Goal: Task Accomplishment & Management: Manage account settings

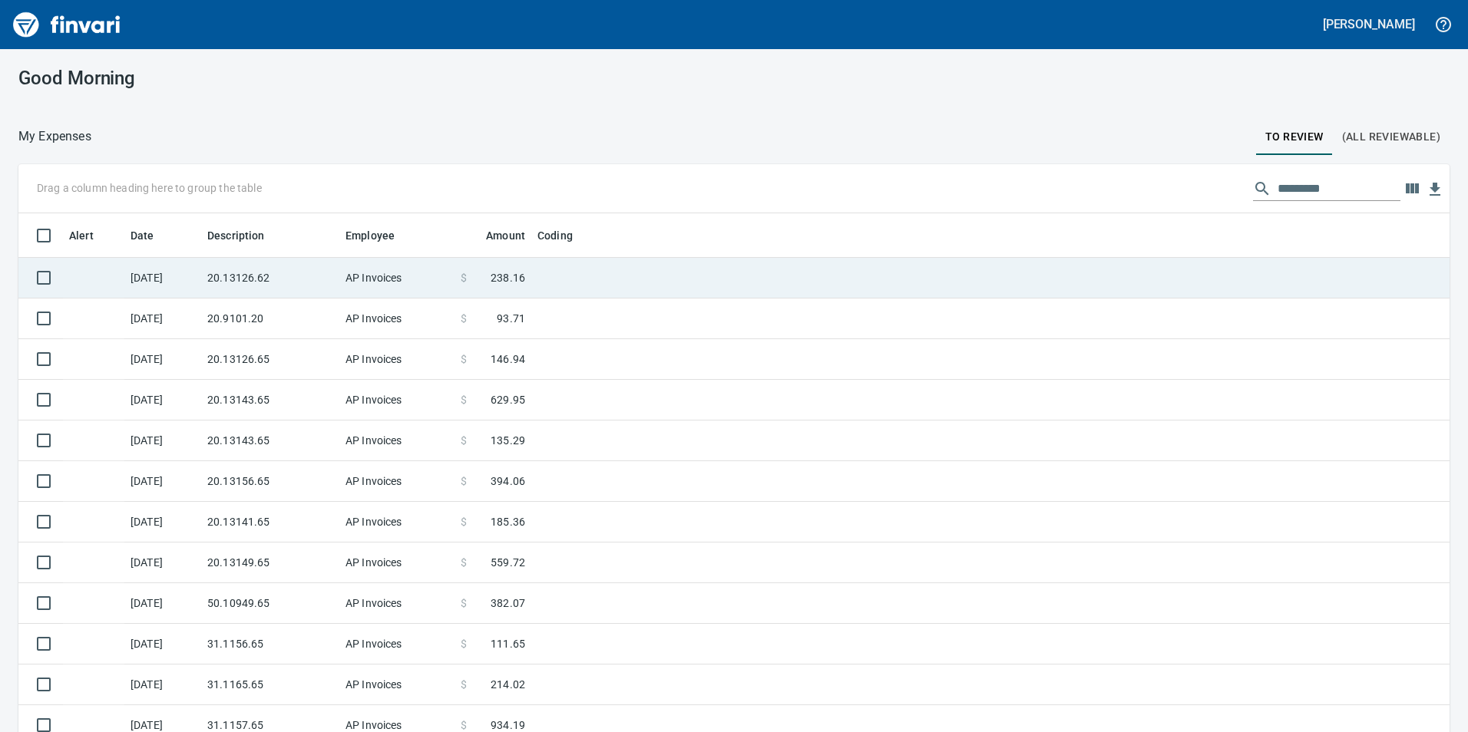
click at [220, 259] on td "20.13126.62" at bounding box center [270, 278] width 138 height 41
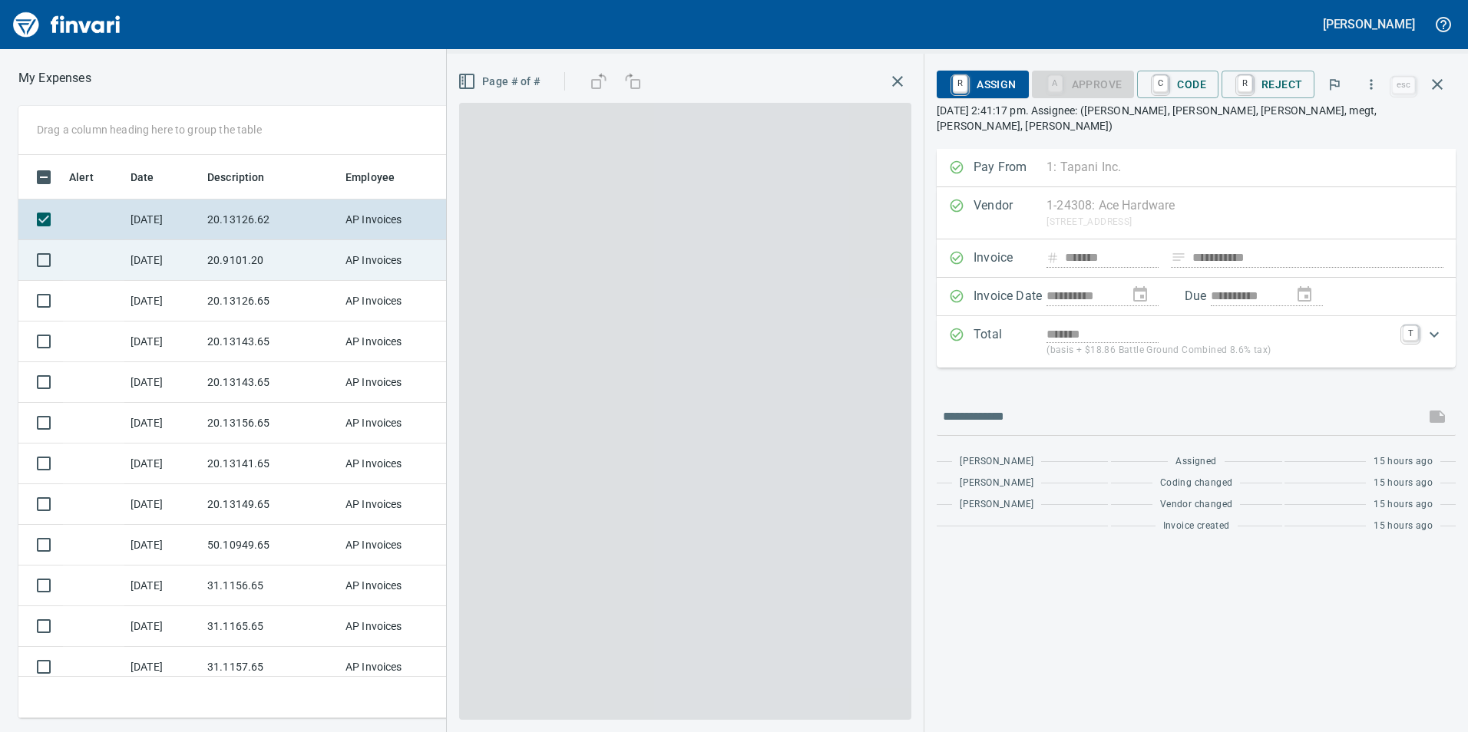
scroll to position [552, 1024]
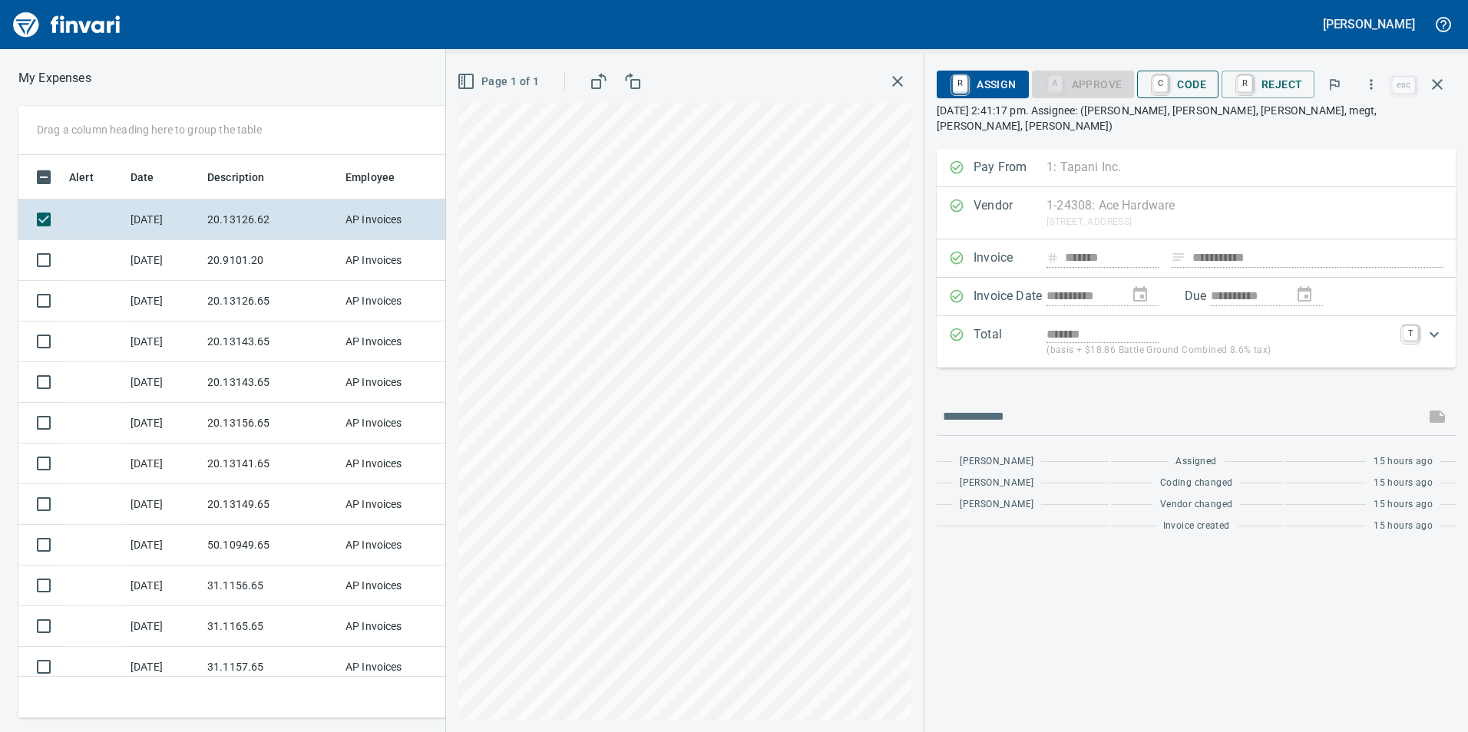
click at [1183, 80] on span "C Code" at bounding box center [1177, 84] width 57 height 26
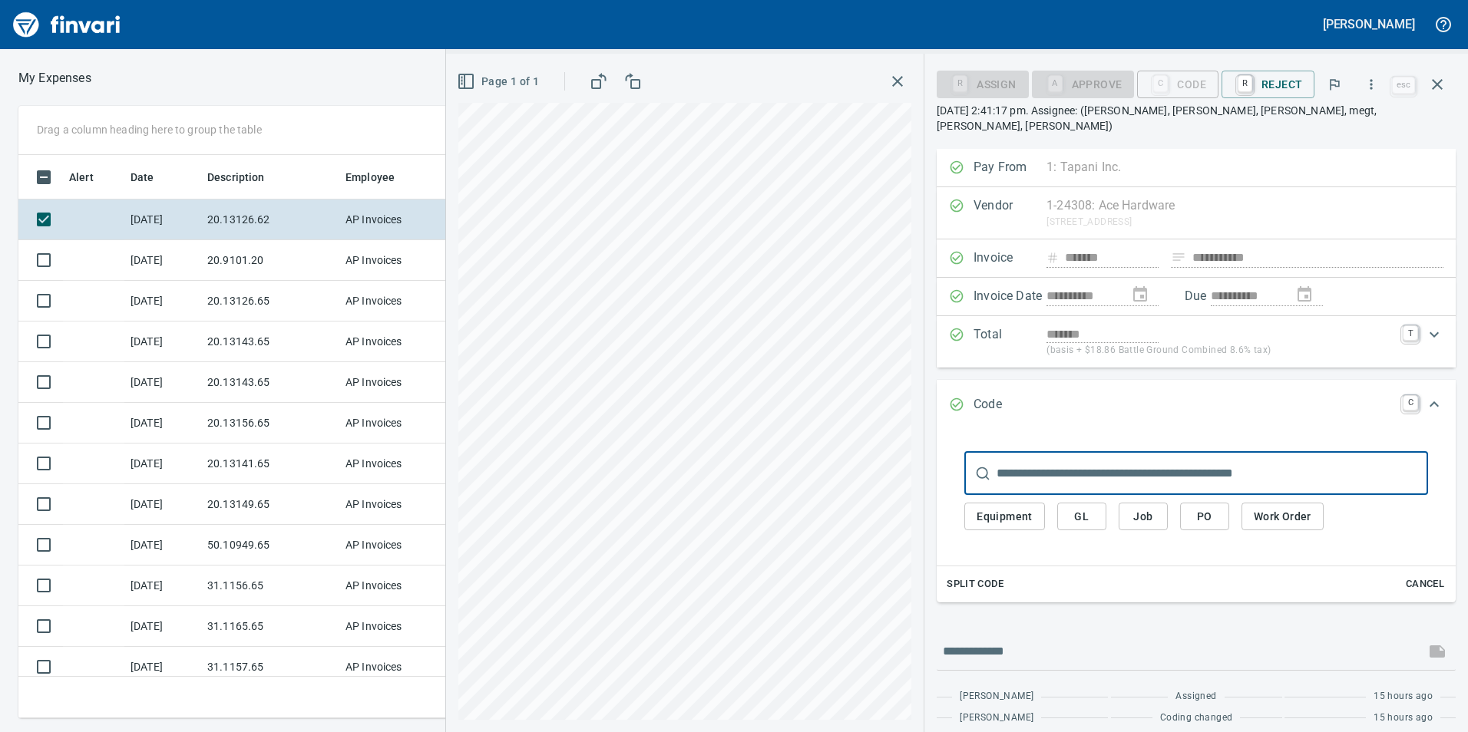
click at [1079, 503] on button "GL" at bounding box center [1081, 517] width 49 height 28
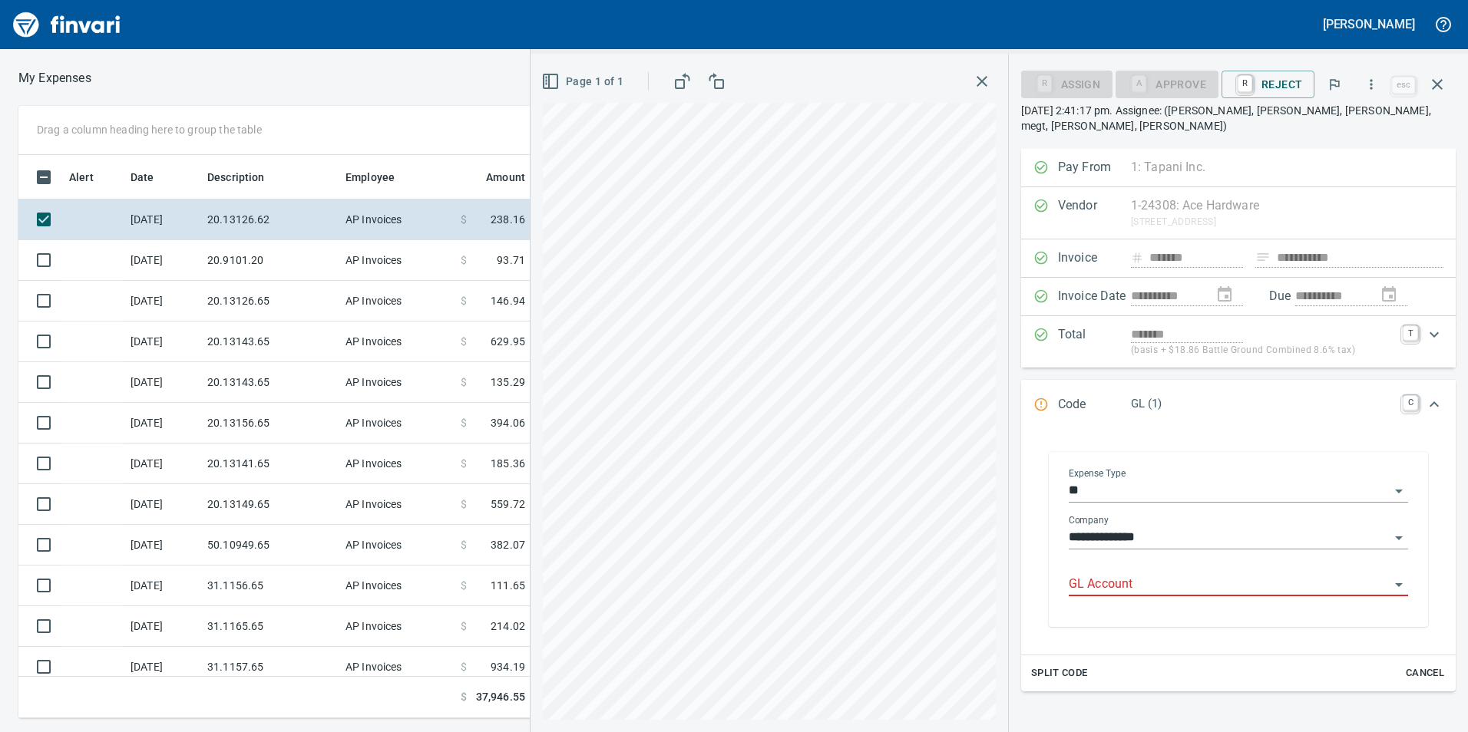
click at [1145, 562] on div "GL Account" at bounding box center [1238, 579] width 339 height 35
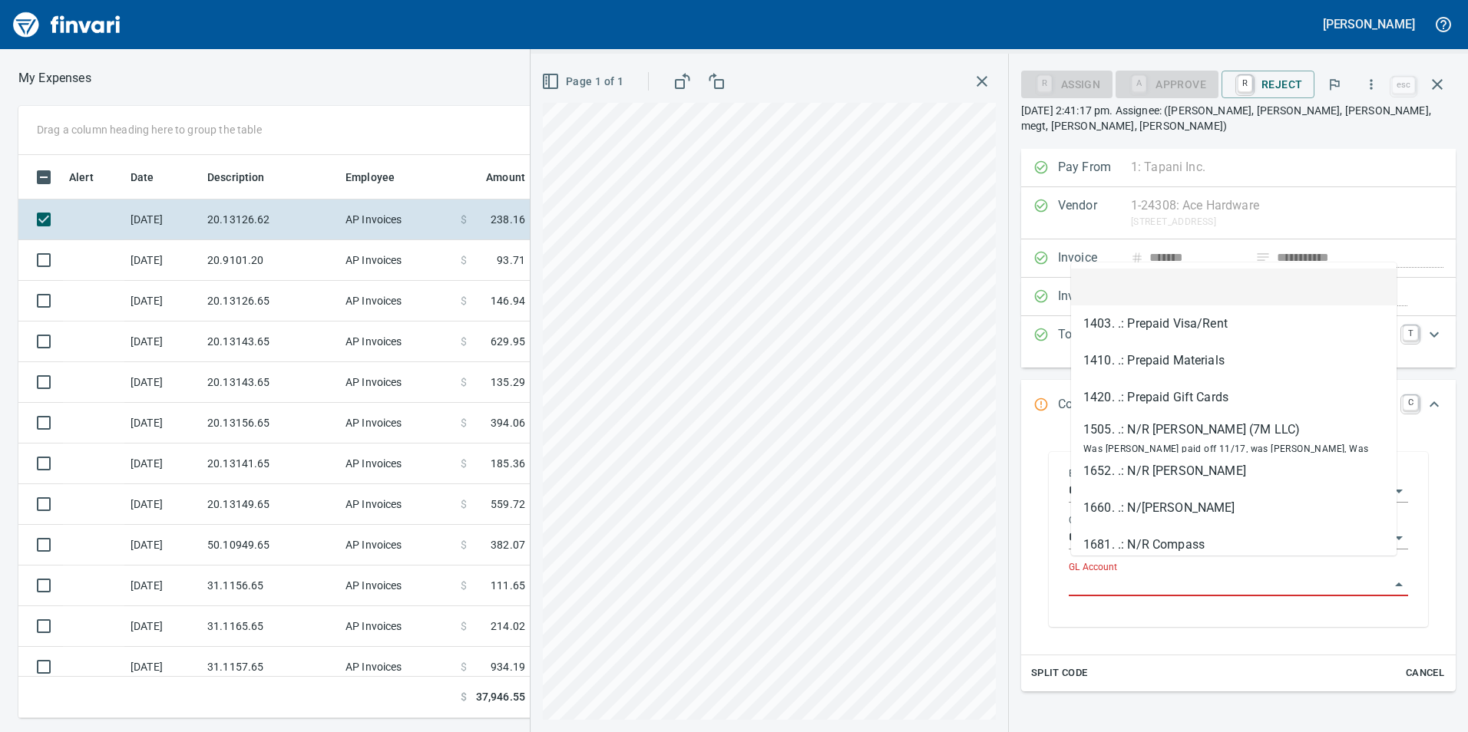
click at [1146, 574] on input "GL Account" at bounding box center [1229, 584] width 321 height 21
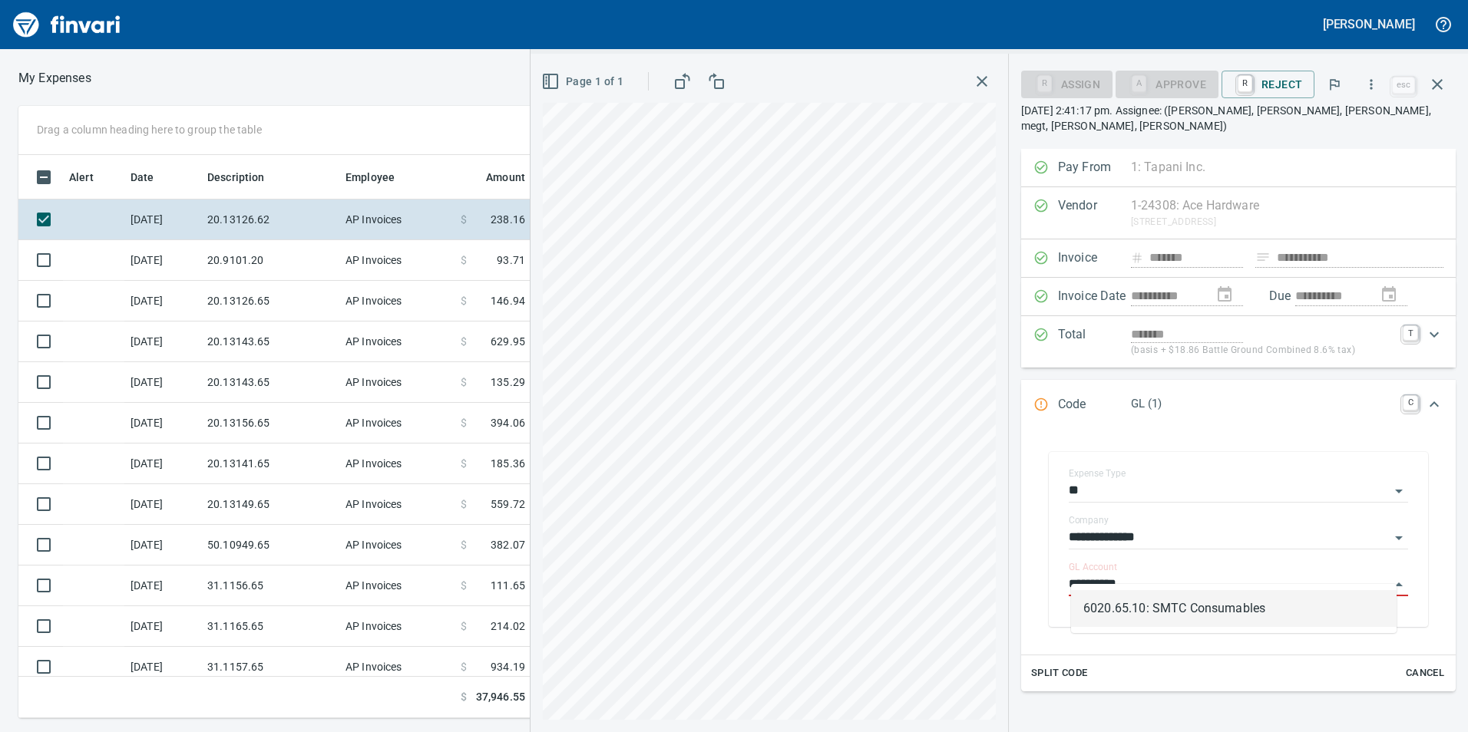
click at [1176, 600] on li "6020.65.10: SMTC Consumables" at bounding box center [1234, 608] width 326 height 37
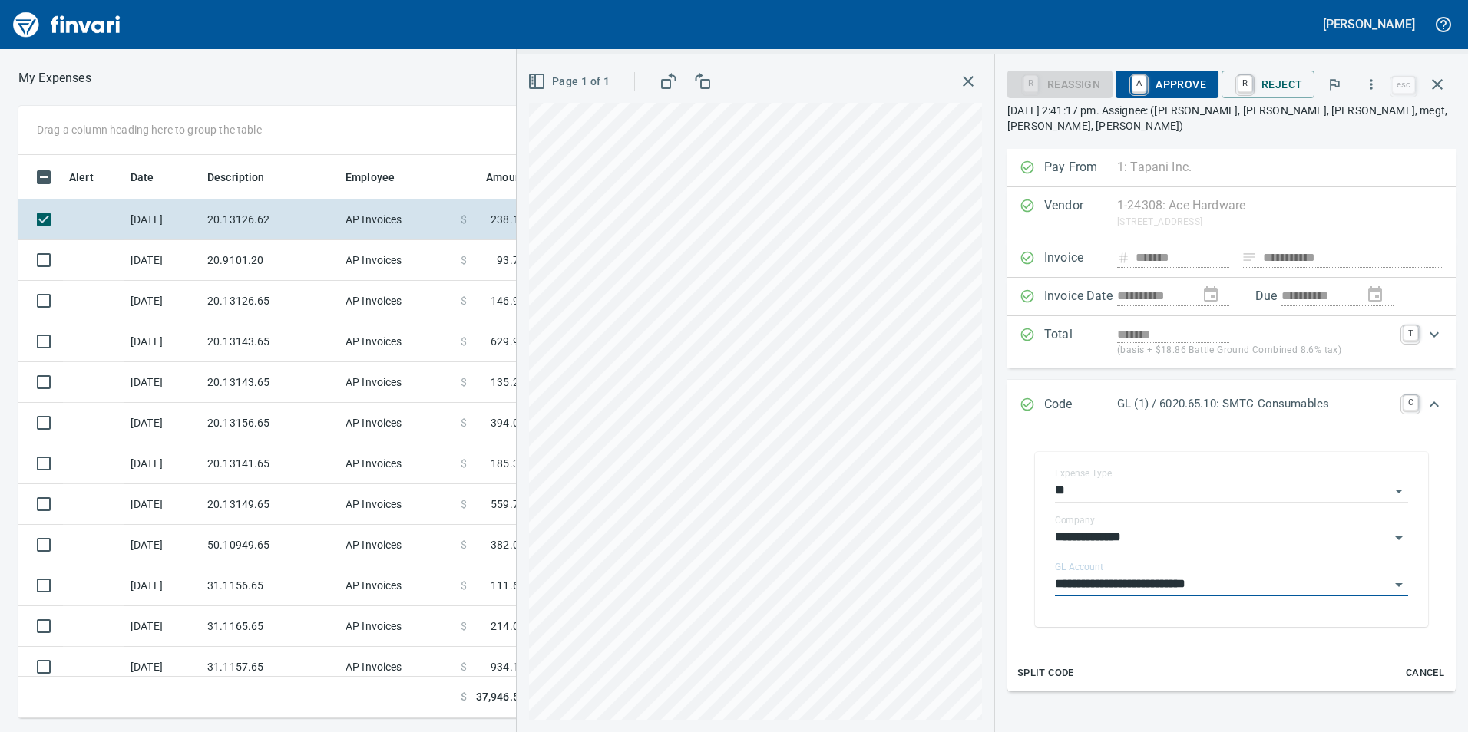
type input "**********"
click at [1173, 92] on span "A Approve" at bounding box center [1167, 84] width 78 height 26
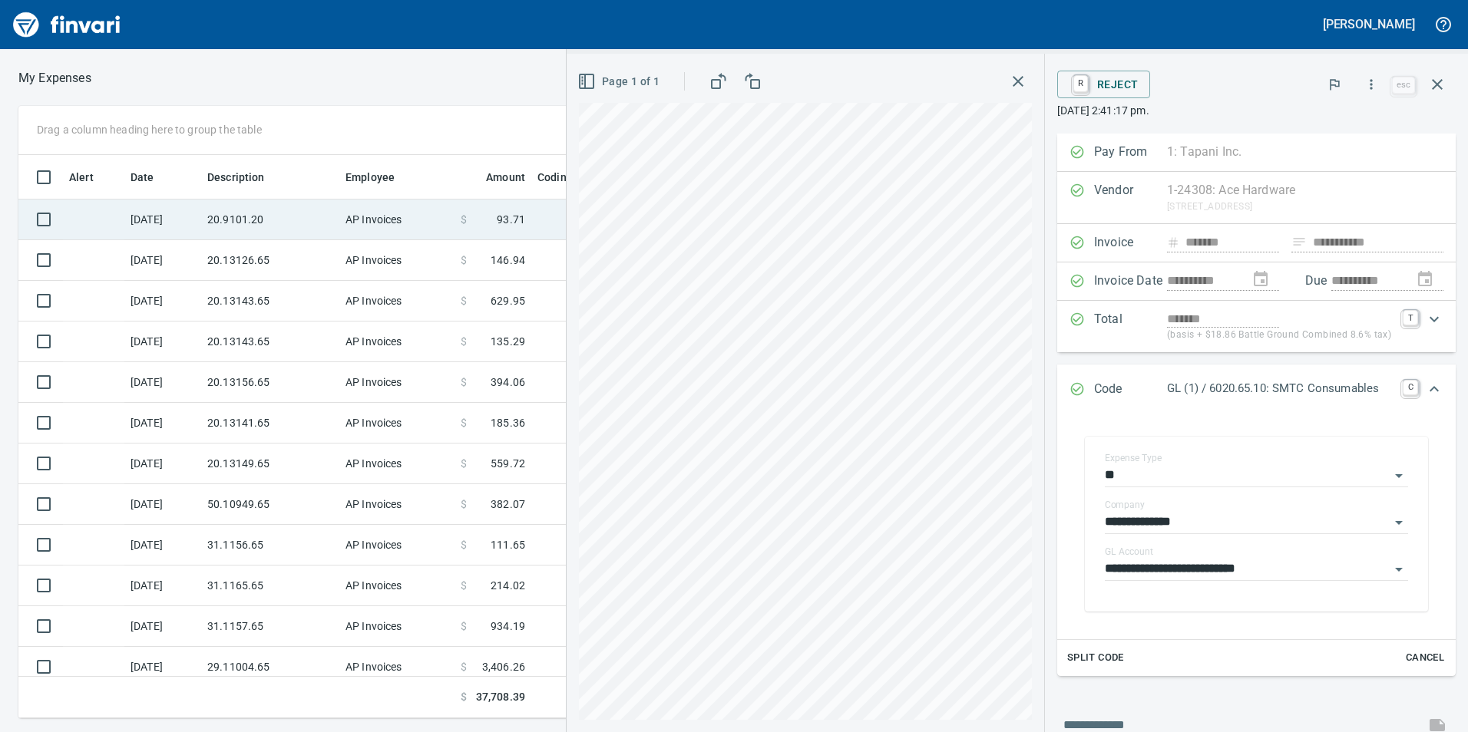
click at [285, 215] on td "20.9101.20" at bounding box center [270, 220] width 138 height 41
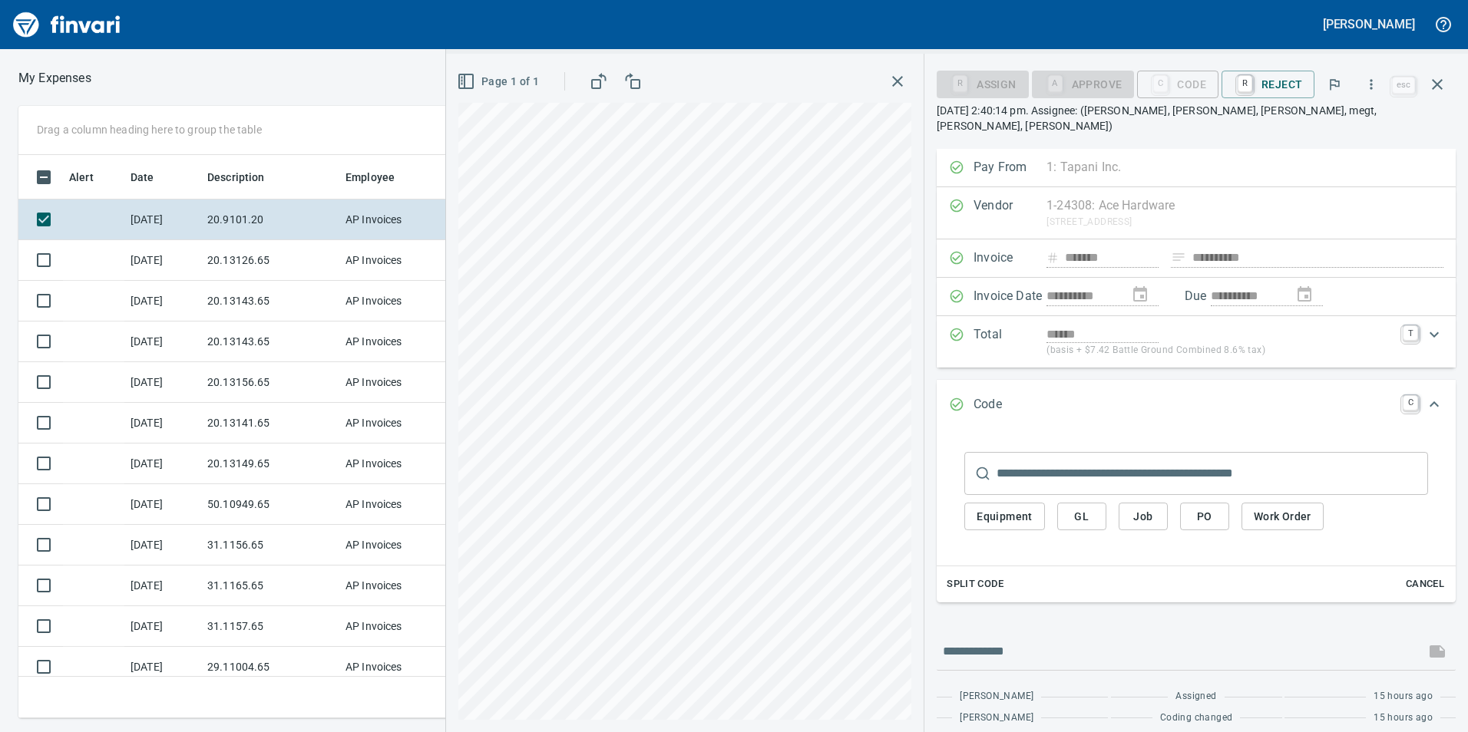
click at [1082, 511] on button "GL" at bounding box center [1081, 517] width 49 height 28
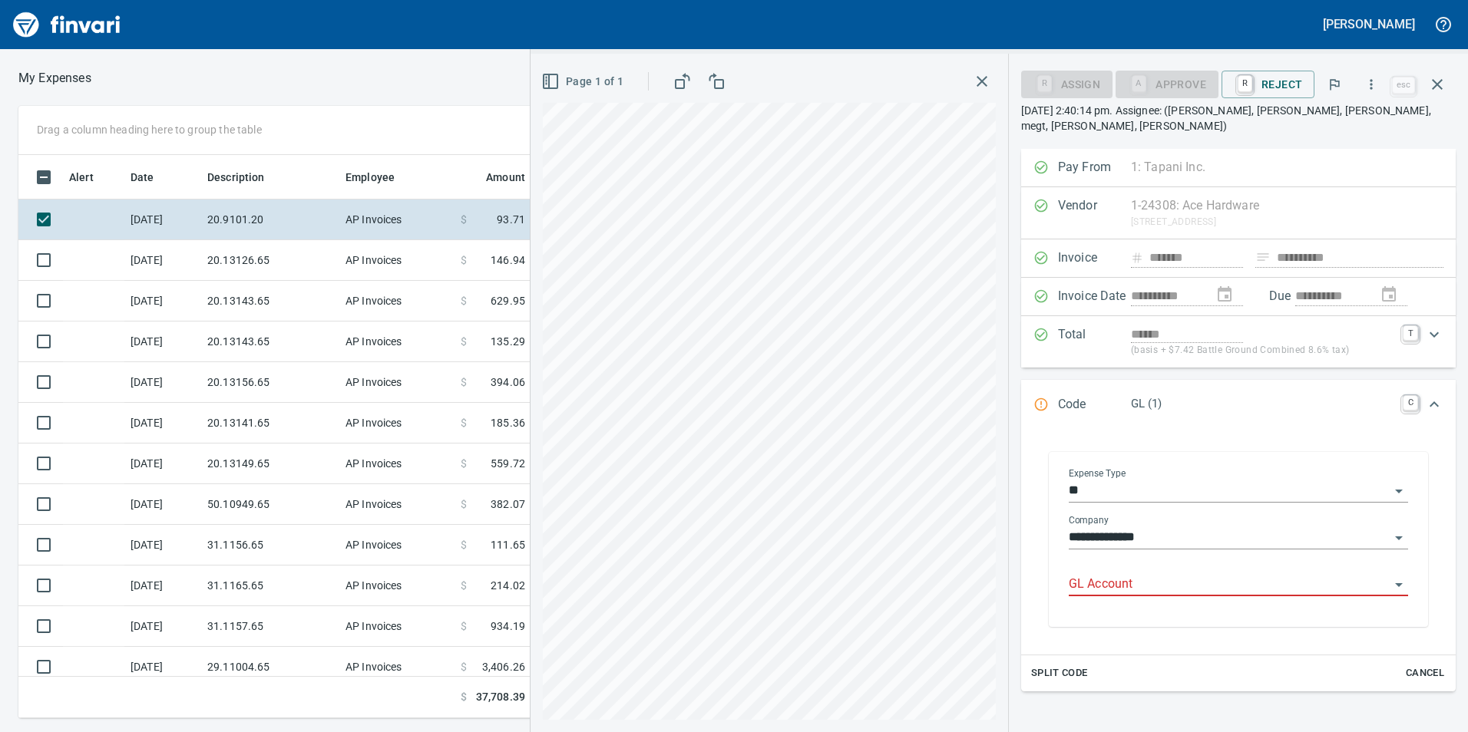
click at [1130, 562] on div "GL Account" at bounding box center [1238, 579] width 339 height 35
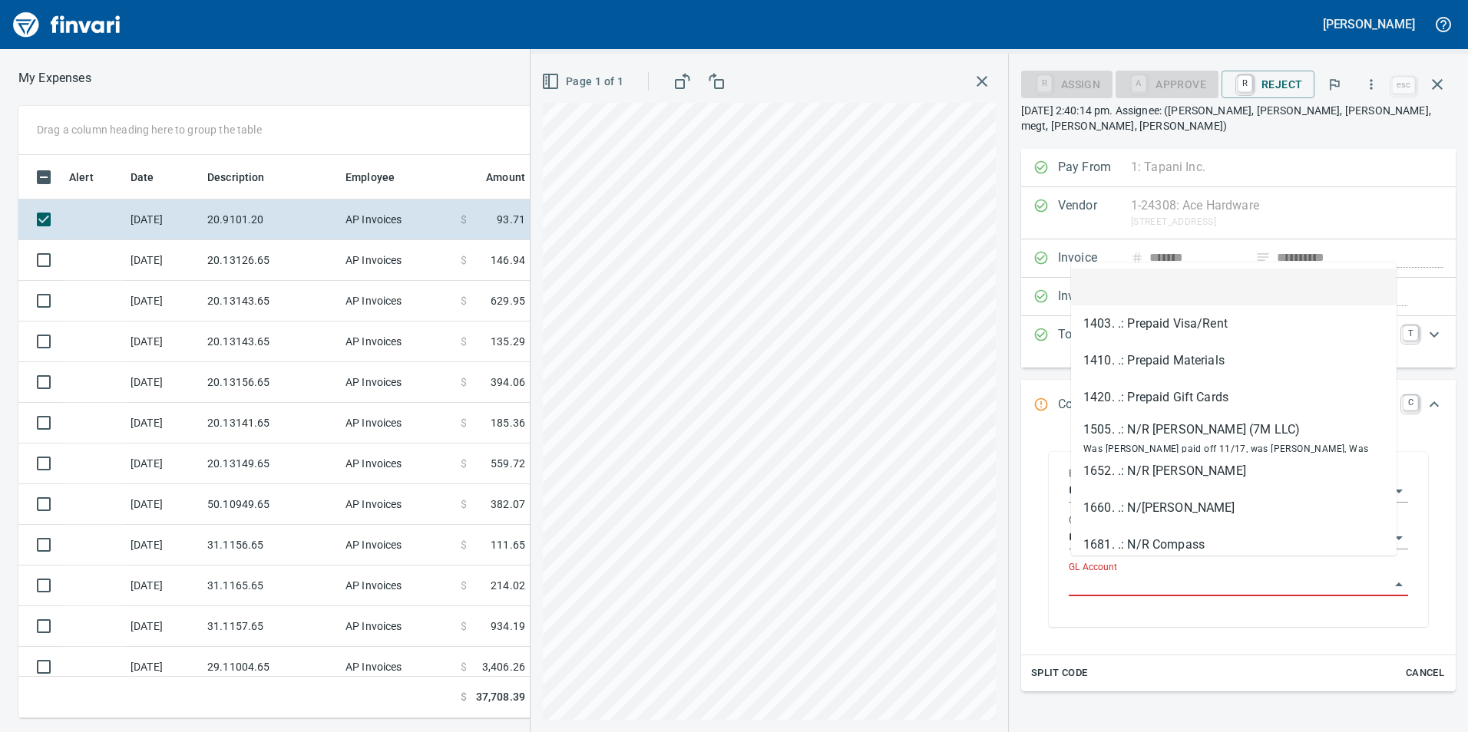
click at [1135, 574] on input "GL Account" at bounding box center [1229, 584] width 321 height 21
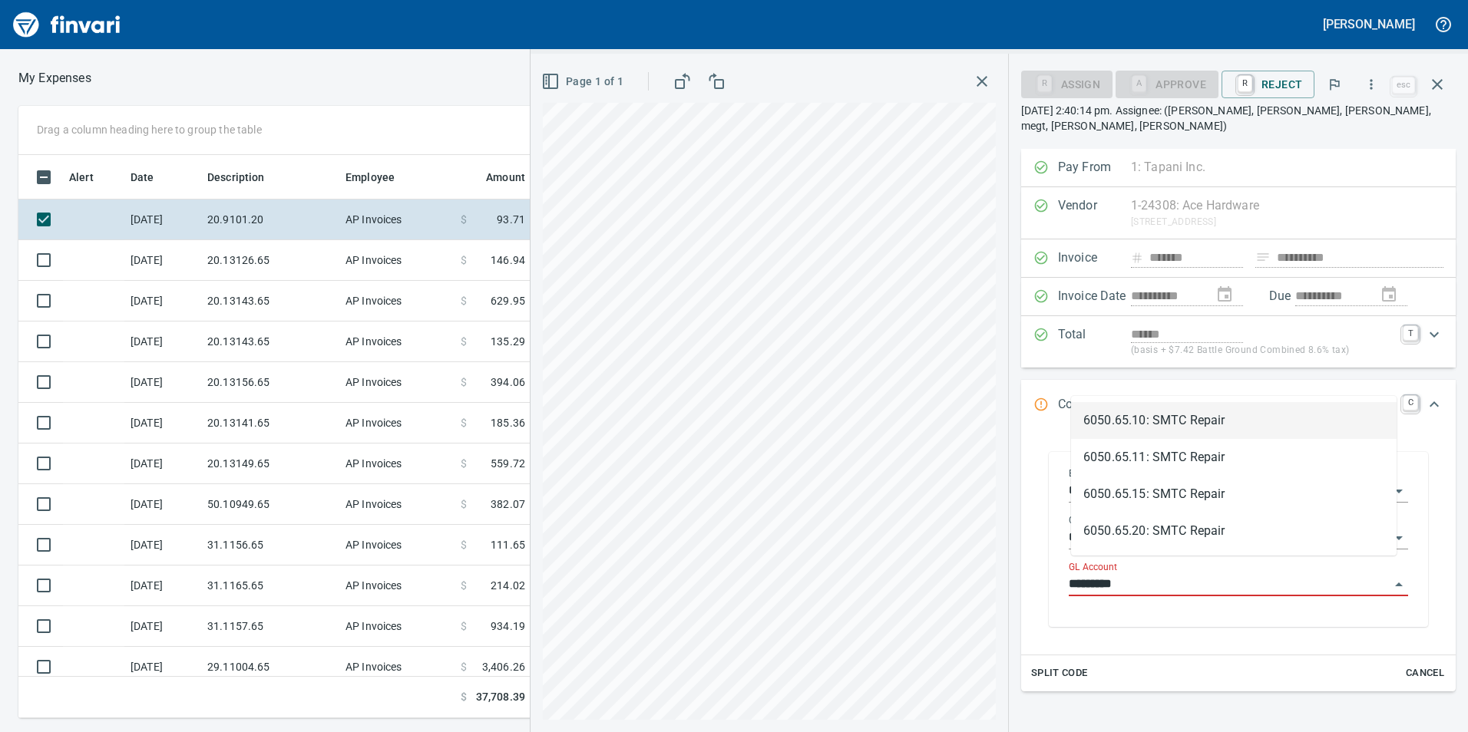
scroll to position [552, 1024]
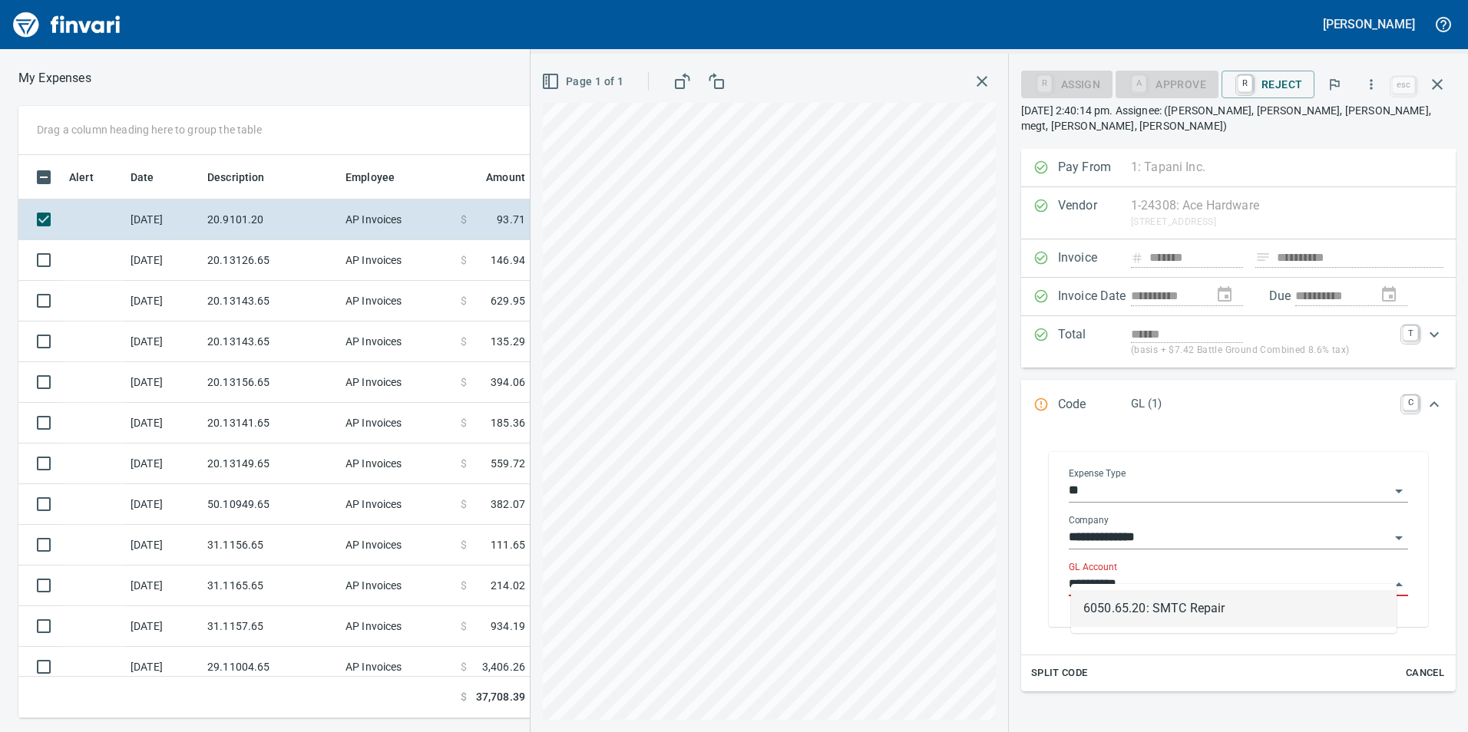
click at [1093, 574] on input "**********" at bounding box center [1229, 584] width 321 height 21
click at [1211, 600] on li "6020.65.20: SMTC Consumables" at bounding box center [1234, 608] width 326 height 37
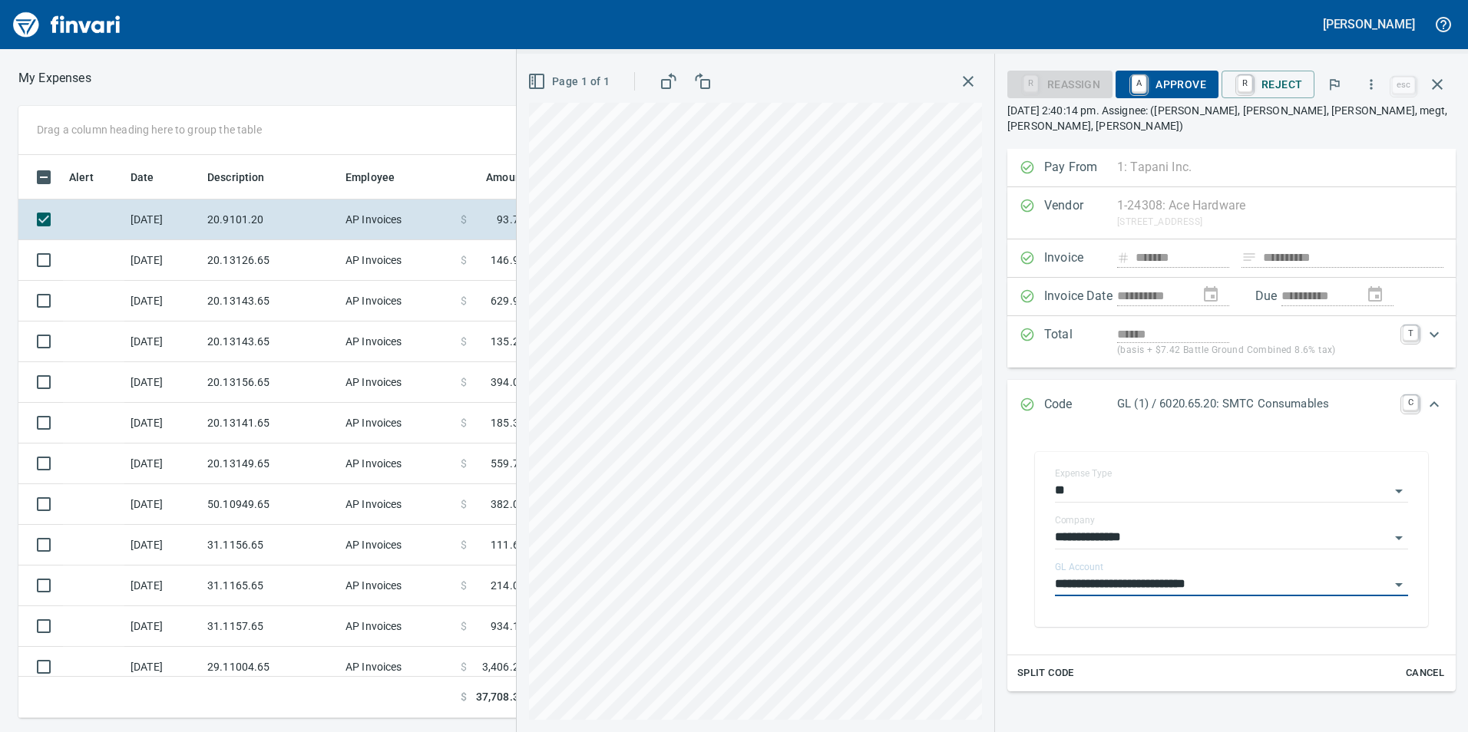
type input "**********"
click at [1181, 83] on span "A Approve" at bounding box center [1167, 84] width 78 height 26
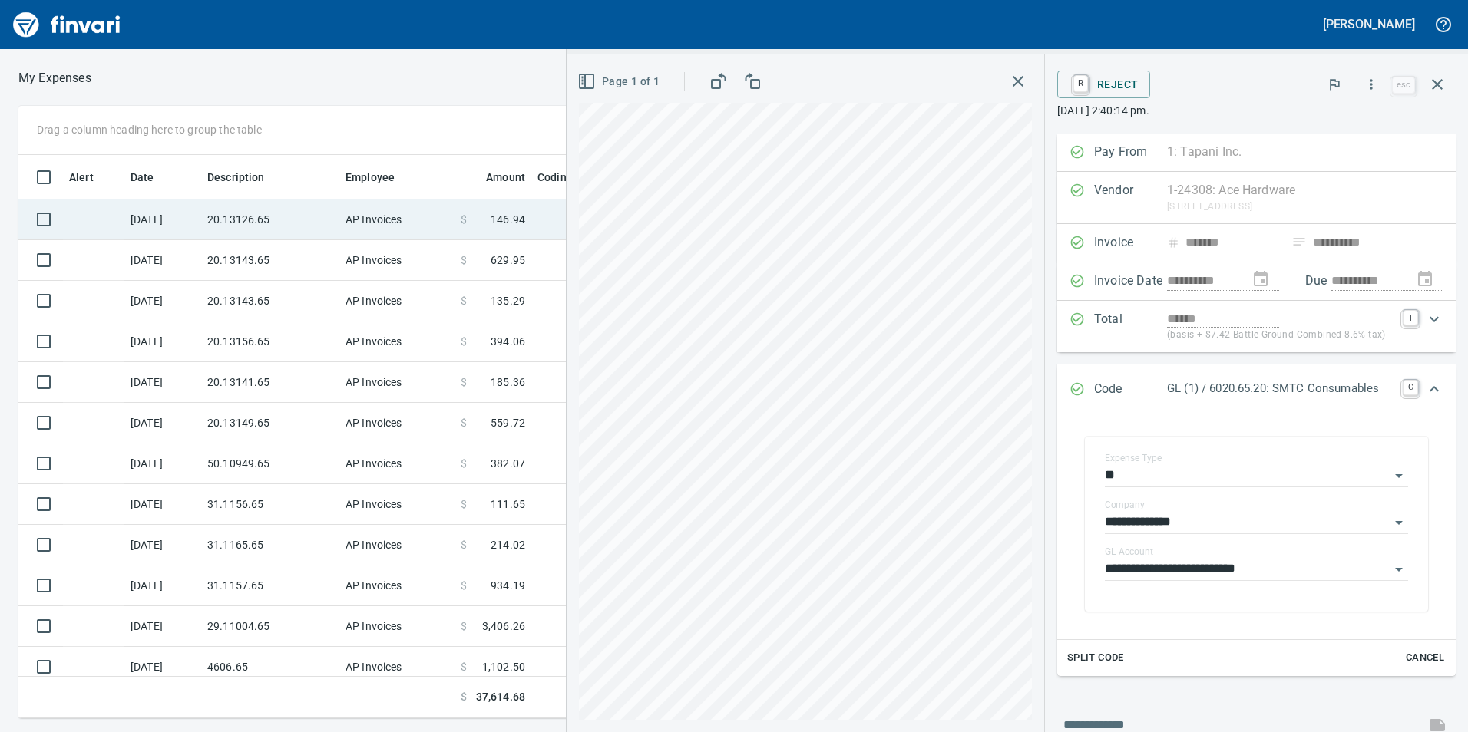
click at [391, 215] on td "AP Invoices" at bounding box center [396, 220] width 115 height 41
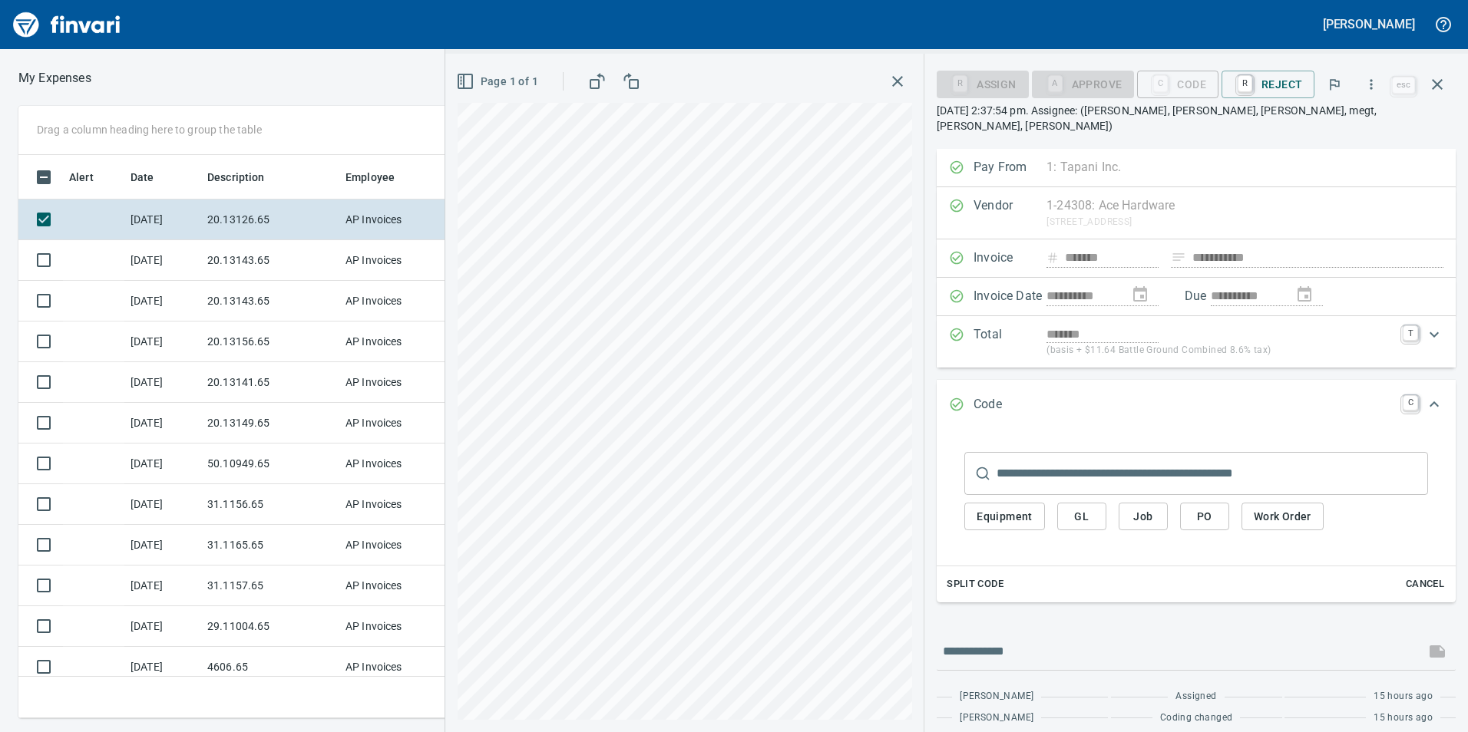
click at [1079, 507] on span "GL" at bounding box center [1081, 516] width 25 height 19
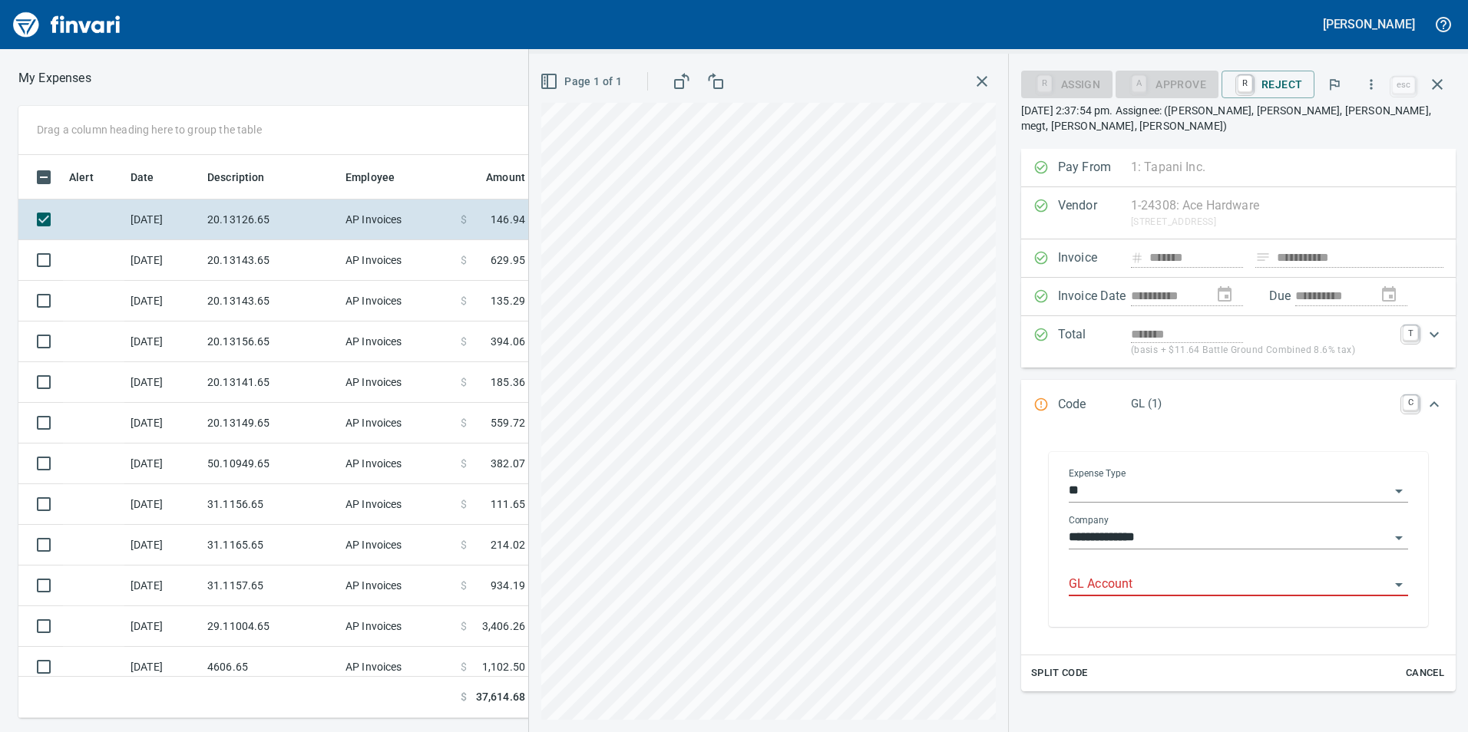
click at [1135, 587] on div "GL Account" at bounding box center [1238, 585] width 339 height 47
click at [1153, 574] on input "GL Account" at bounding box center [1229, 584] width 321 height 21
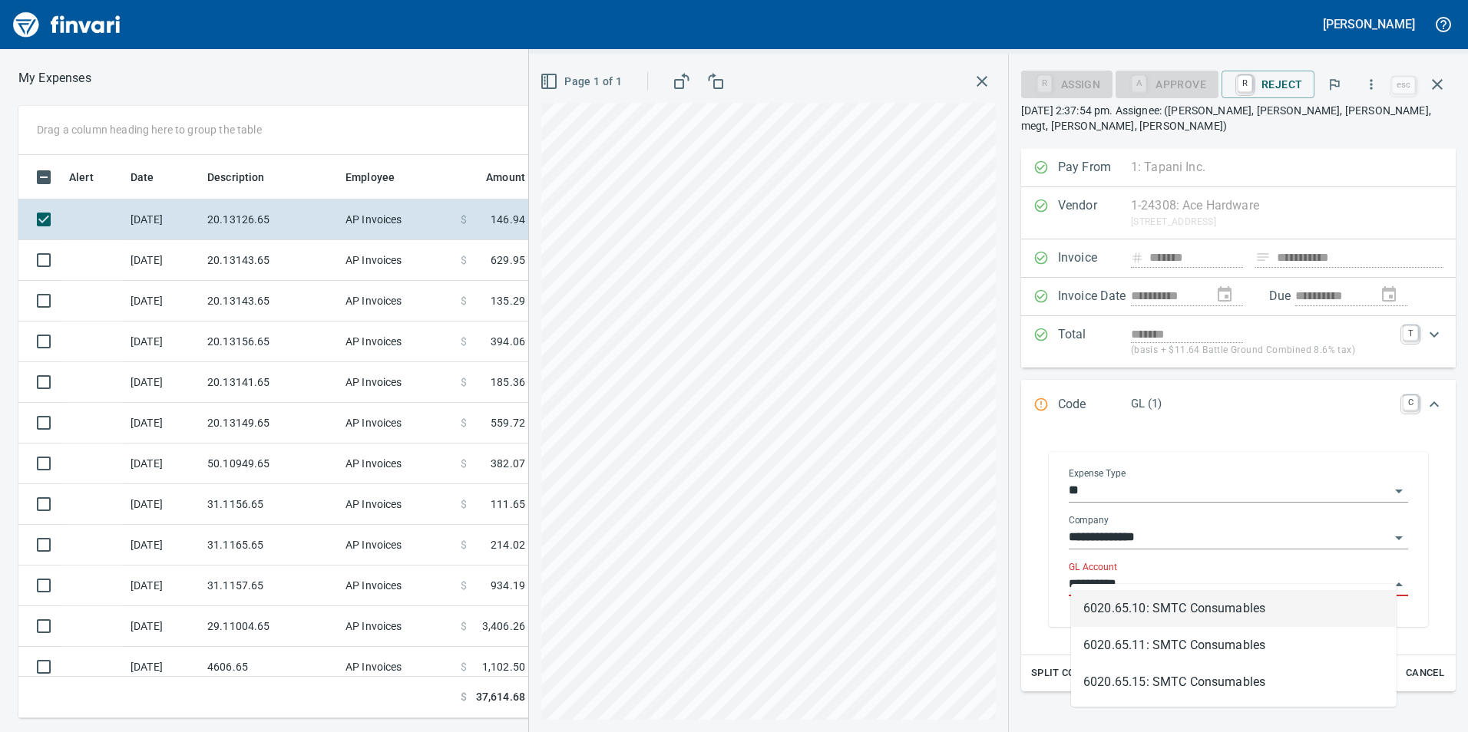
scroll to position [552, 1024]
click at [1165, 600] on li "6020.65.10: SMTC Consumables" at bounding box center [1234, 608] width 326 height 37
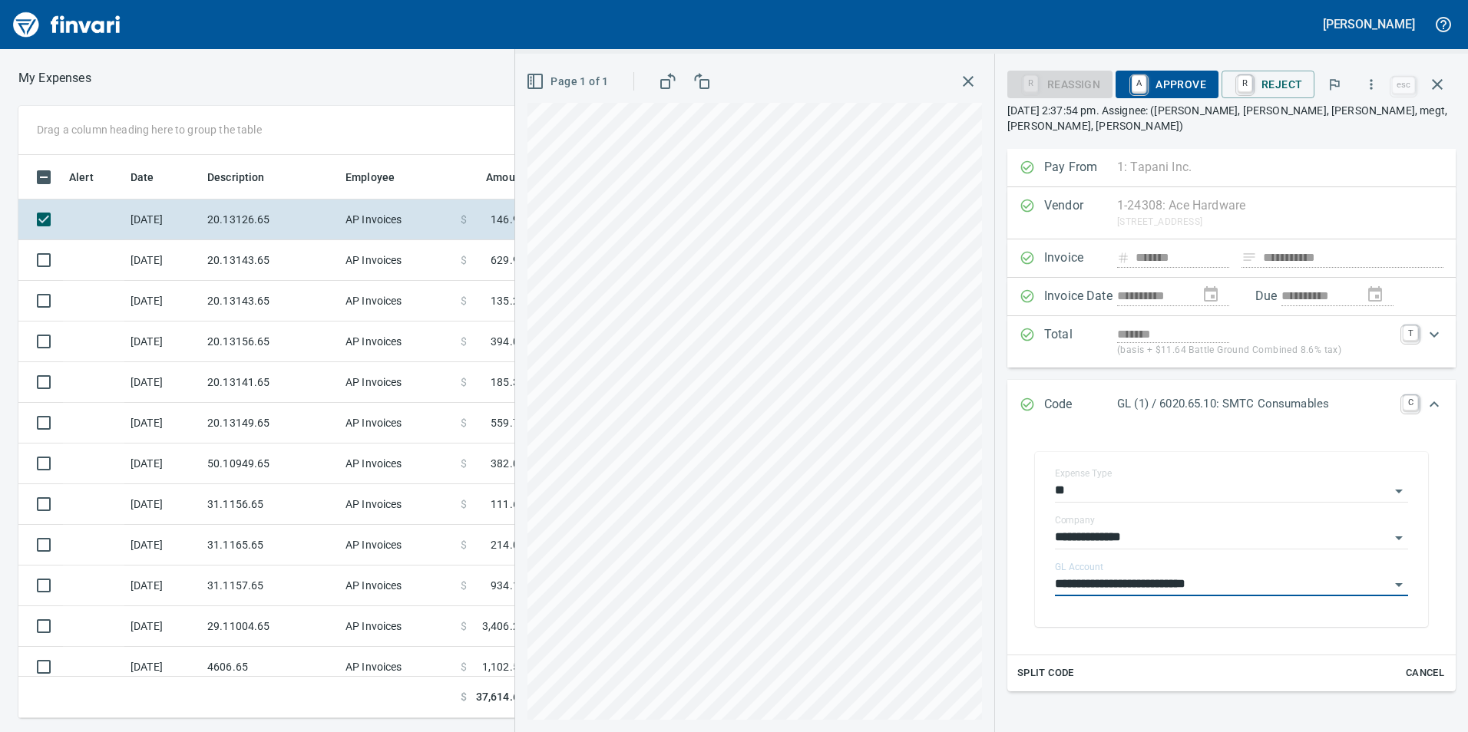
type input "**********"
click at [1188, 78] on span "A Approve" at bounding box center [1167, 84] width 78 height 26
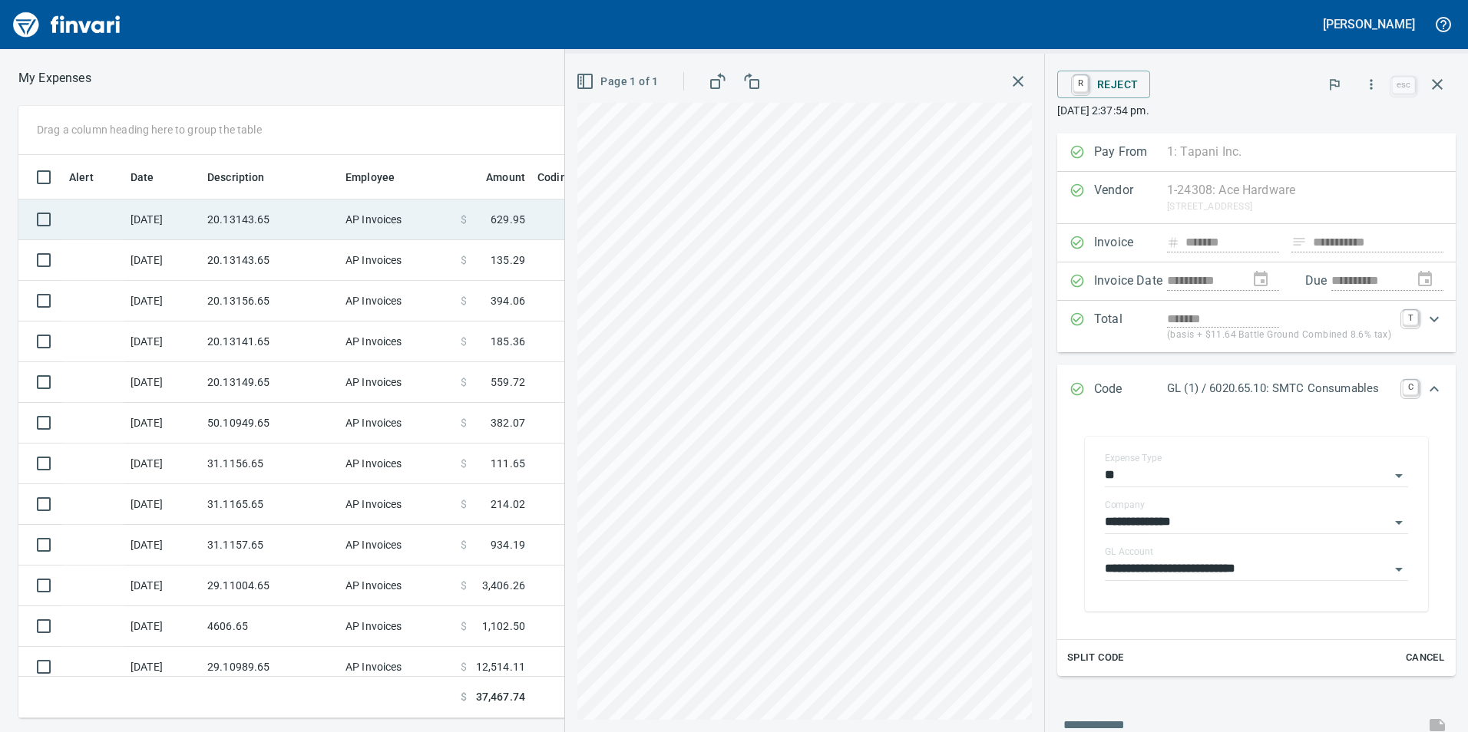
click at [329, 223] on td "20.13143.65" at bounding box center [270, 220] width 138 height 41
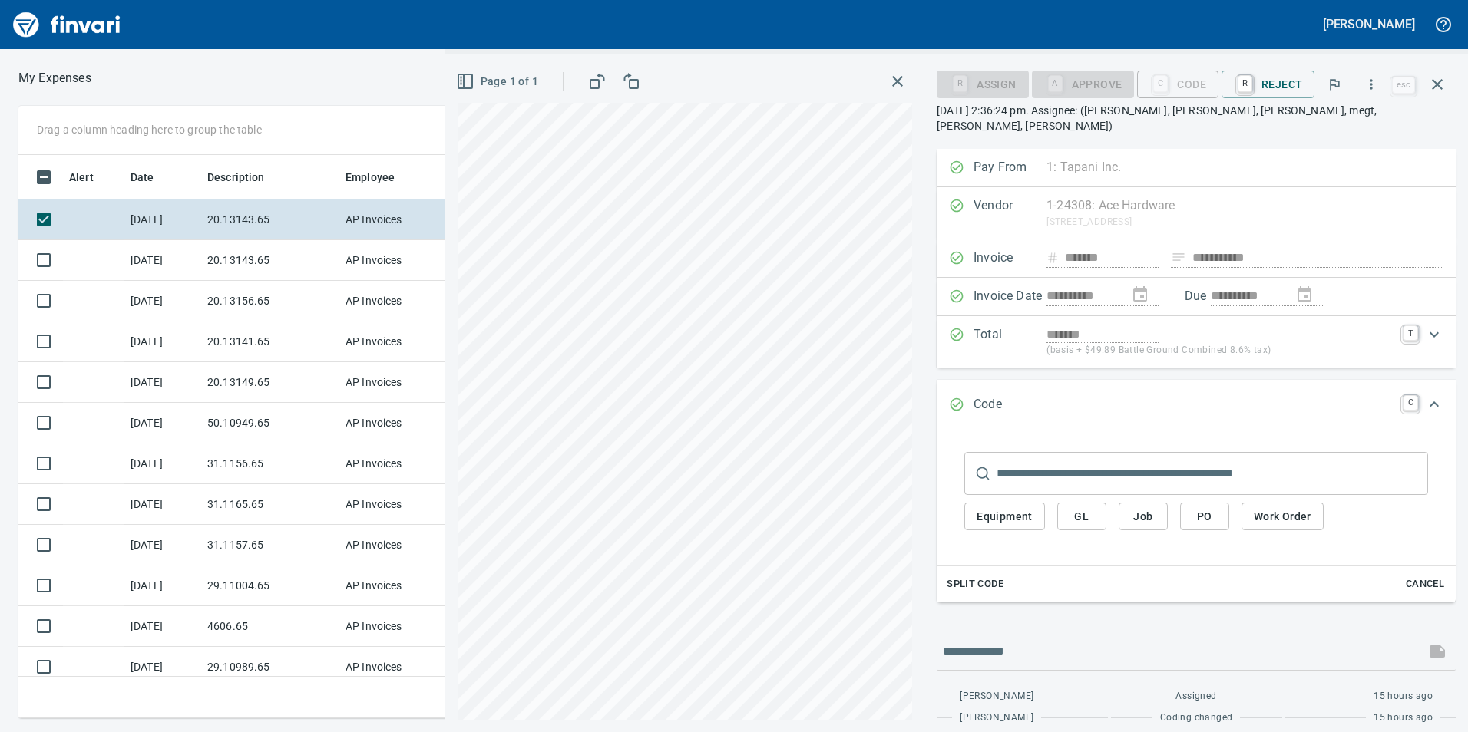
click at [1090, 507] on span "GL" at bounding box center [1081, 516] width 25 height 19
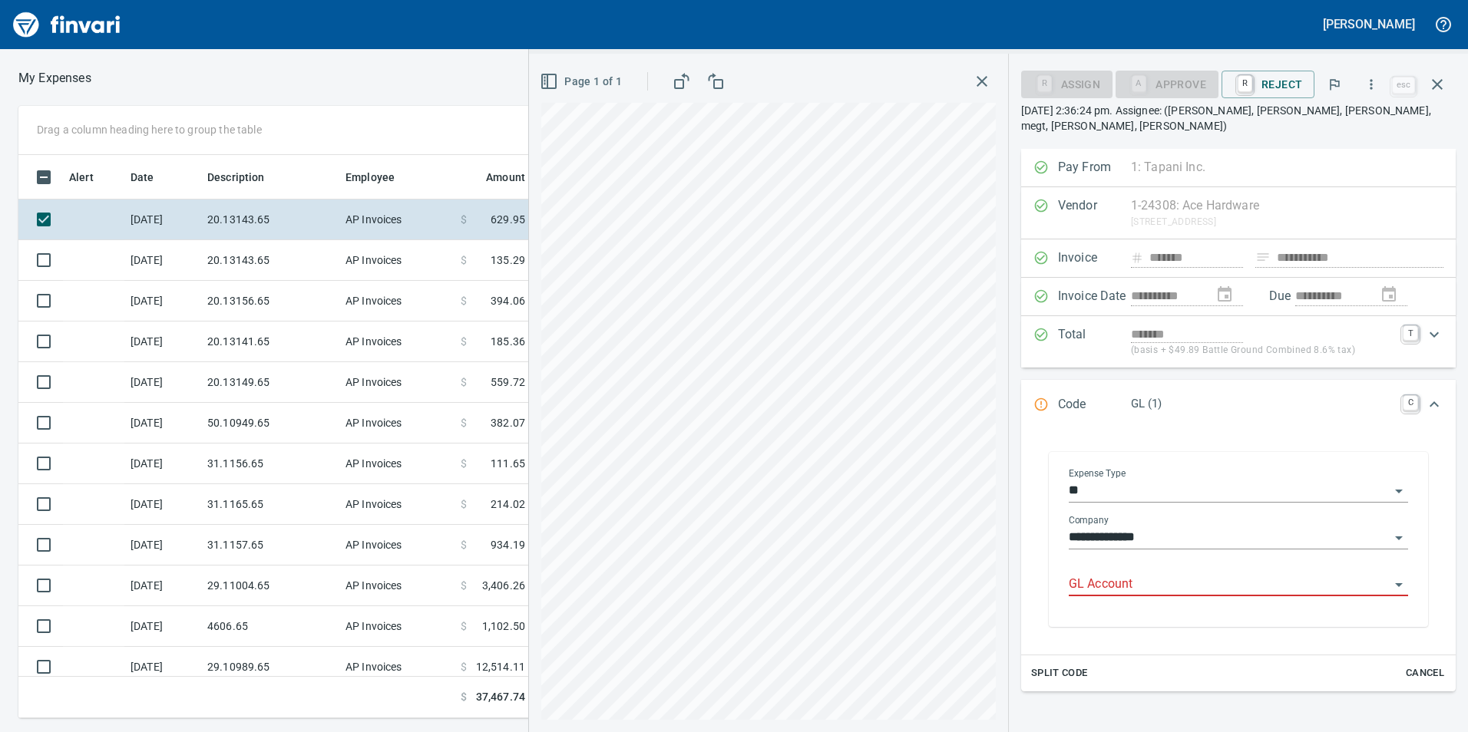
click at [1085, 583] on div "GL Account" at bounding box center [1238, 585] width 339 height 47
click at [1094, 574] on input "GL Account" at bounding box center [1229, 584] width 321 height 21
click at [1162, 608] on li "6020.65.10: SMTC Consumables" at bounding box center [1234, 608] width 326 height 37
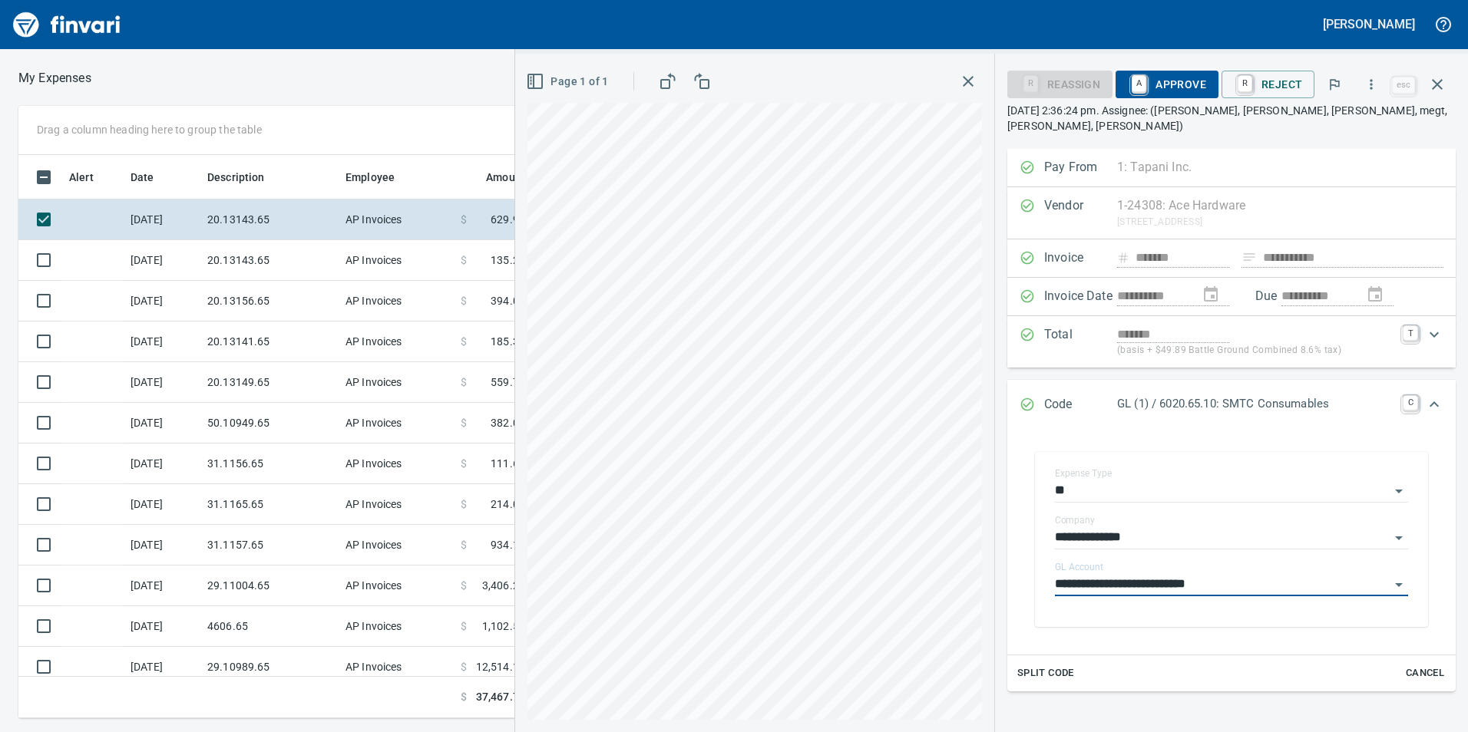
type input "**********"
click at [1168, 76] on span "A Approve" at bounding box center [1167, 84] width 78 height 26
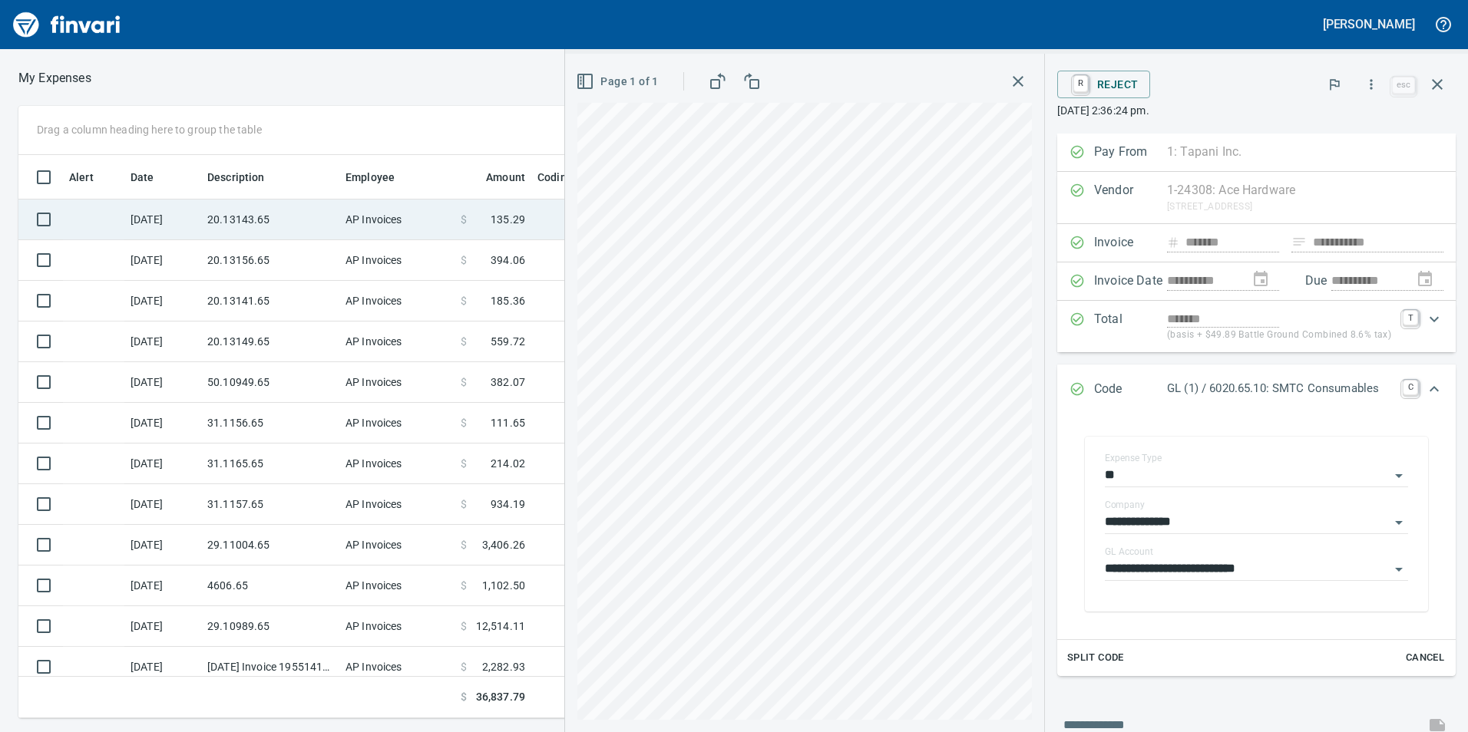
click at [451, 202] on td "AP Invoices" at bounding box center [396, 220] width 115 height 41
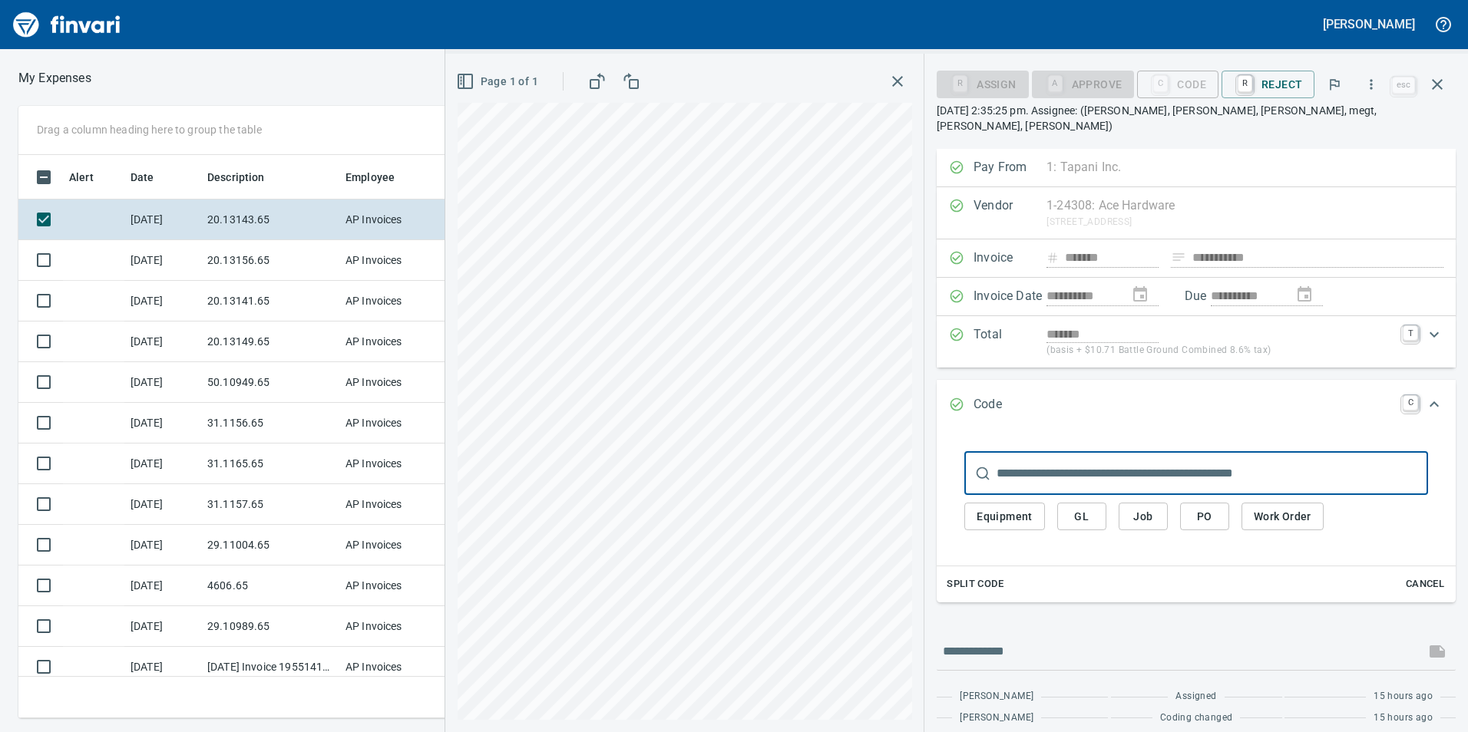
click at [1074, 507] on span "GL" at bounding box center [1081, 516] width 25 height 19
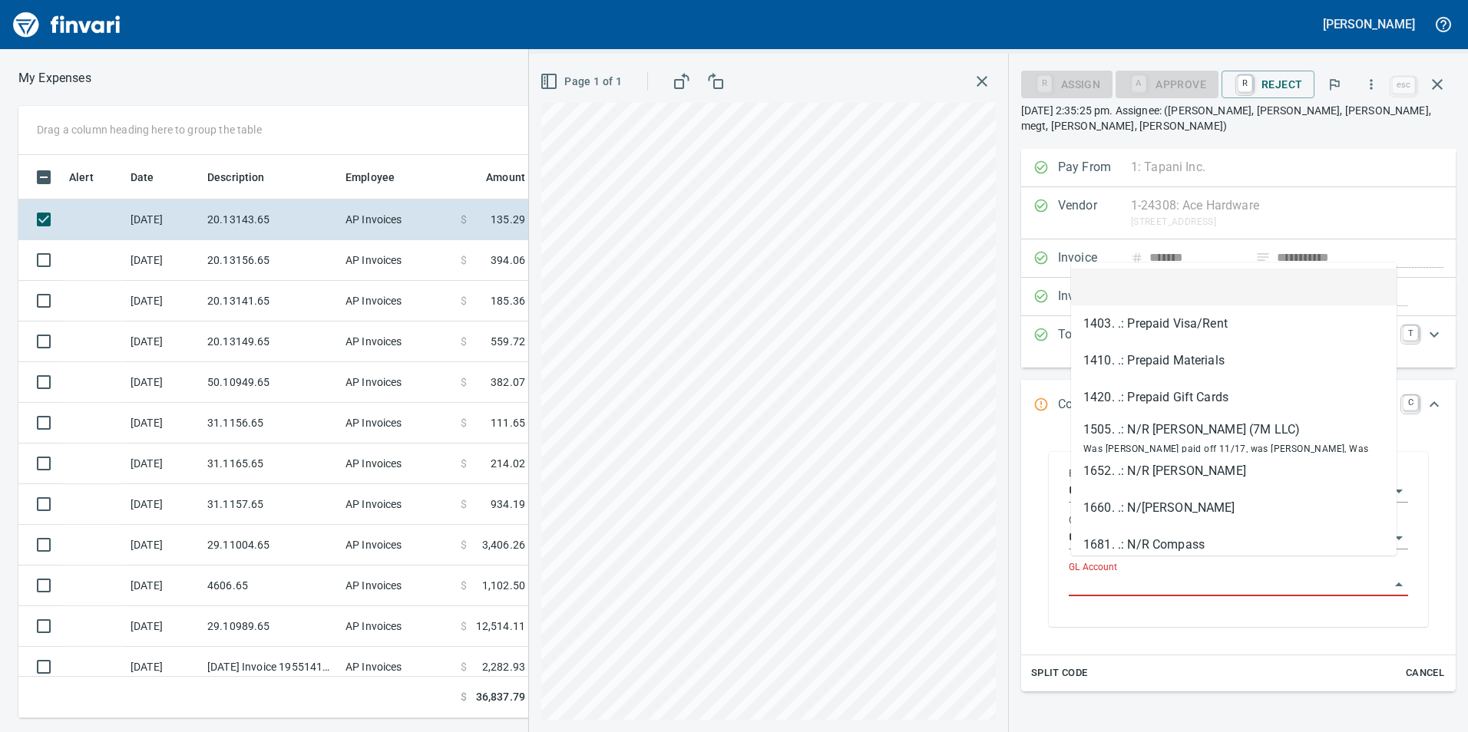
click at [1129, 579] on input "GL Account" at bounding box center [1229, 584] width 321 height 21
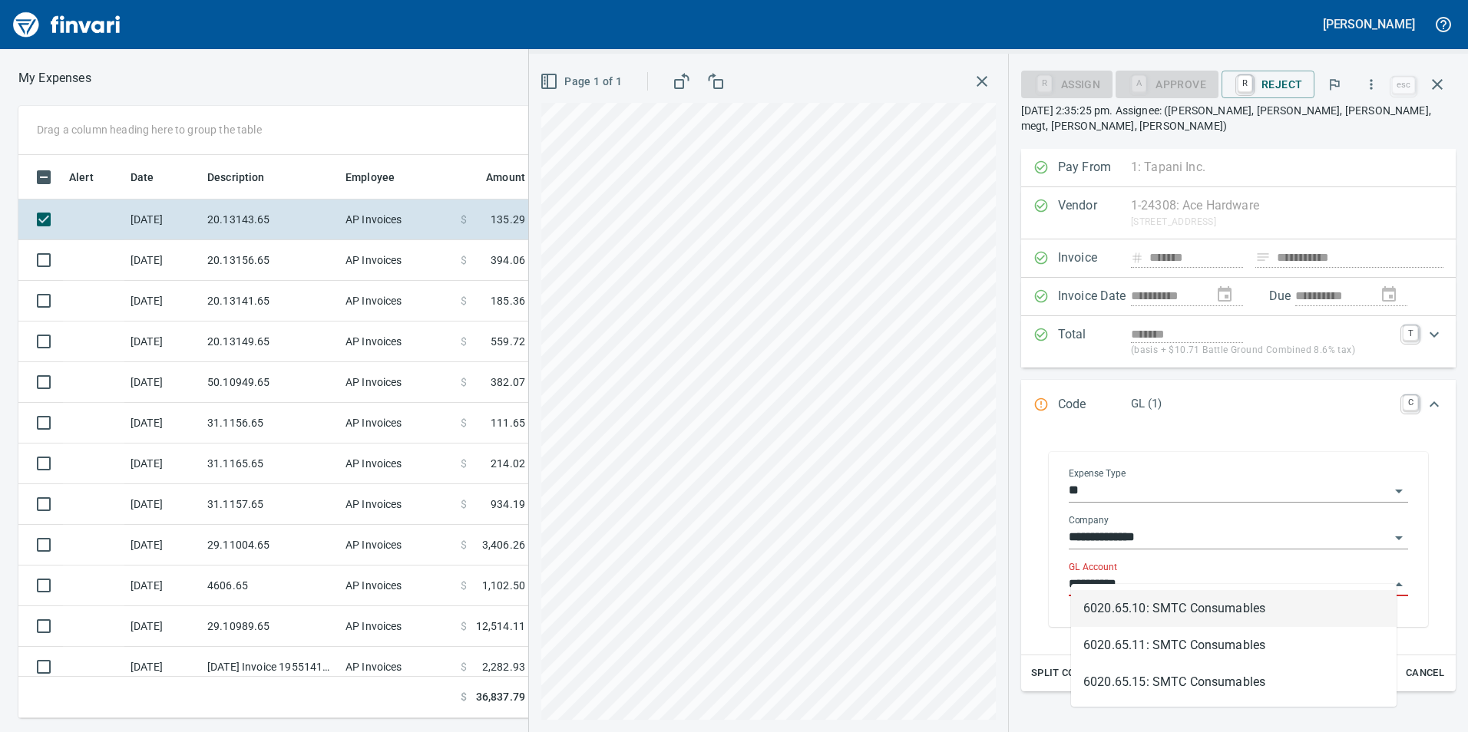
scroll to position [552, 1024]
click at [1241, 593] on li "6020.65.10: SMTC Consumables" at bounding box center [1234, 608] width 326 height 37
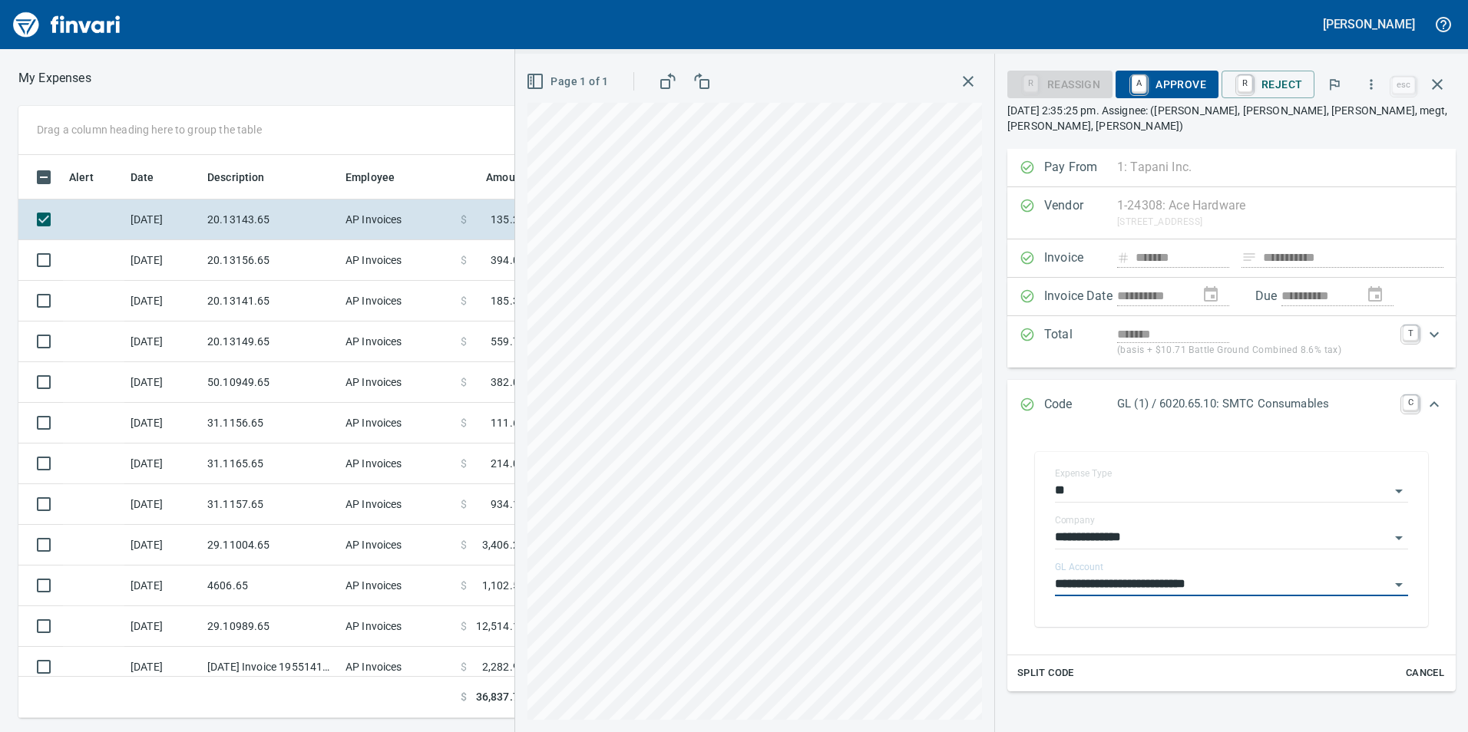
type input "**********"
click at [1185, 84] on span "A Approve" at bounding box center [1167, 84] width 78 height 26
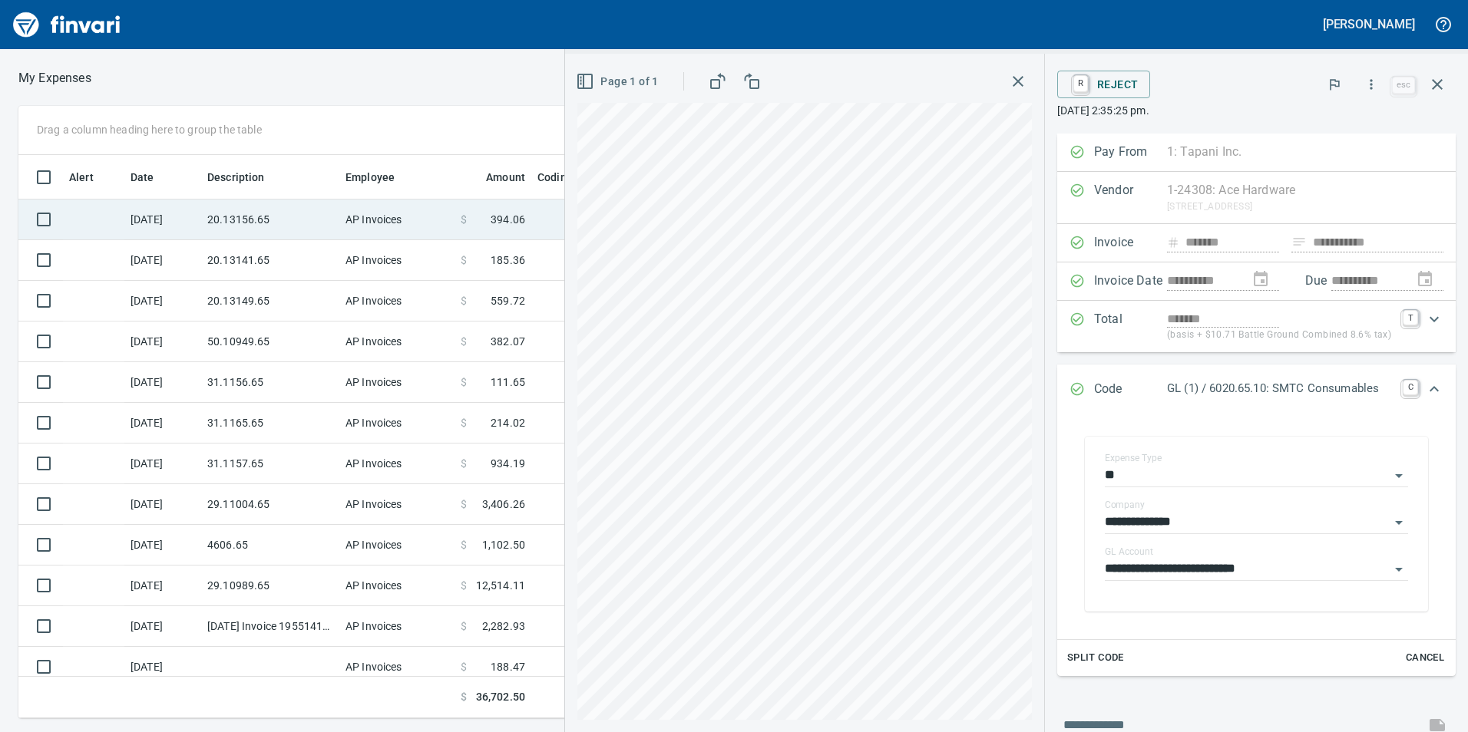
click at [321, 221] on td "20.13156.65" at bounding box center [270, 220] width 138 height 41
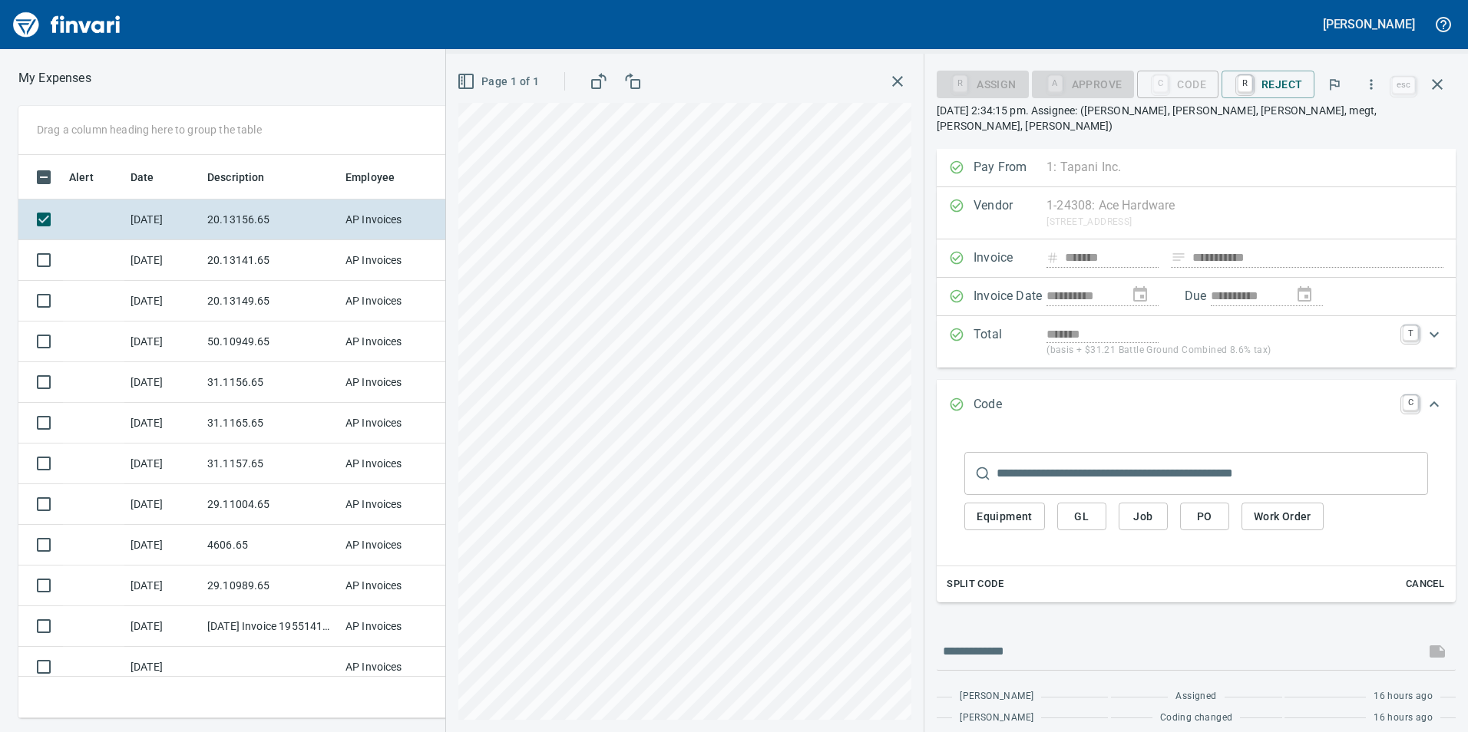
click at [1080, 507] on span "GL" at bounding box center [1081, 516] width 25 height 19
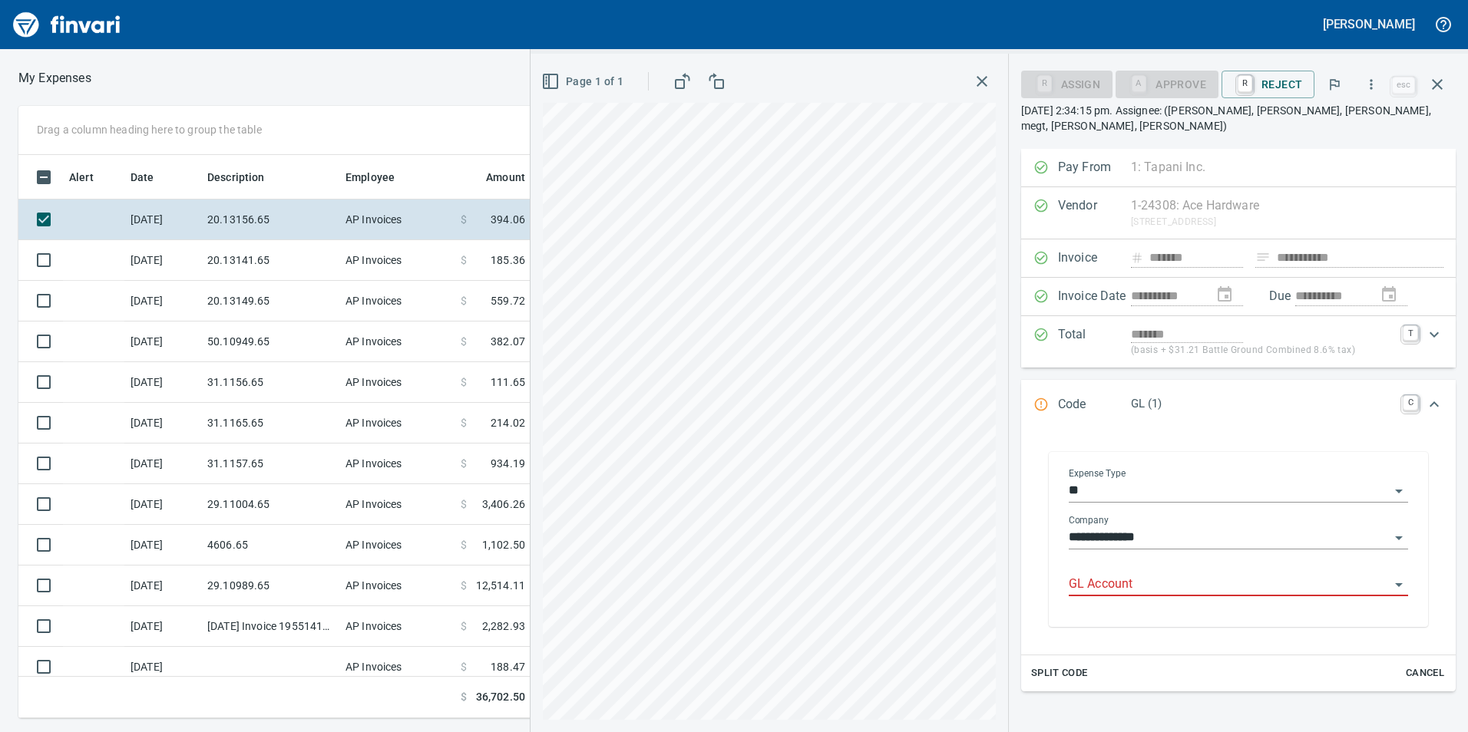
click at [1121, 574] on input "GL Account" at bounding box center [1229, 584] width 321 height 21
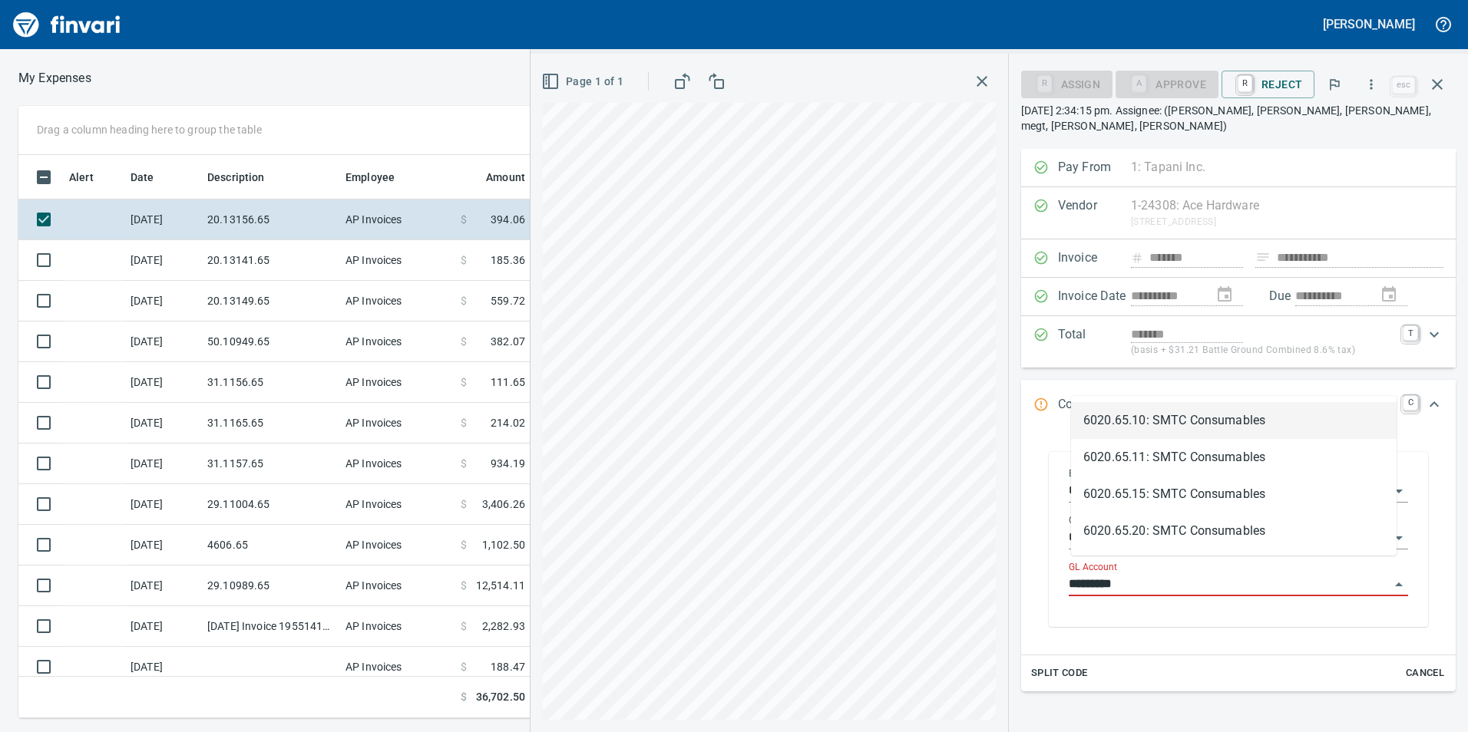
scroll to position [552, 1024]
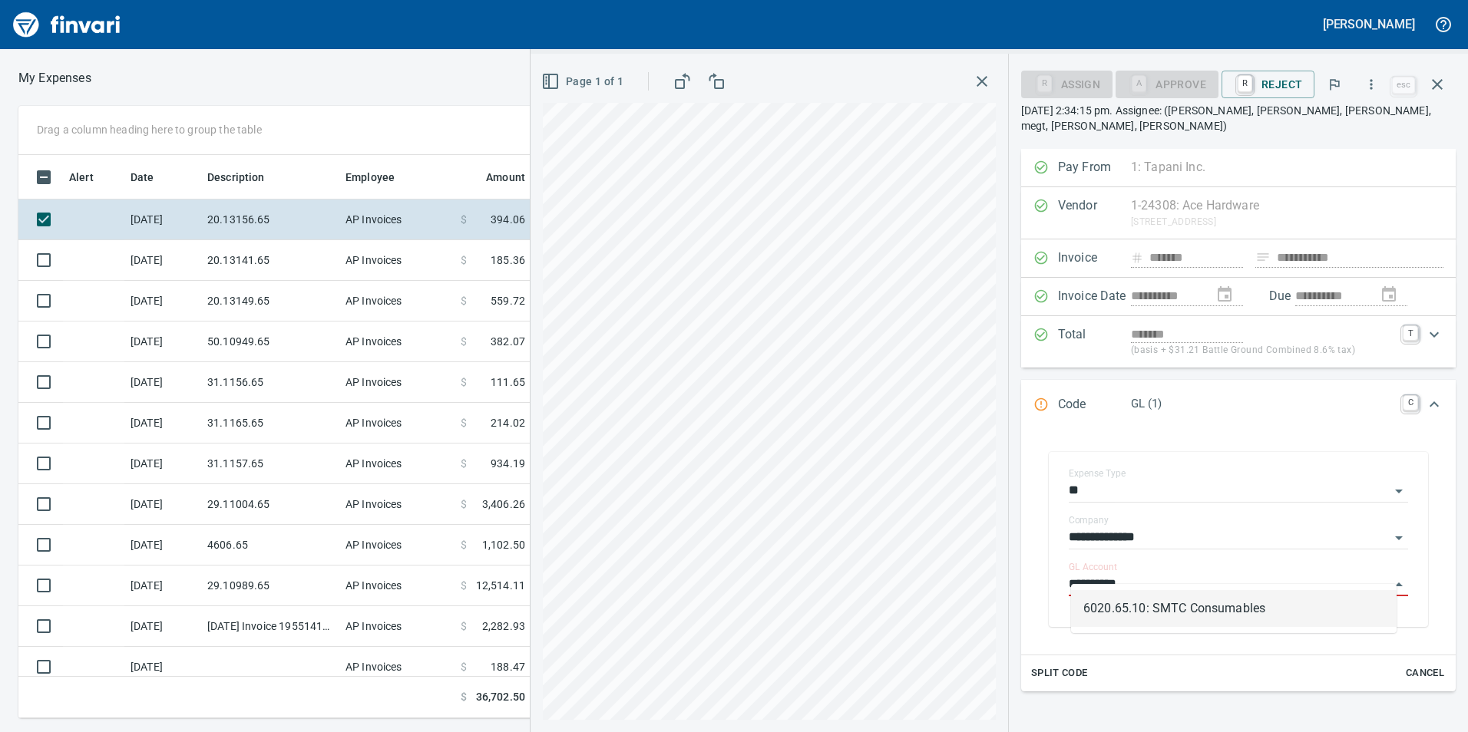
click at [1168, 595] on li "6020.65.10: SMTC Consumables" at bounding box center [1234, 608] width 326 height 37
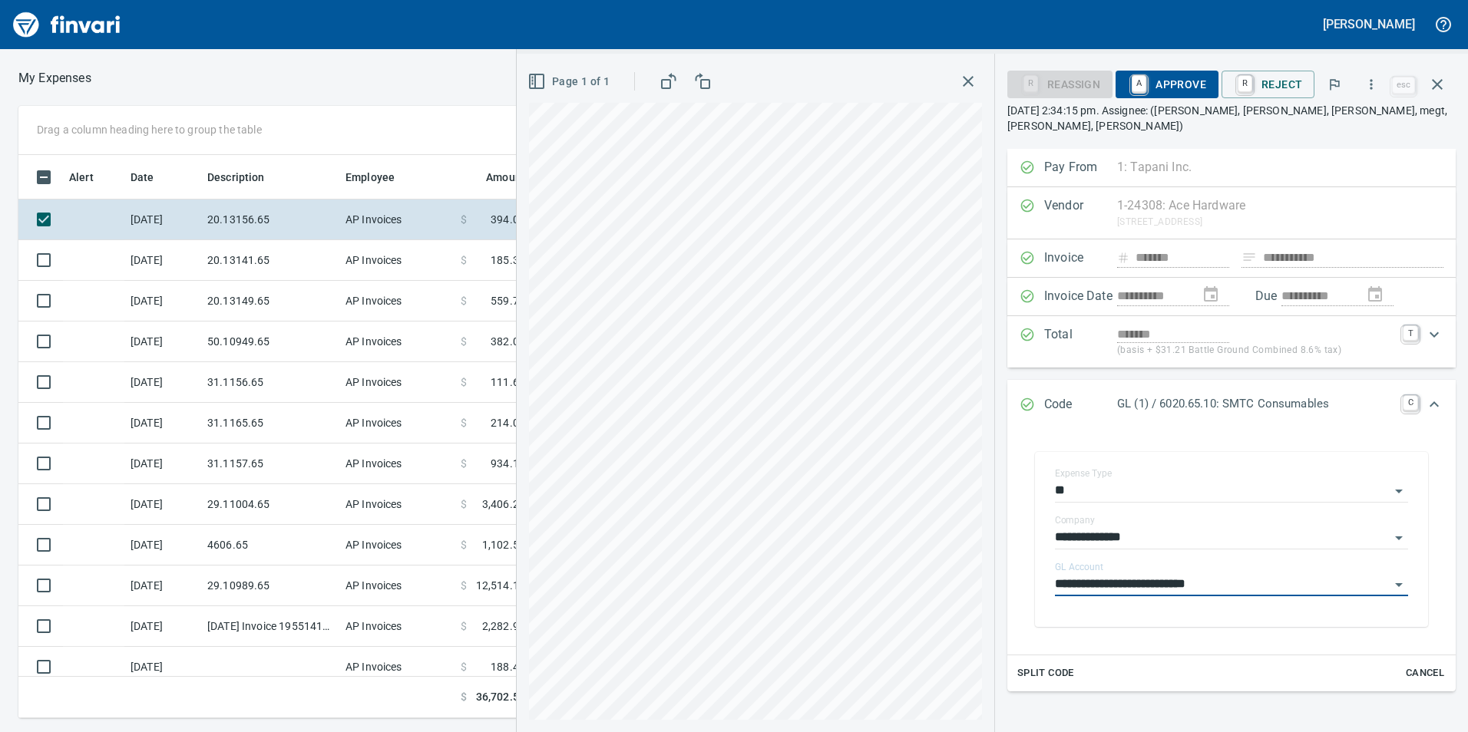
type input "**********"
click at [1175, 79] on span "A Approve" at bounding box center [1167, 84] width 78 height 26
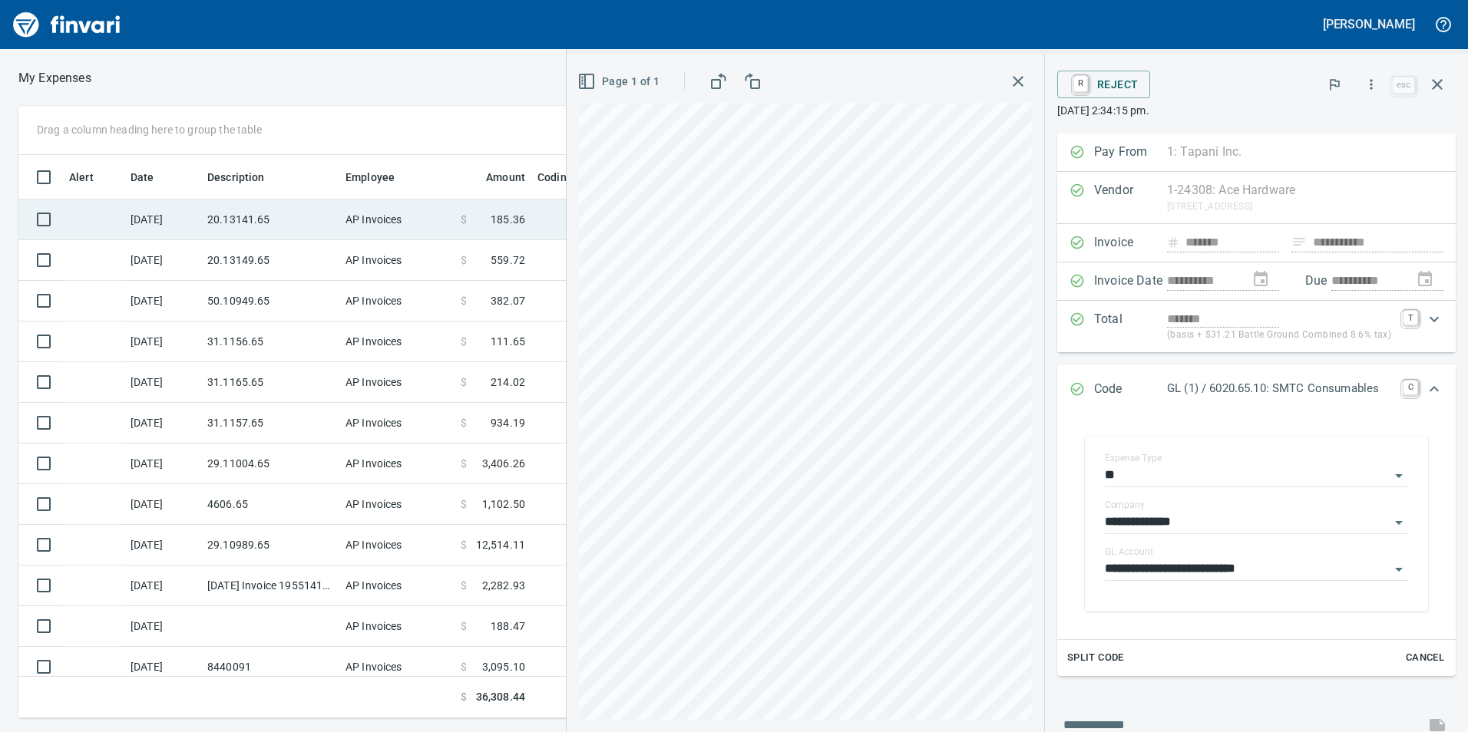
click at [294, 230] on td "20.13141.65" at bounding box center [270, 220] width 138 height 41
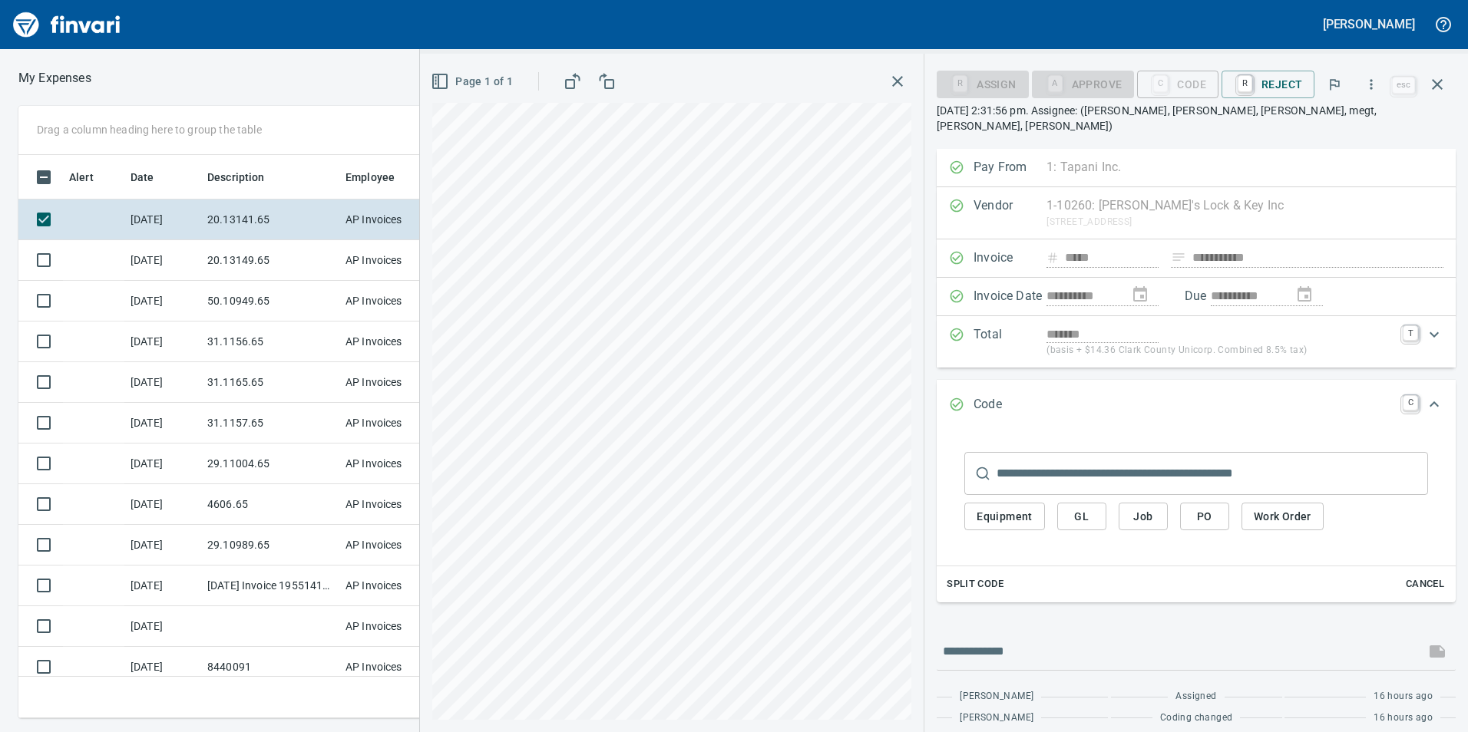
click at [1082, 507] on span "GL" at bounding box center [1081, 516] width 25 height 19
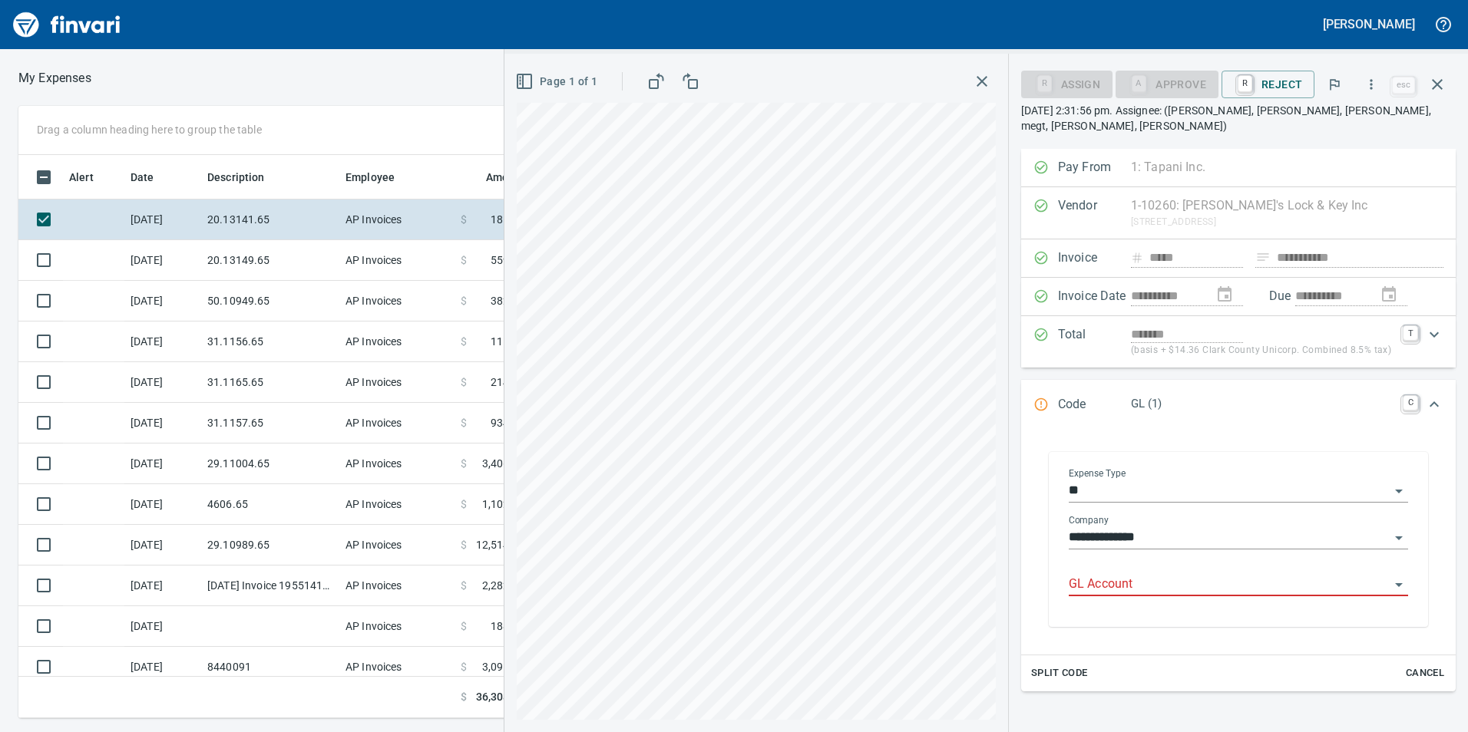
click at [1111, 574] on input "GL Account" at bounding box center [1229, 584] width 321 height 21
click at [1133, 606] on li "6020.65.10: SMTC Consumables" at bounding box center [1229, 608] width 332 height 37
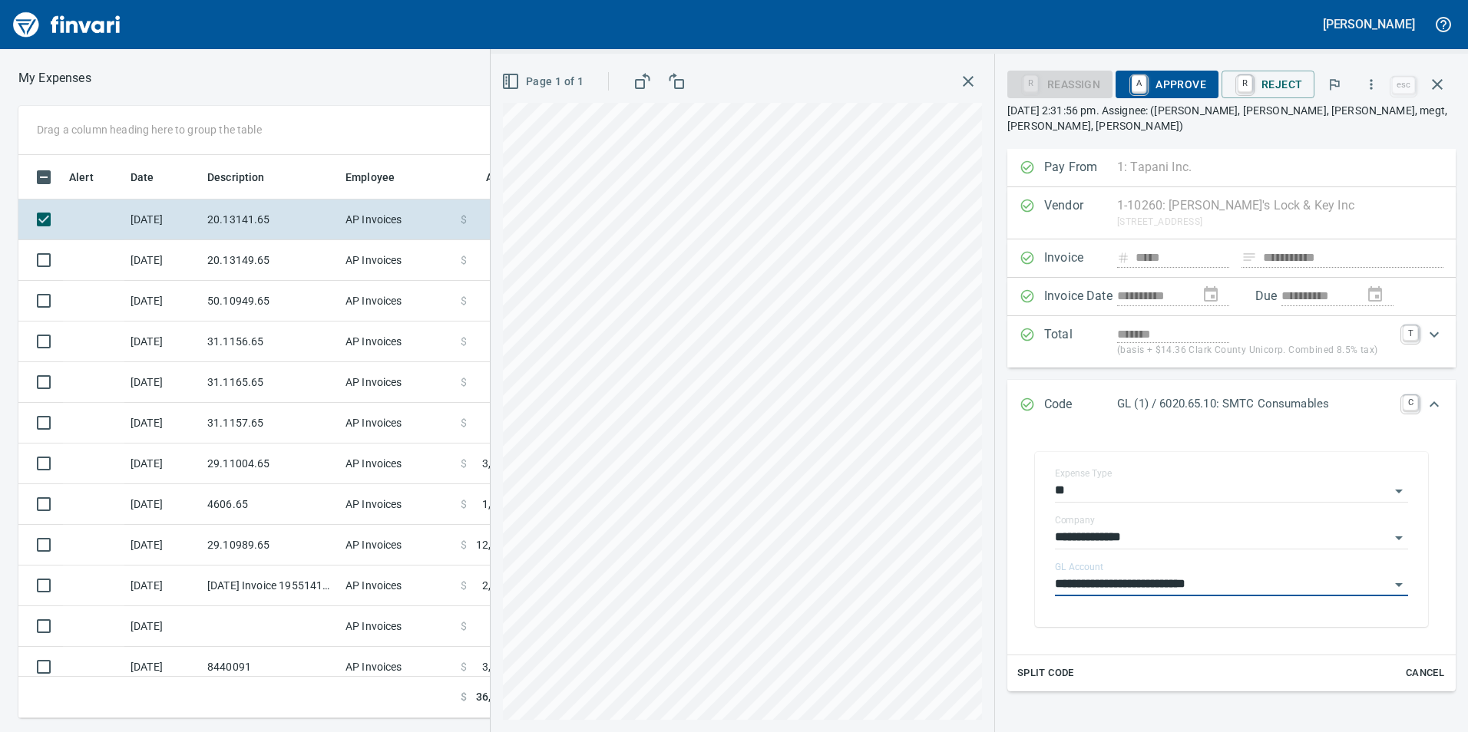
type input "**********"
click at [1157, 86] on span "A Approve" at bounding box center [1167, 84] width 78 height 26
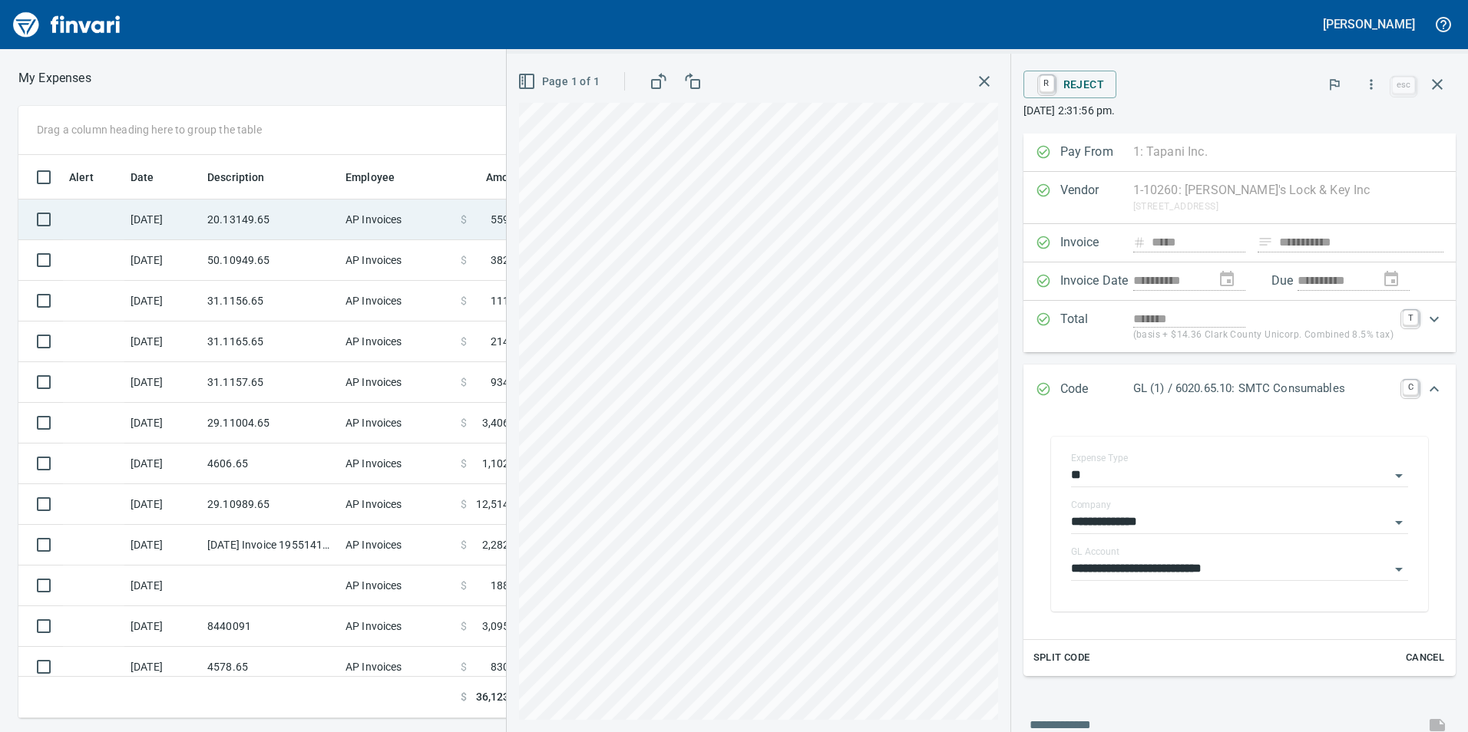
click at [379, 216] on td "AP Invoices" at bounding box center [396, 220] width 115 height 41
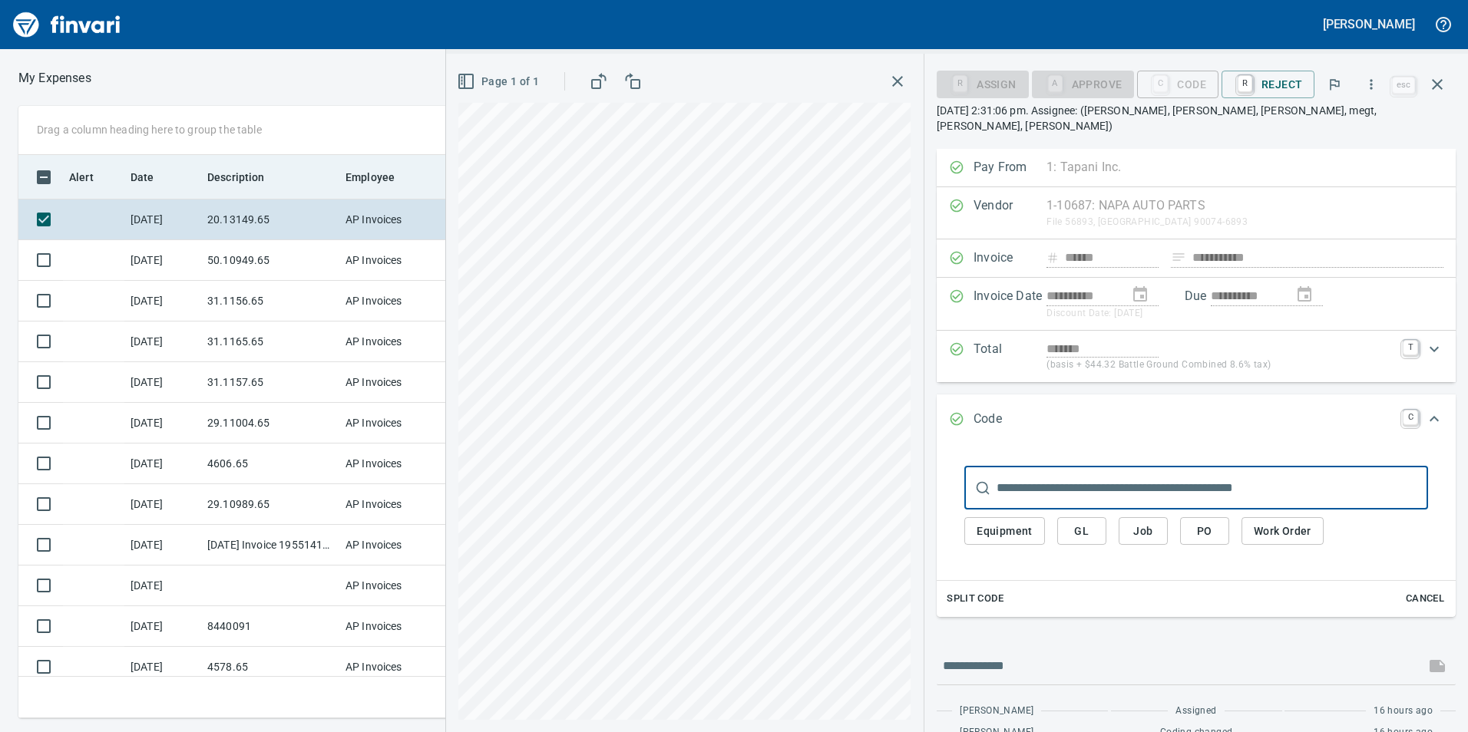
scroll to position [552, 1024]
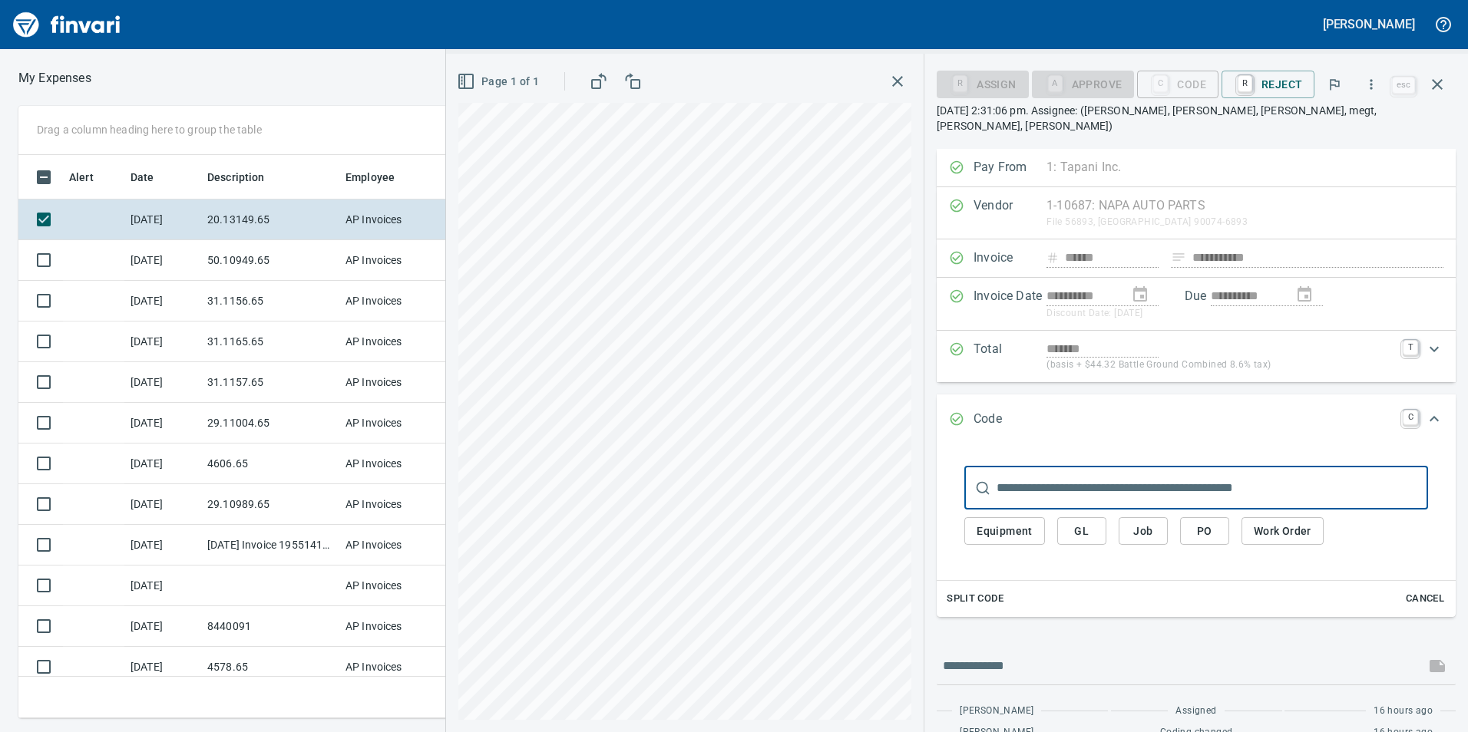
click at [1066, 521] on button "GL" at bounding box center [1081, 531] width 49 height 28
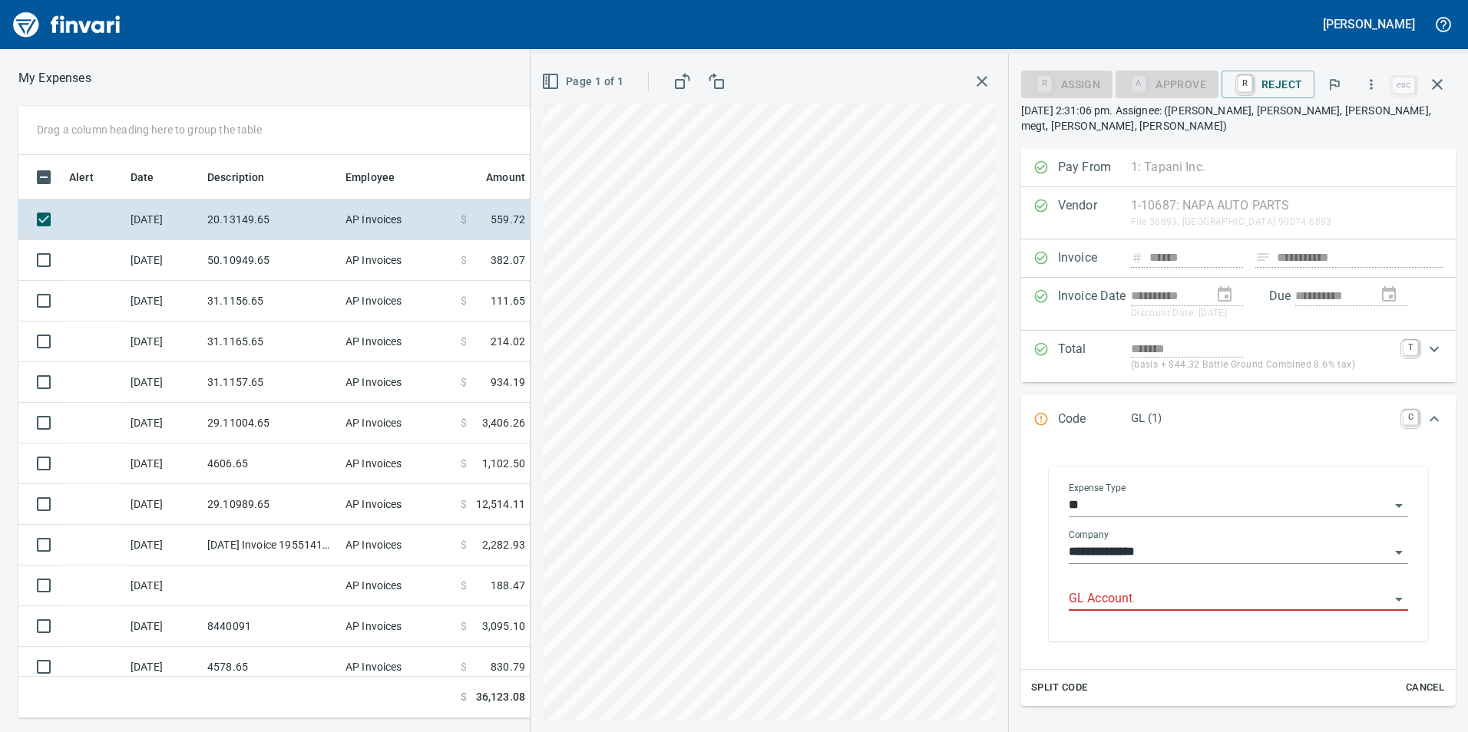
click at [1074, 577] on div "GL Account" at bounding box center [1238, 594] width 339 height 35
click at [1122, 610] on li "6020.65.10: SMTC Consumables" at bounding box center [1234, 623] width 326 height 37
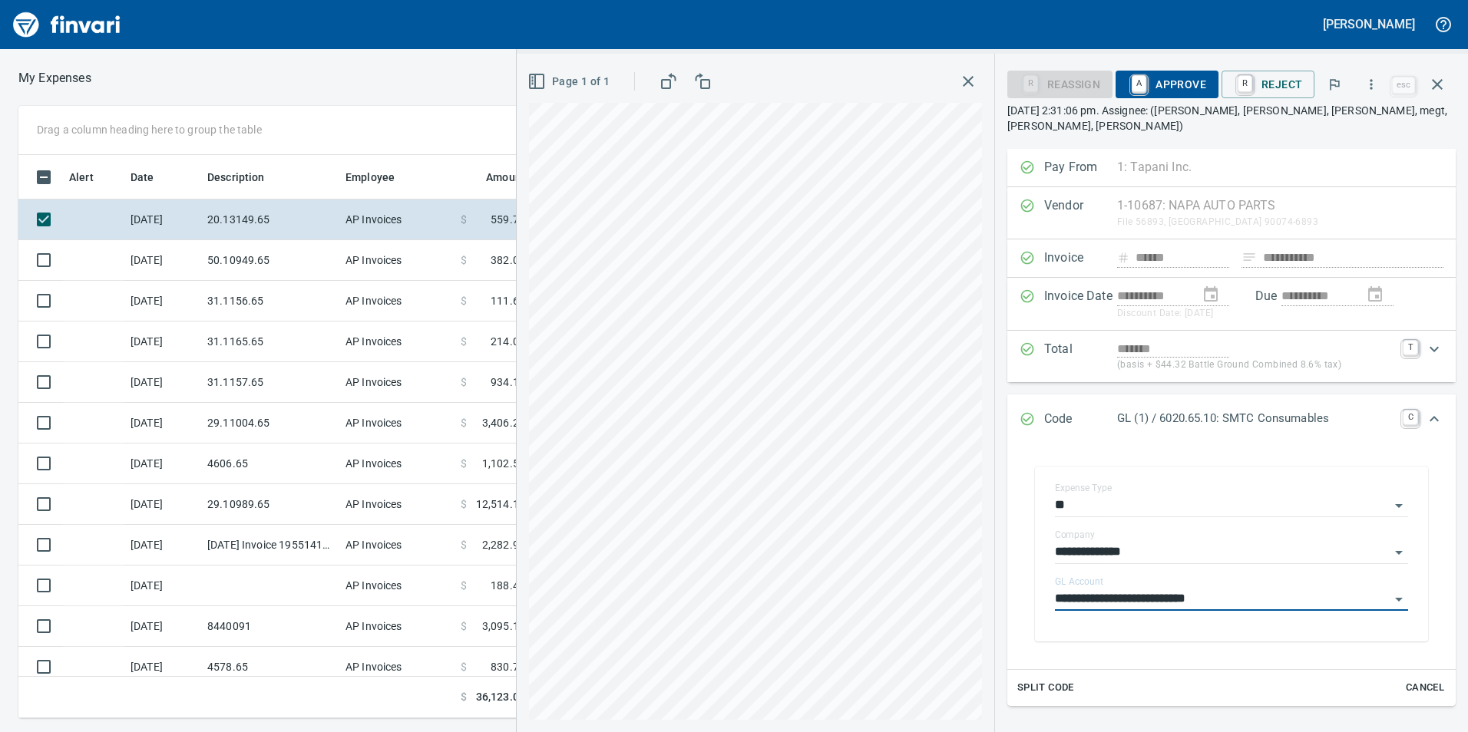
type input "**********"
click at [1181, 78] on span "A Approve" at bounding box center [1167, 84] width 78 height 26
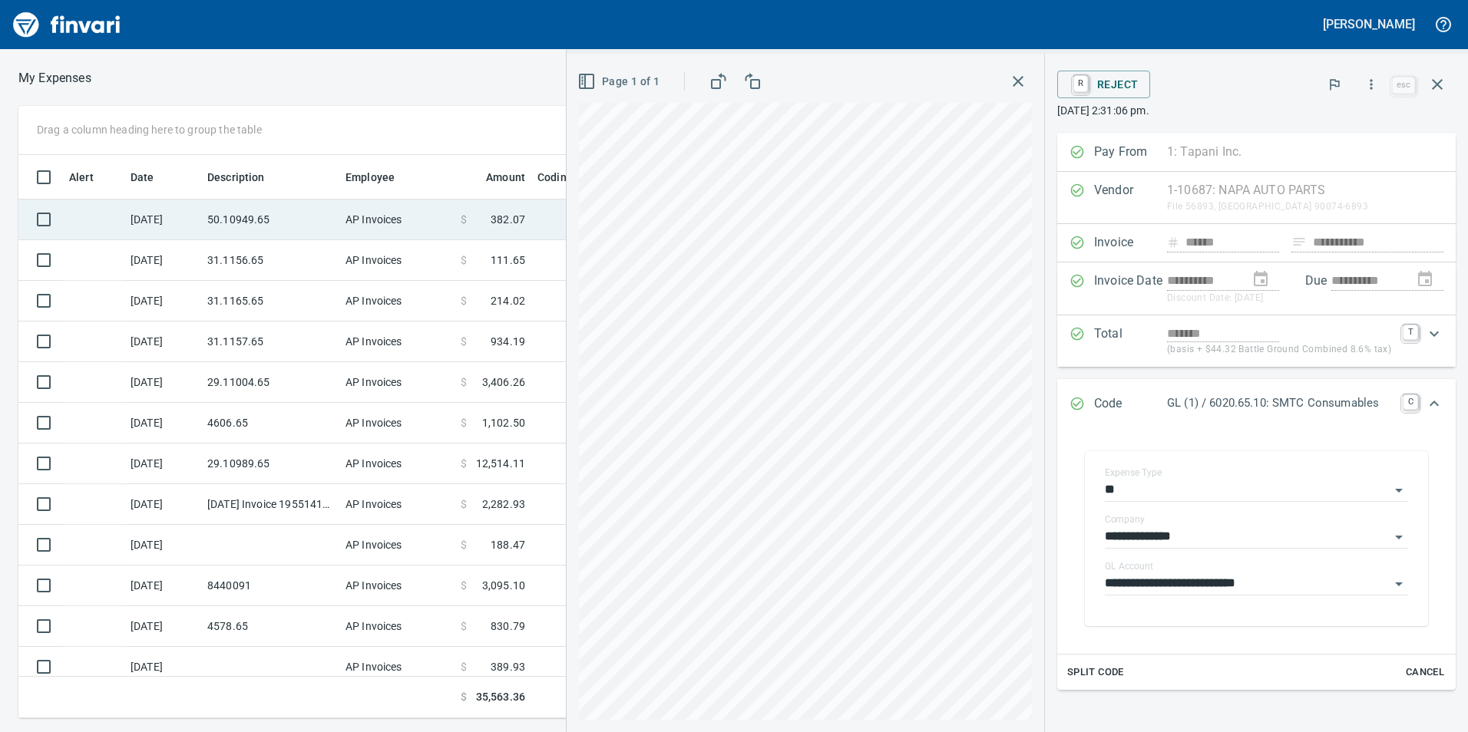
click at [273, 226] on td "50.10949.65" at bounding box center [270, 220] width 138 height 41
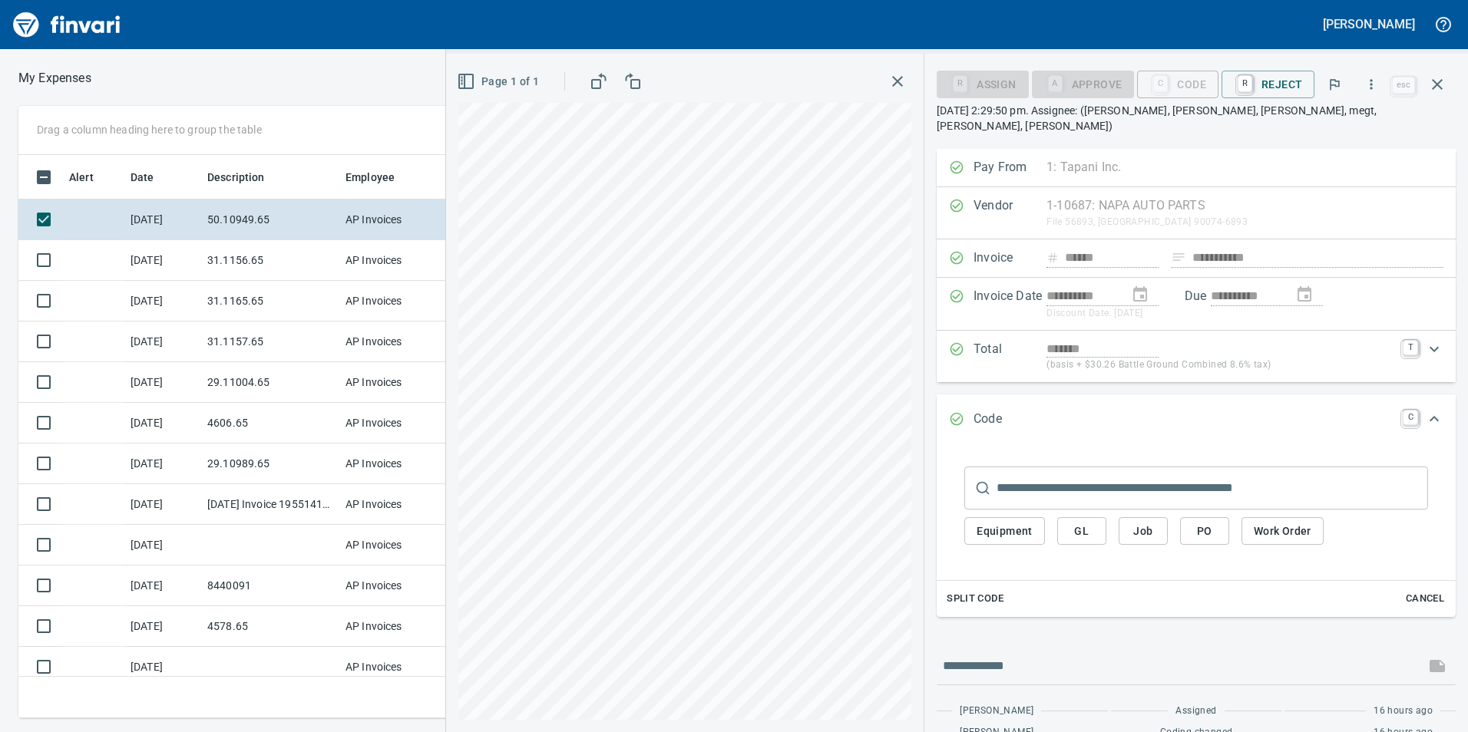
click at [1096, 519] on button "GL" at bounding box center [1081, 531] width 49 height 28
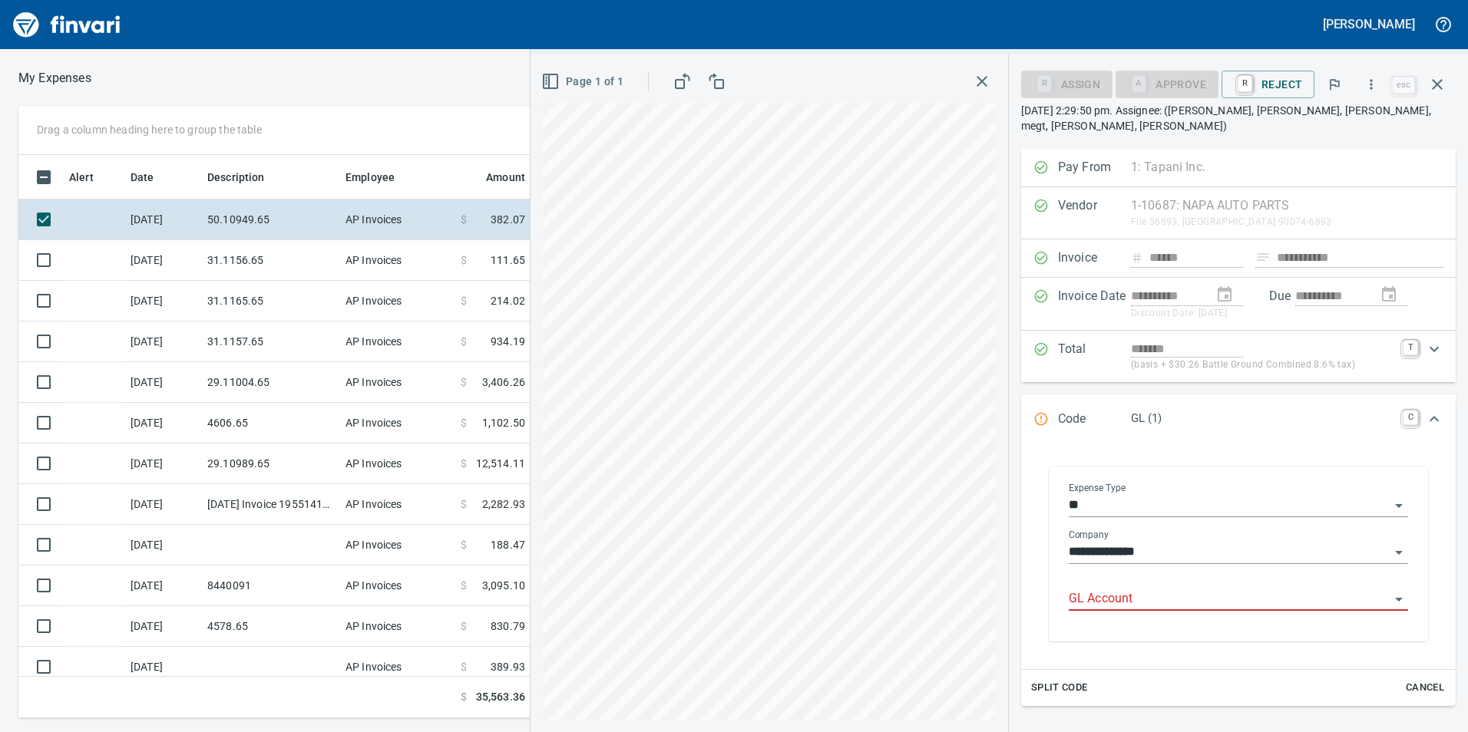
click at [1135, 590] on input "GL Account" at bounding box center [1229, 599] width 321 height 21
click at [1139, 616] on li "6050.65.10: SMTC Repair" at bounding box center [1234, 623] width 326 height 37
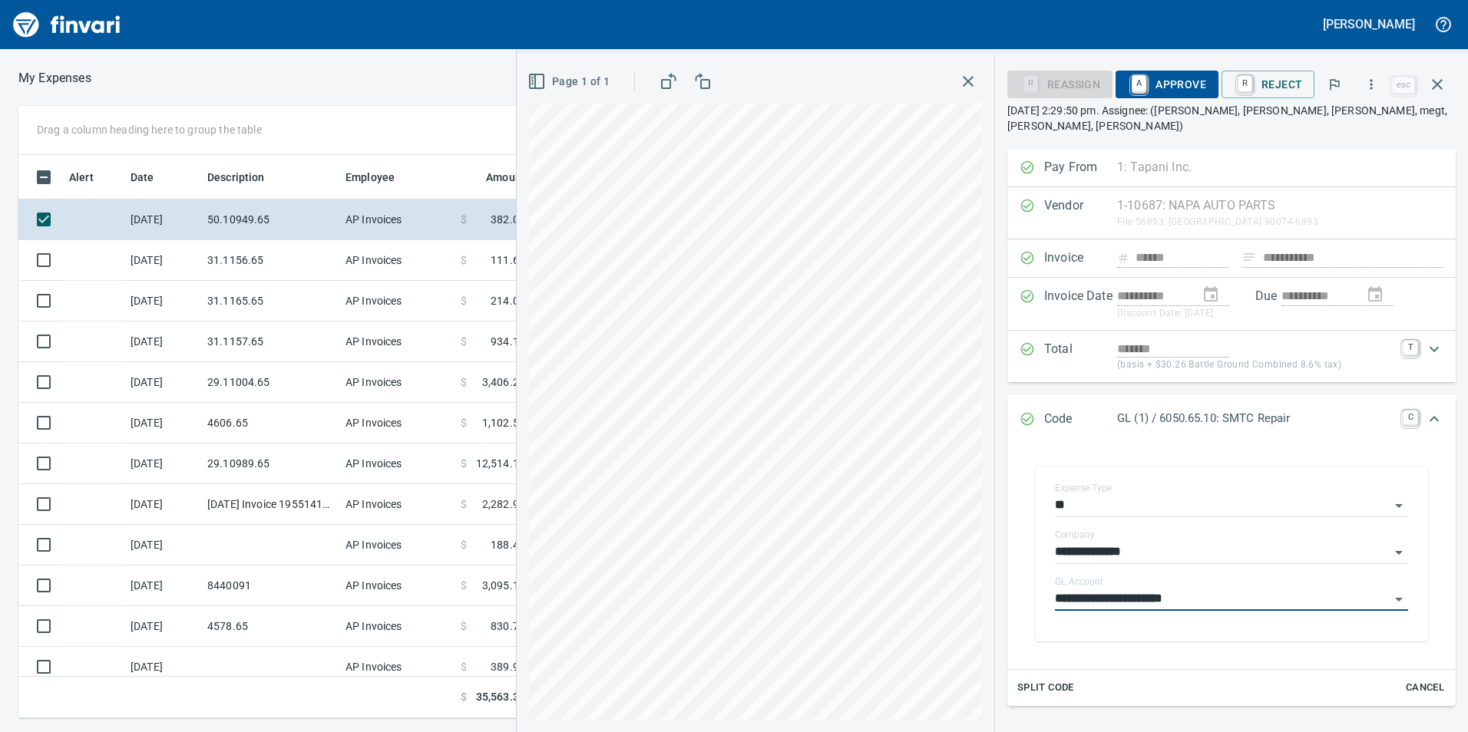
type input "**********"
click at [1178, 79] on span "A Approve" at bounding box center [1167, 84] width 78 height 26
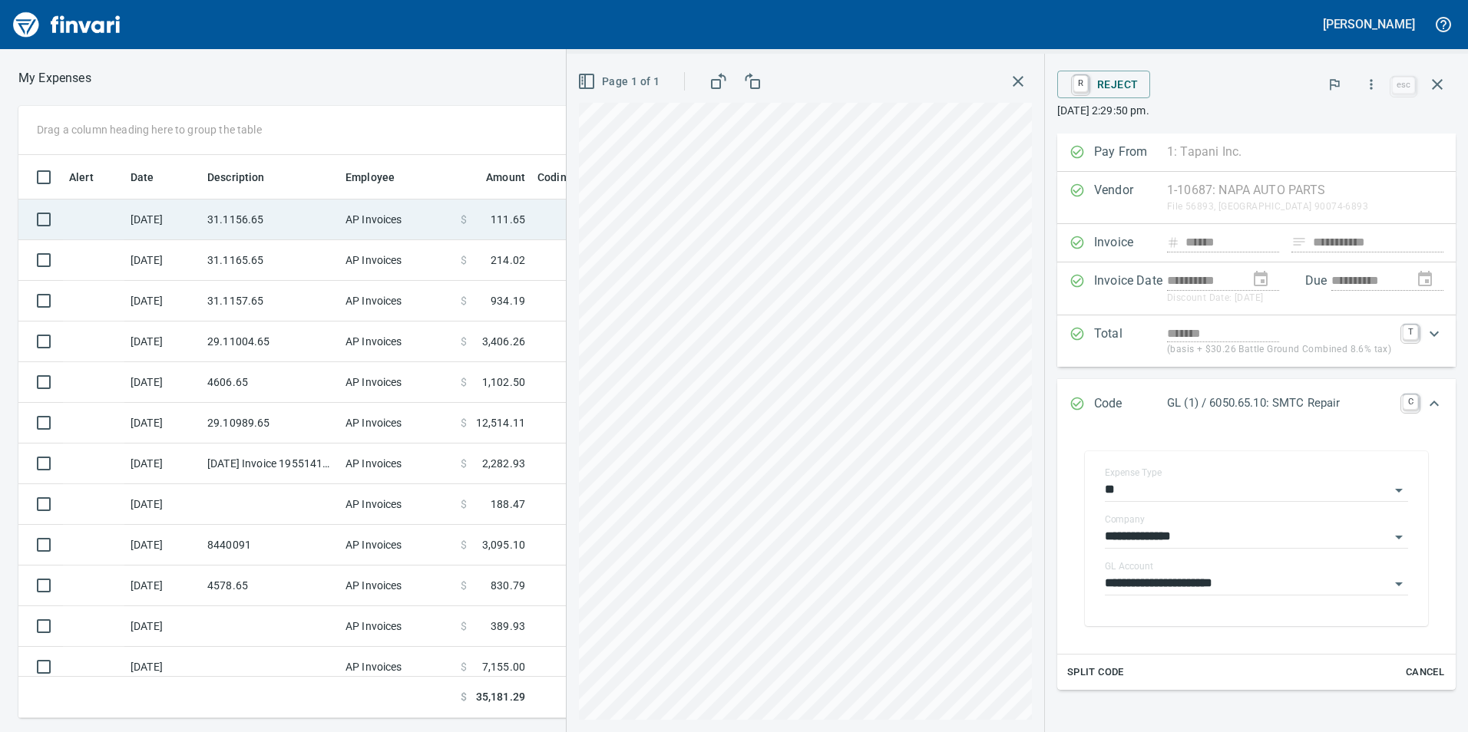
click at [272, 225] on td "31.1156.65" at bounding box center [270, 220] width 138 height 41
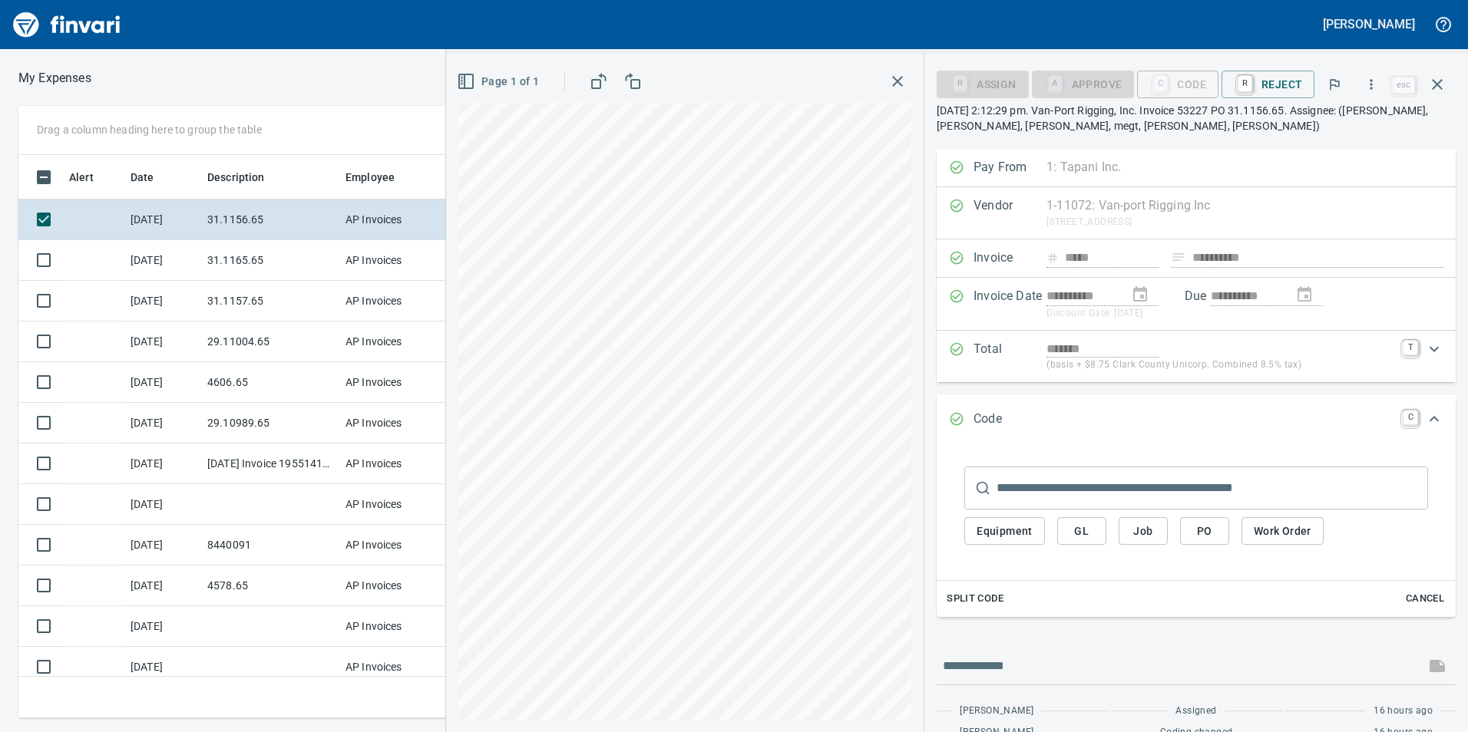
click at [1079, 535] on span "GL" at bounding box center [1081, 531] width 25 height 19
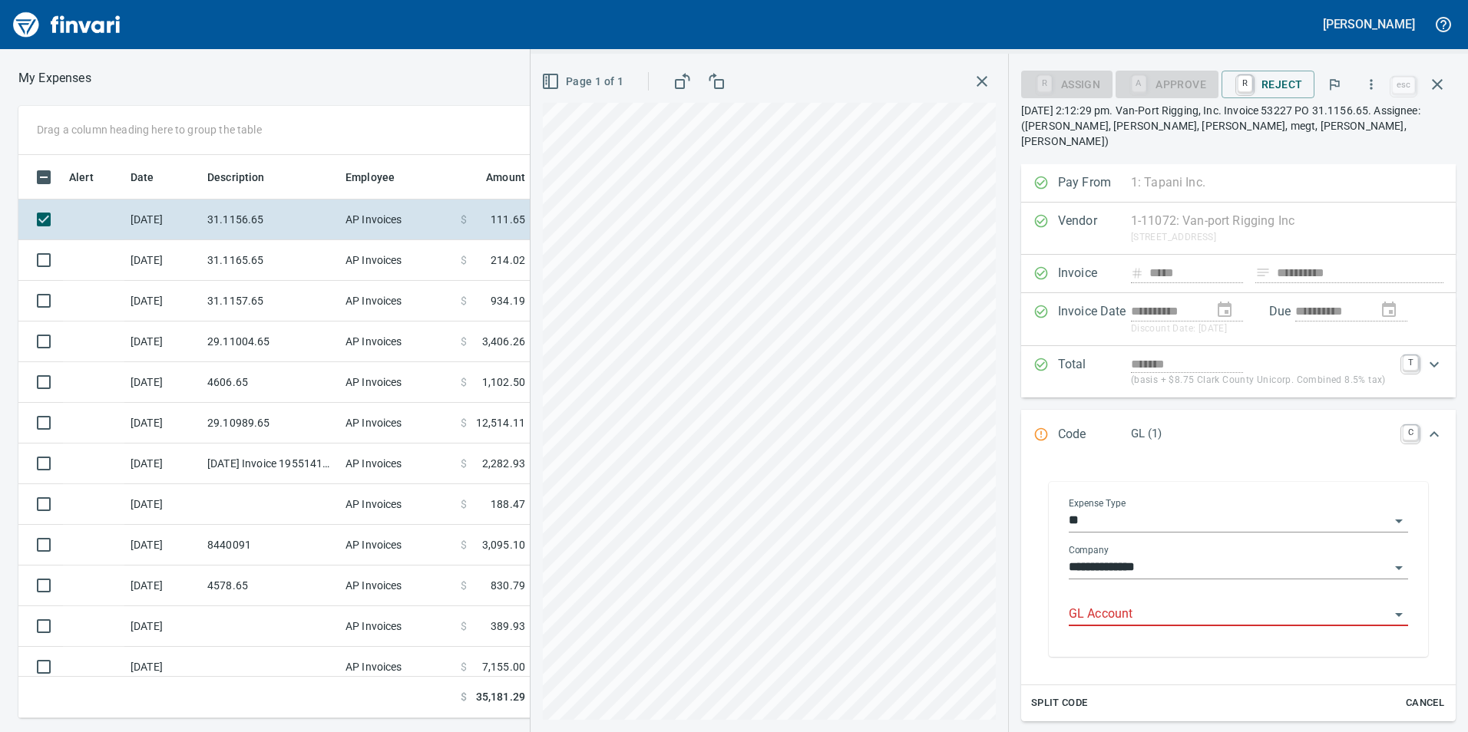
click at [1126, 604] on input "GL Account" at bounding box center [1229, 614] width 321 height 21
click at [1125, 624] on li "6031.65.20: Rigging" at bounding box center [1232, 638] width 326 height 37
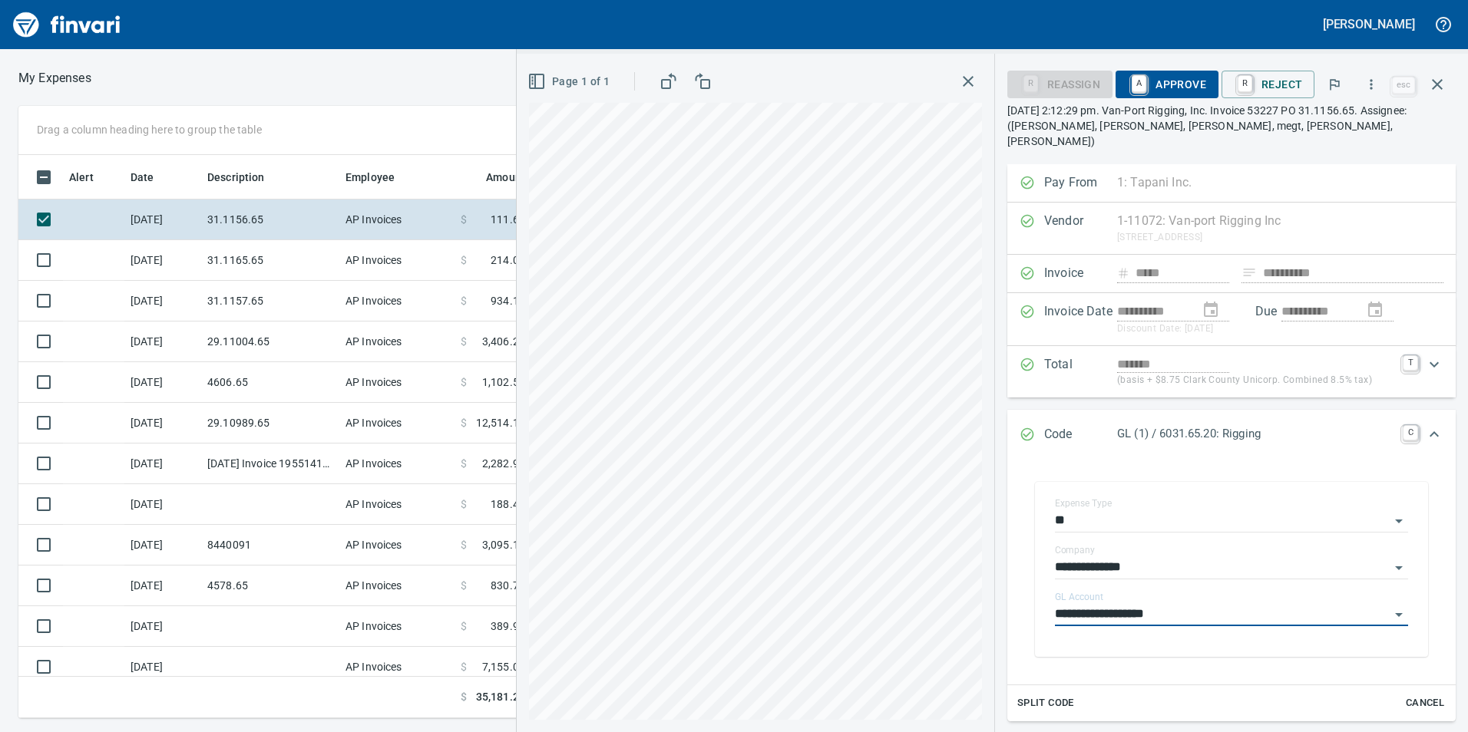
type input "**********"
drag, startPoint x: 1178, startPoint y: 82, endPoint x: 1159, endPoint y: 86, distance: 19.6
click at [1178, 82] on span "A Approve" at bounding box center [1167, 84] width 78 height 26
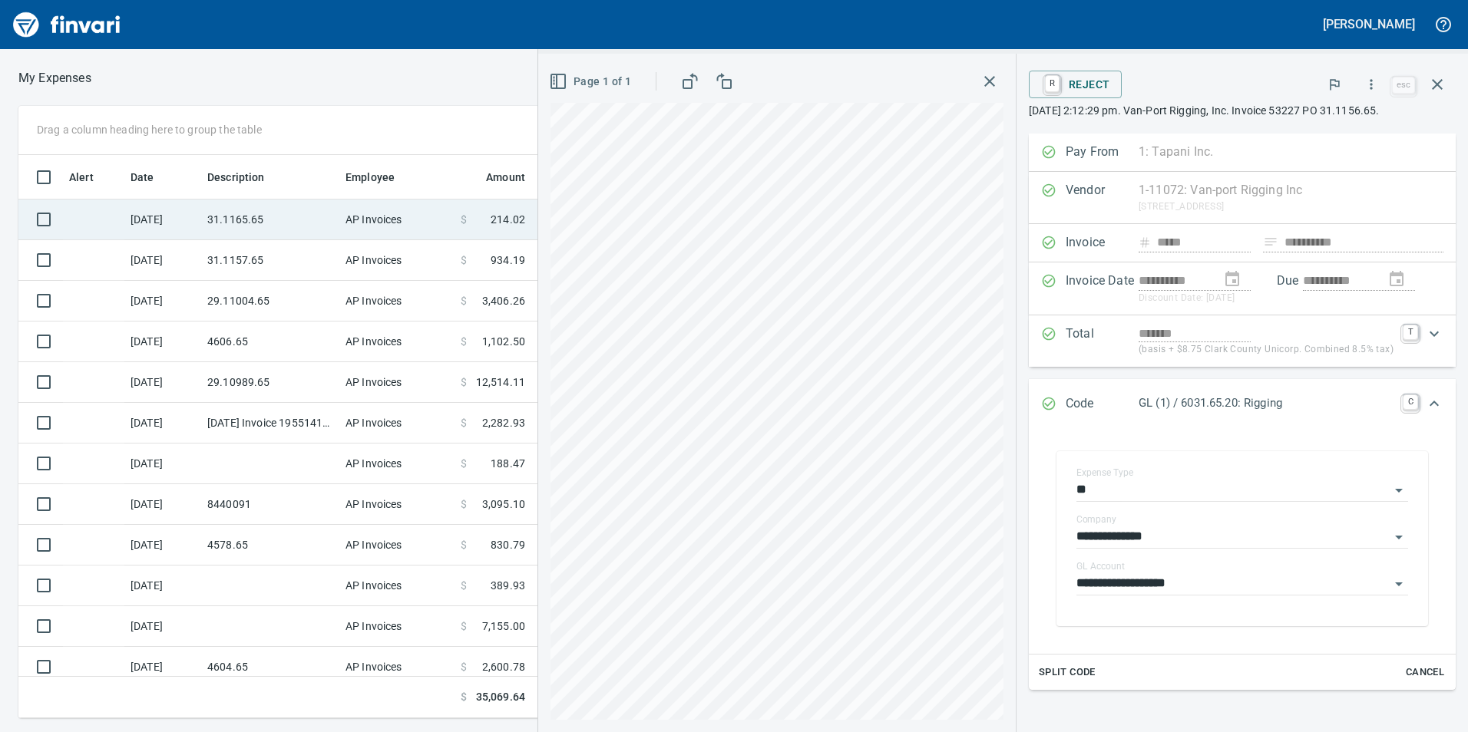
click at [376, 212] on td "AP Invoices" at bounding box center [396, 220] width 115 height 41
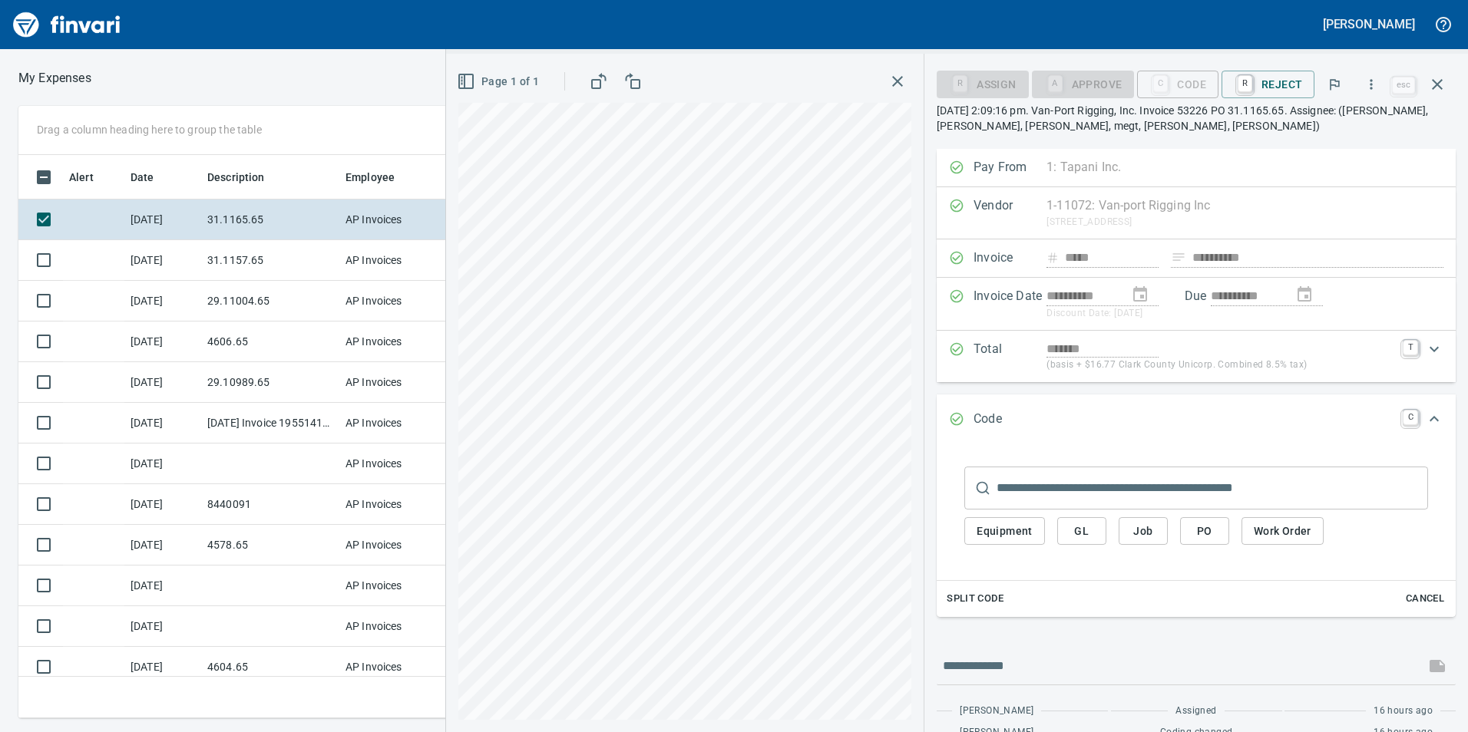
click at [1083, 533] on span "GL" at bounding box center [1081, 531] width 25 height 19
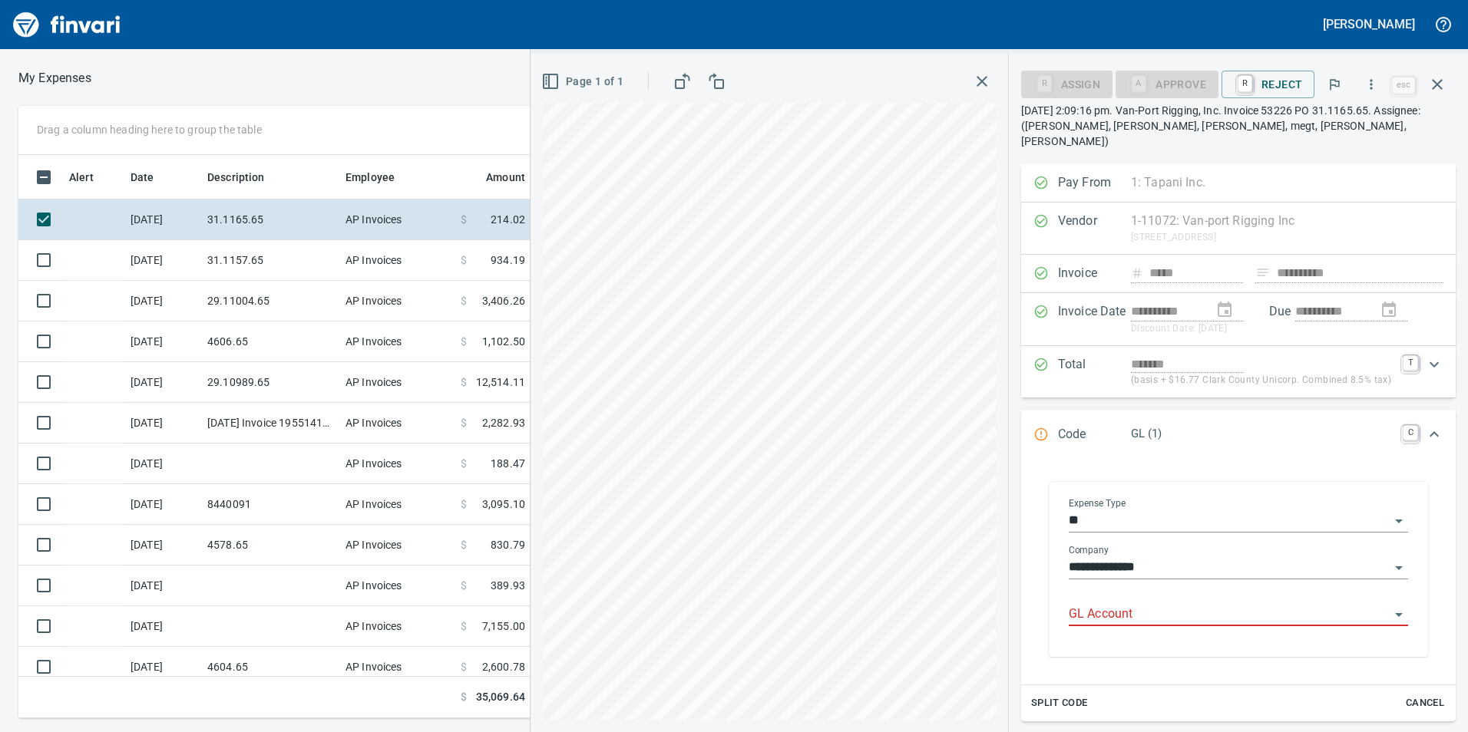
click at [1180, 613] on div "GL Account" at bounding box center [1238, 615] width 339 height 47
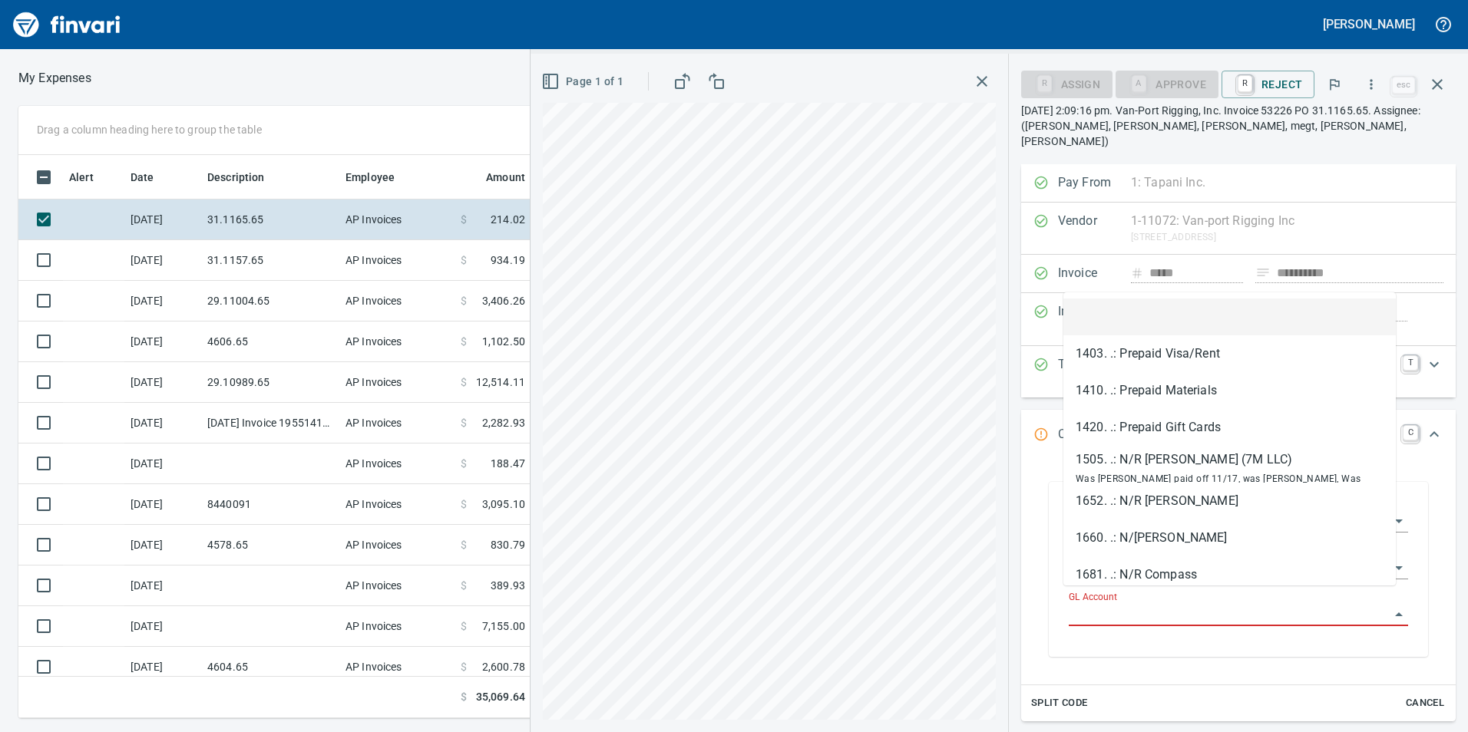
click at [1186, 604] on input "GL Account" at bounding box center [1229, 614] width 321 height 21
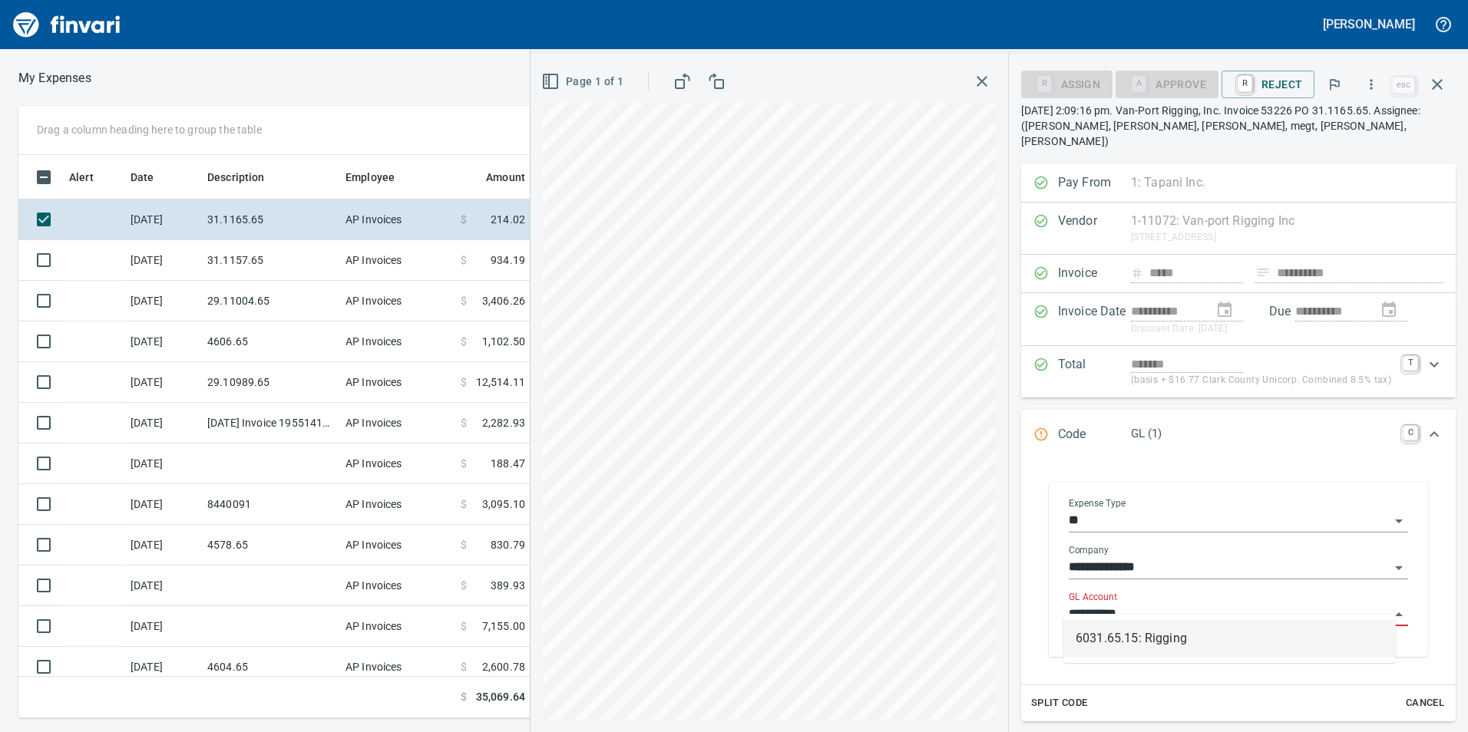
scroll to position [552, 1024]
click at [1109, 646] on li "6031.65.15: Rigging" at bounding box center [1229, 638] width 332 height 37
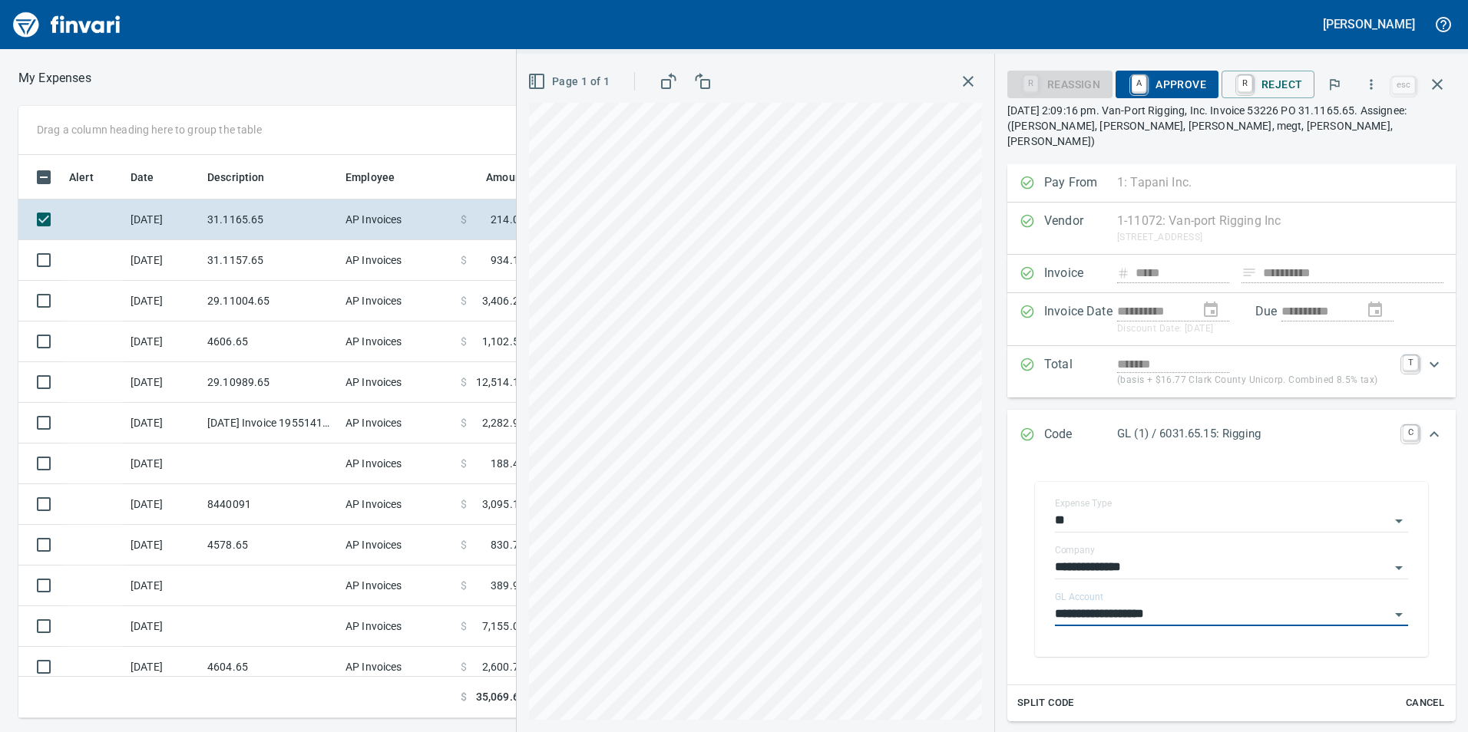
type input "**********"
click at [1164, 90] on span "A Approve" at bounding box center [1167, 84] width 78 height 26
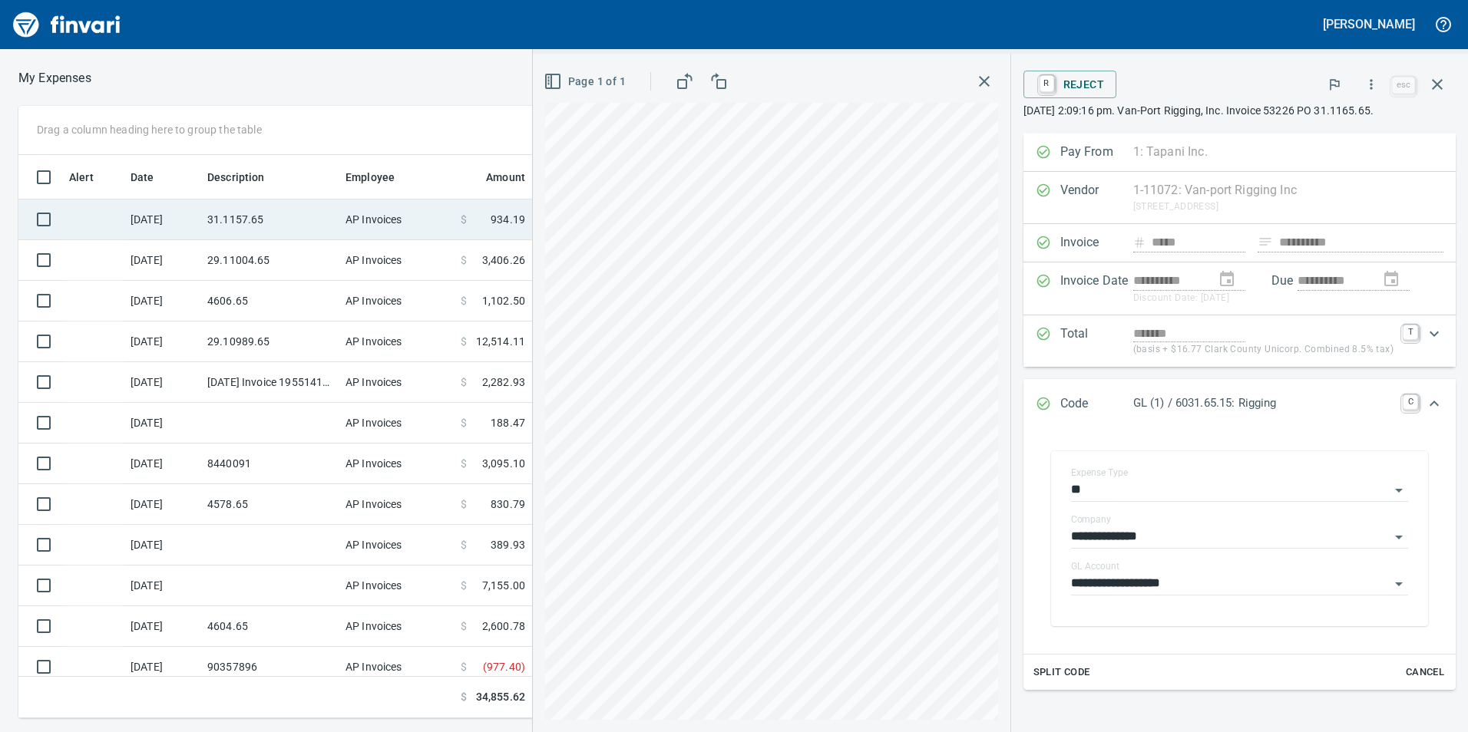
click at [295, 216] on td "31.1157.65" at bounding box center [270, 220] width 138 height 41
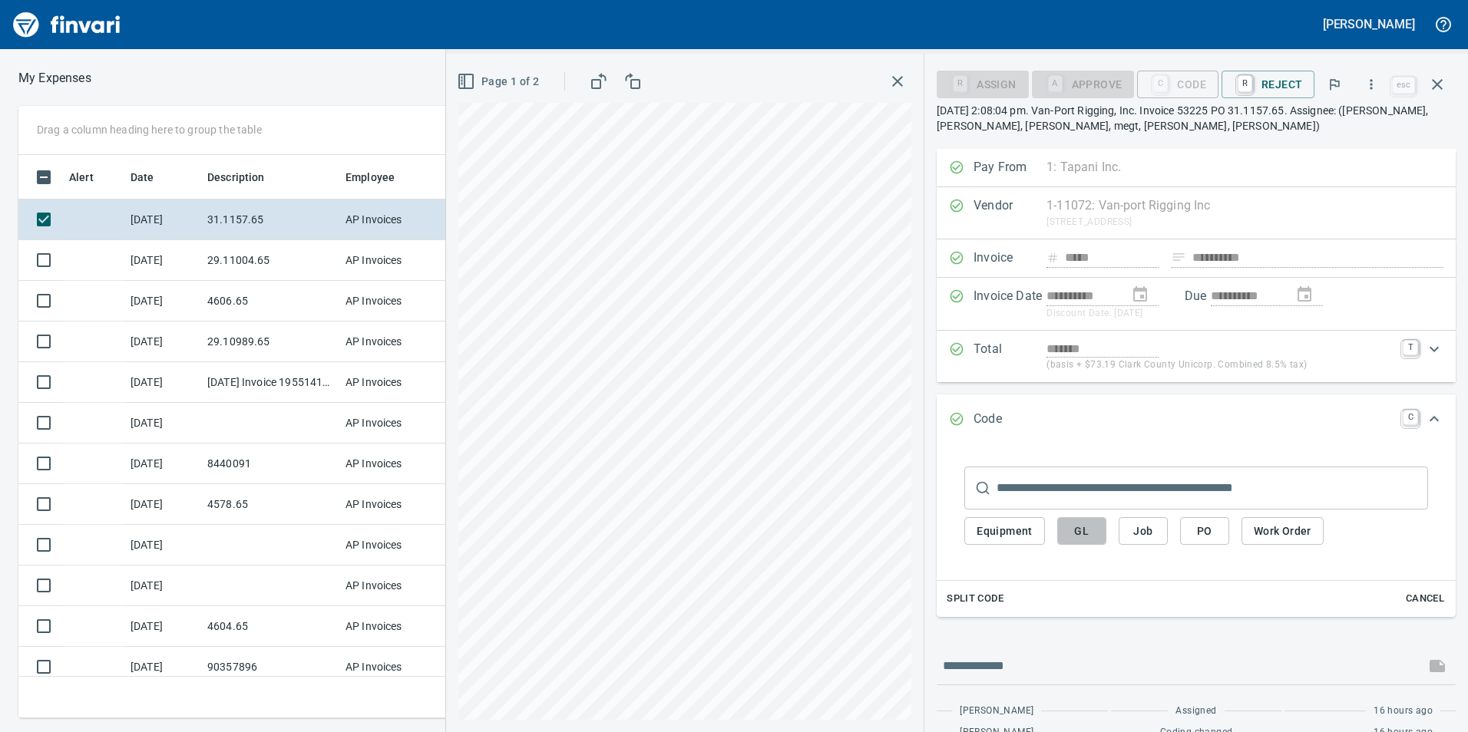
click at [1078, 531] on span "GL" at bounding box center [1081, 531] width 25 height 19
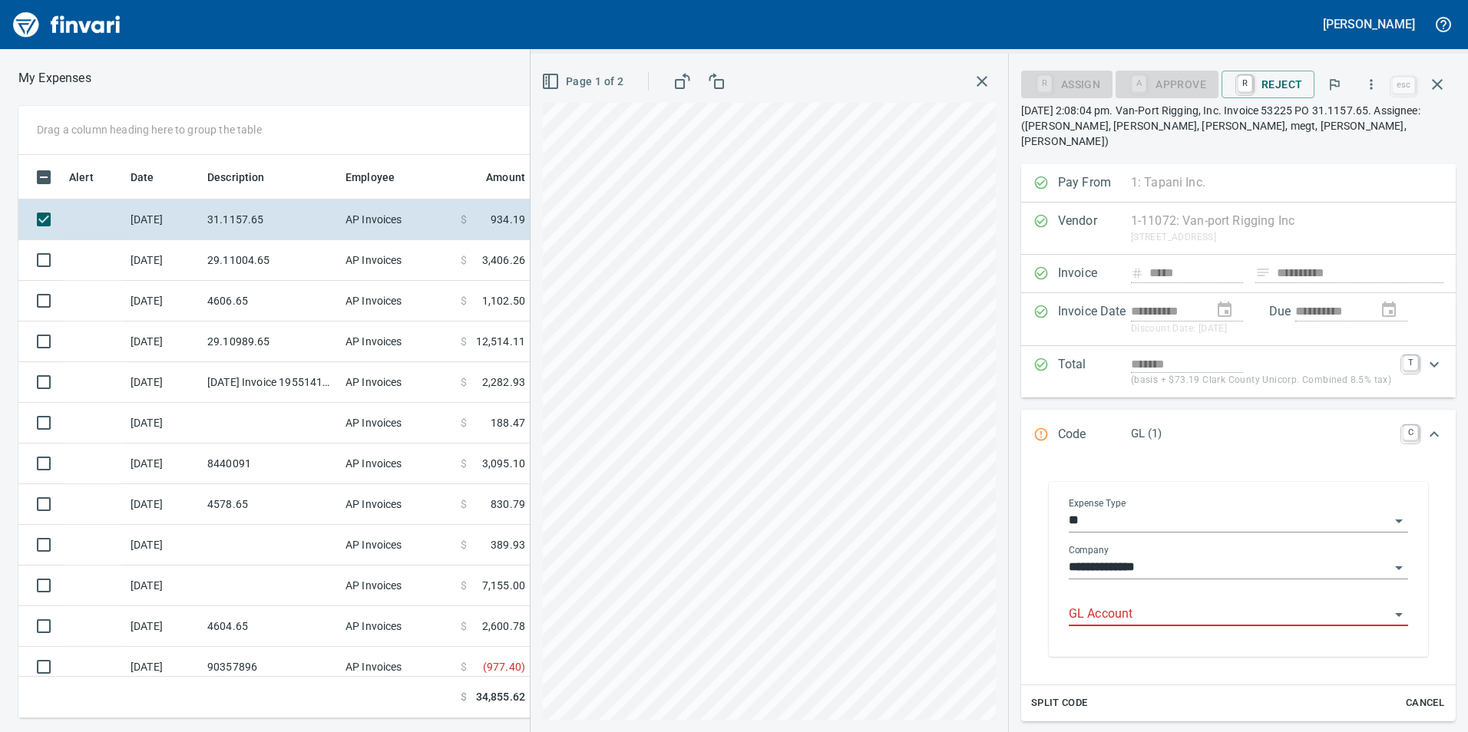
click at [1132, 604] on input "GL Account" at bounding box center [1229, 614] width 321 height 21
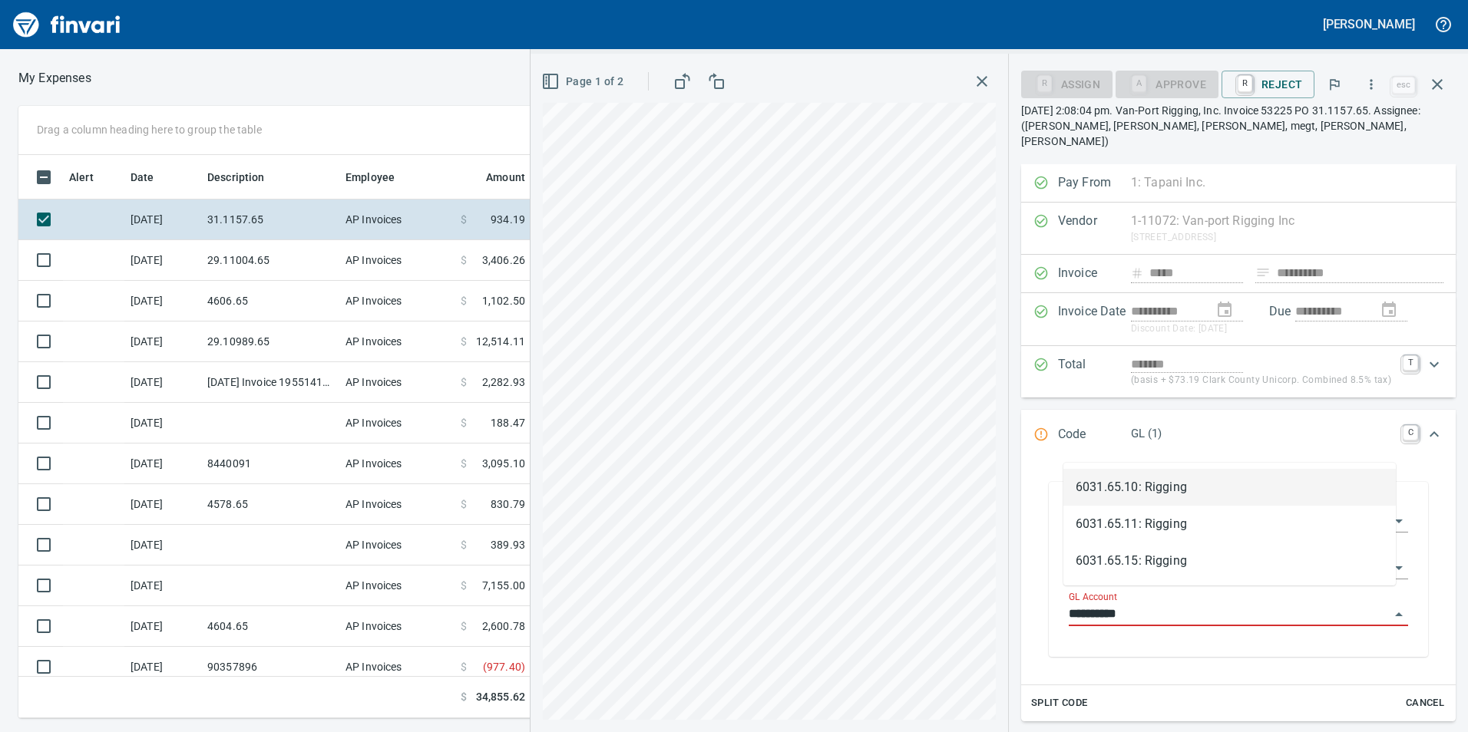
scroll to position [552, 1024]
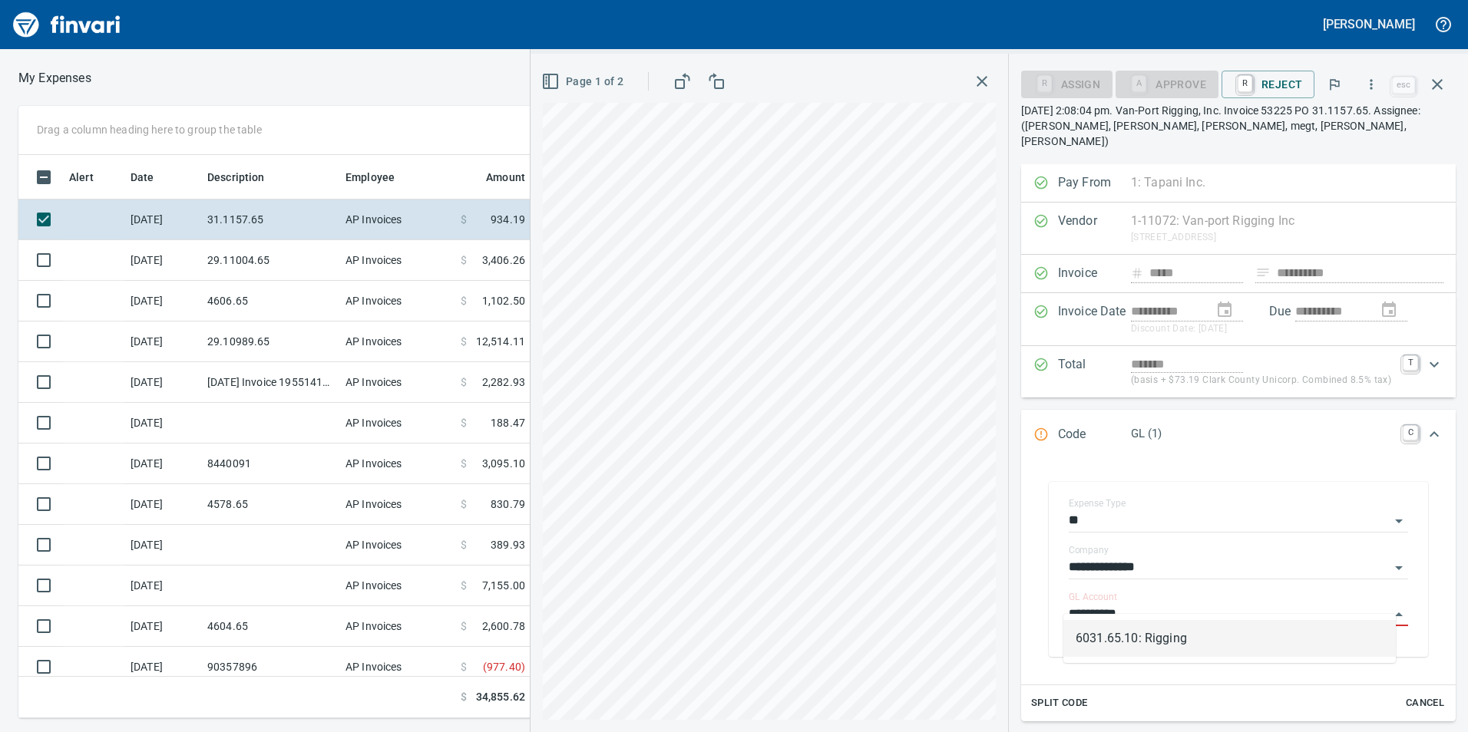
click at [1193, 631] on li "6031.65.10: Rigging" at bounding box center [1229, 638] width 332 height 37
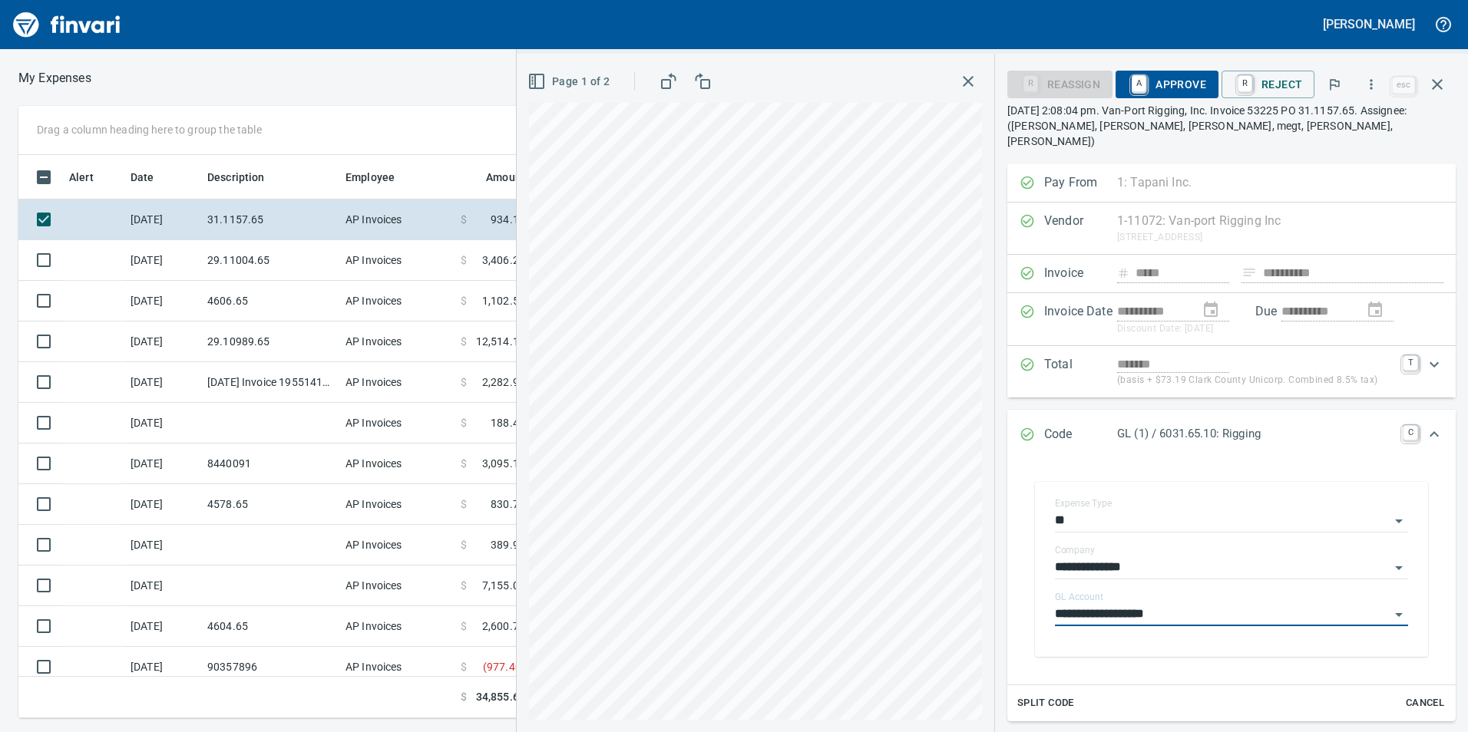
type input "**********"
click at [1179, 86] on span "A Approve" at bounding box center [1167, 84] width 78 height 26
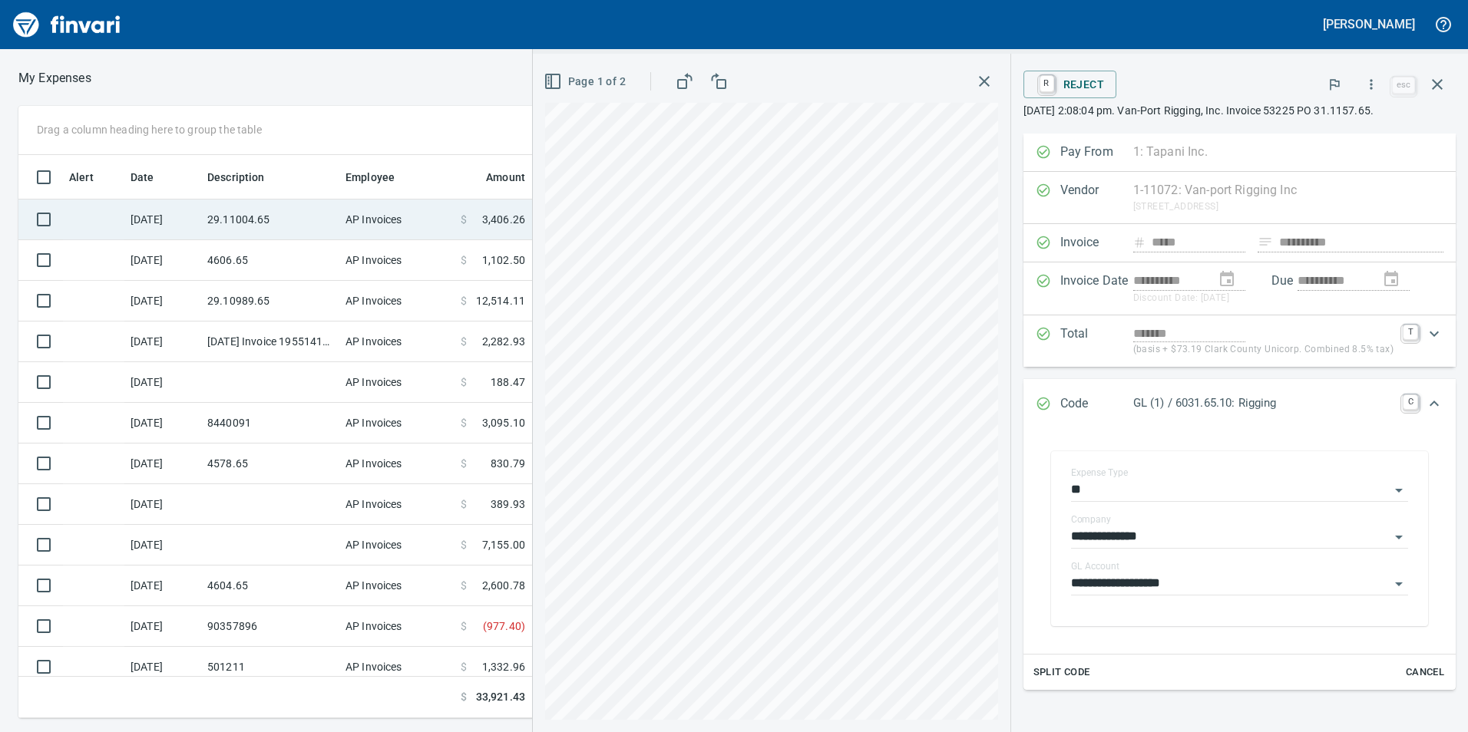
click at [302, 205] on td "29.11004.65" at bounding box center [270, 220] width 138 height 41
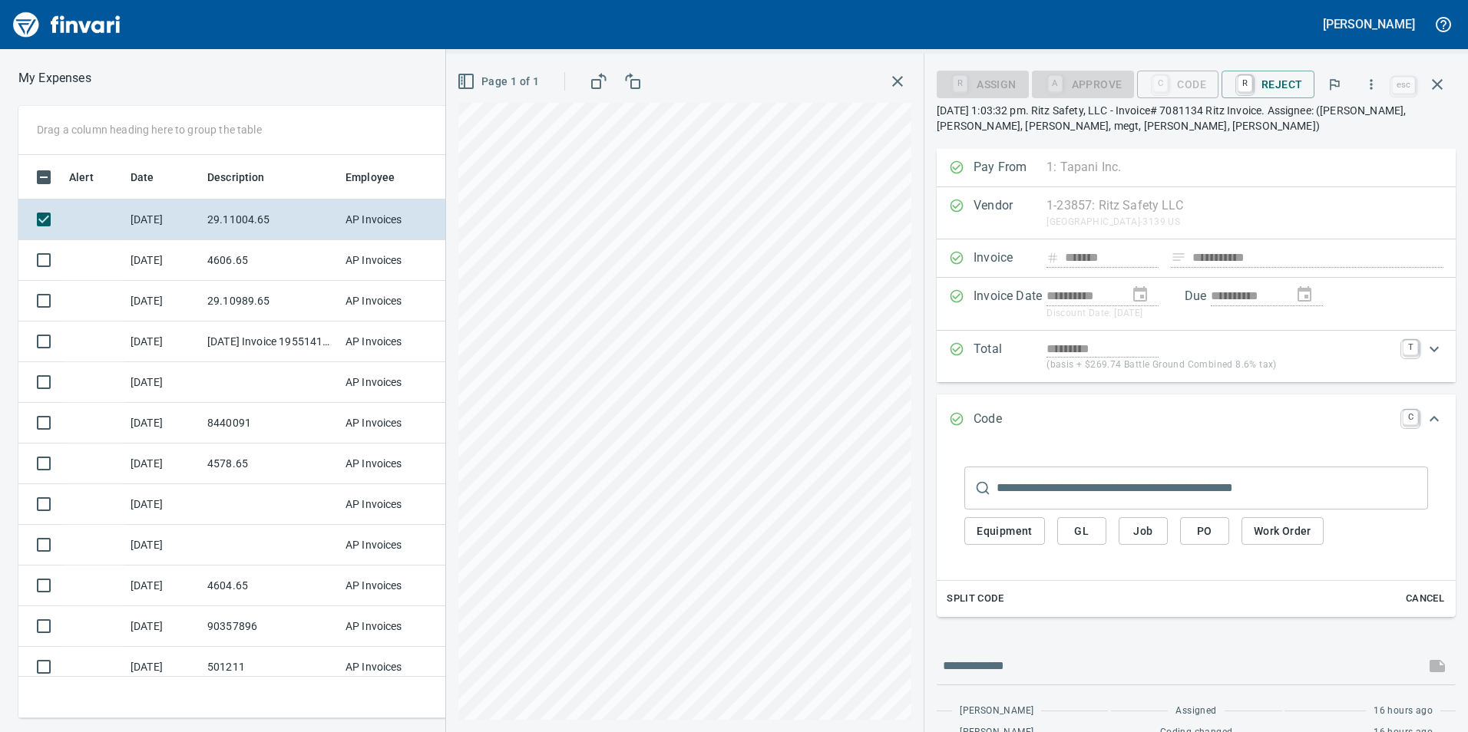
click at [1096, 540] on button "GL" at bounding box center [1081, 531] width 49 height 28
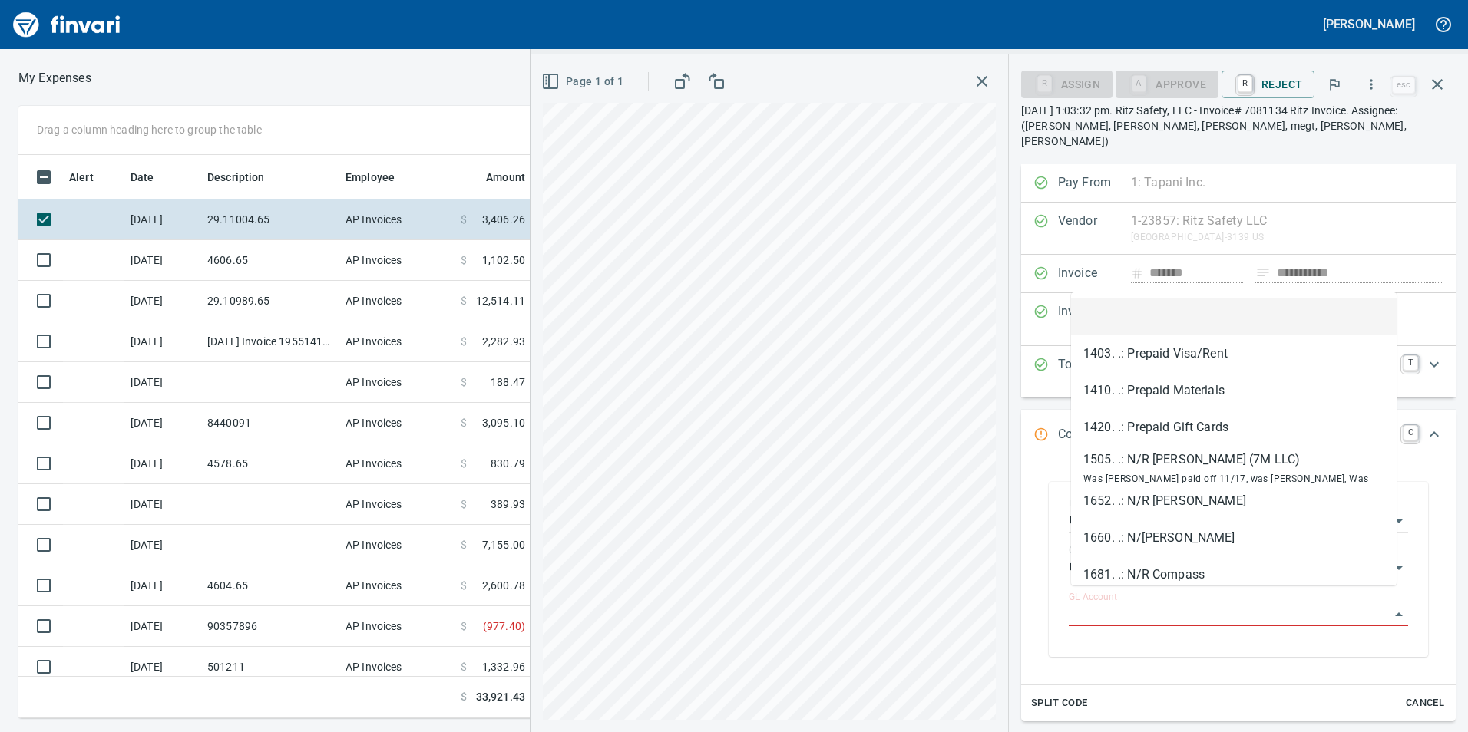
drag, startPoint x: 1117, startPoint y: 603, endPoint x: 1116, endPoint y: 584, distance: 18.5
click at [1117, 604] on input "GL Account" at bounding box center [1229, 614] width 321 height 21
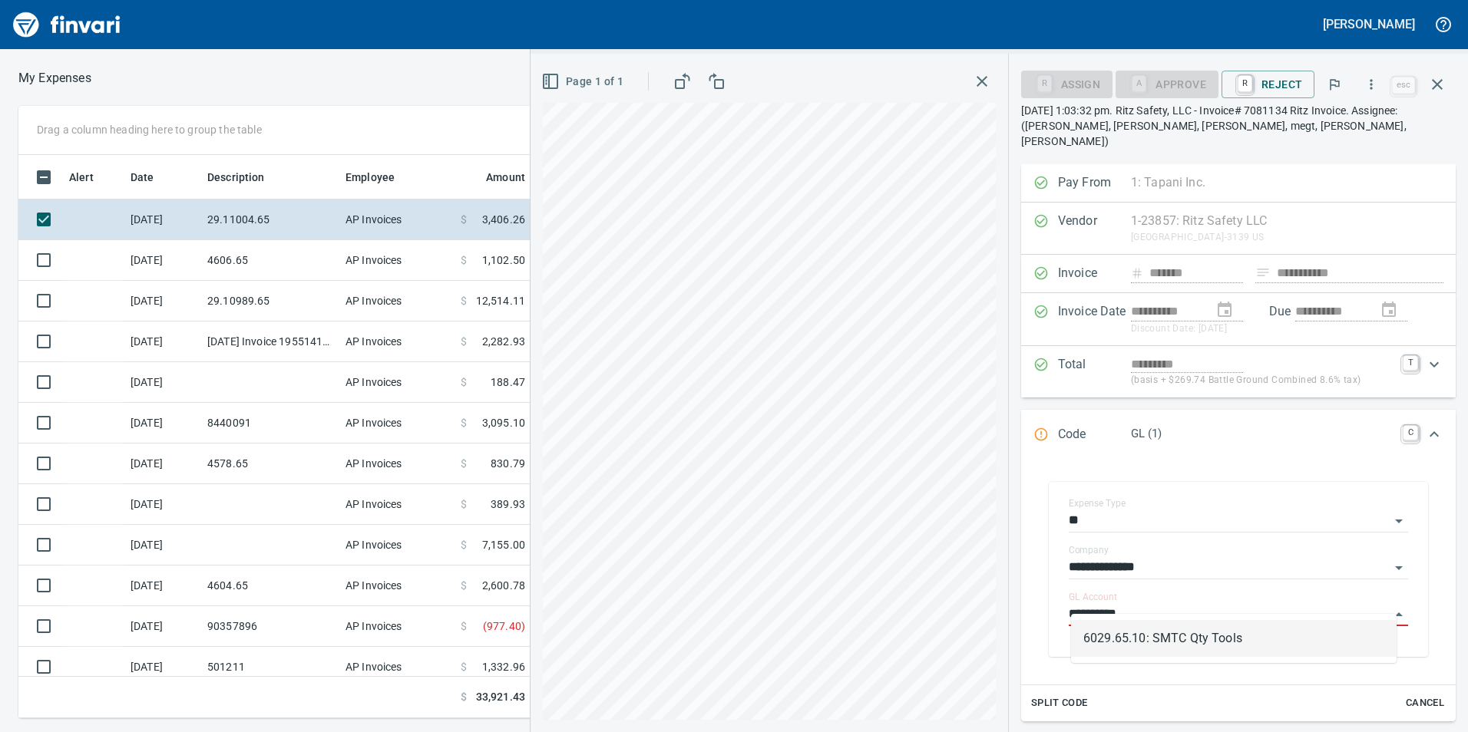
scroll to position [552, 1024]
click at [1145, 640] on li "6029.65.10: SMTC Qty Tools" at bounding box center [1234, 638] width 326 height 37
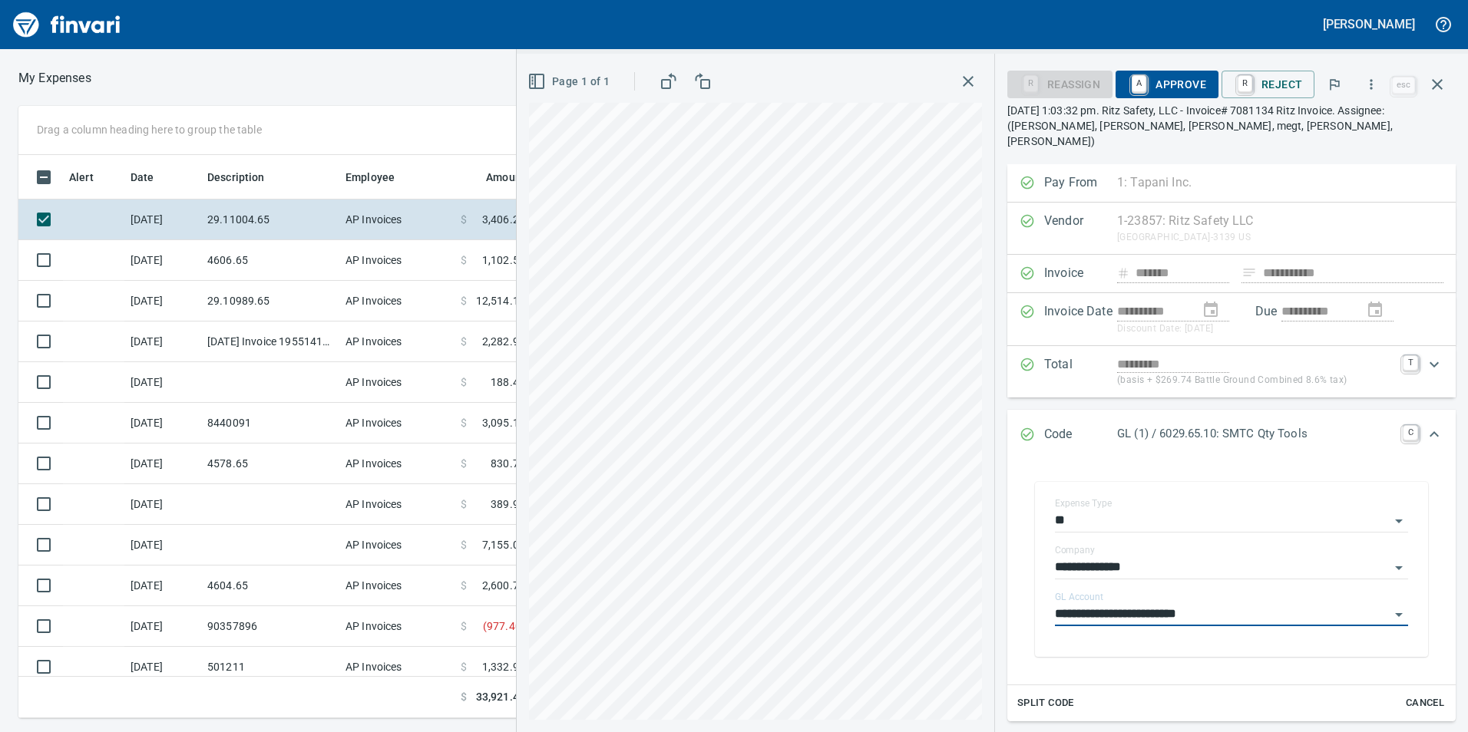
type input "**********"
click at [1172, 78] on span "A Approve" at bounding box center [1167, 84] width 78 height 26
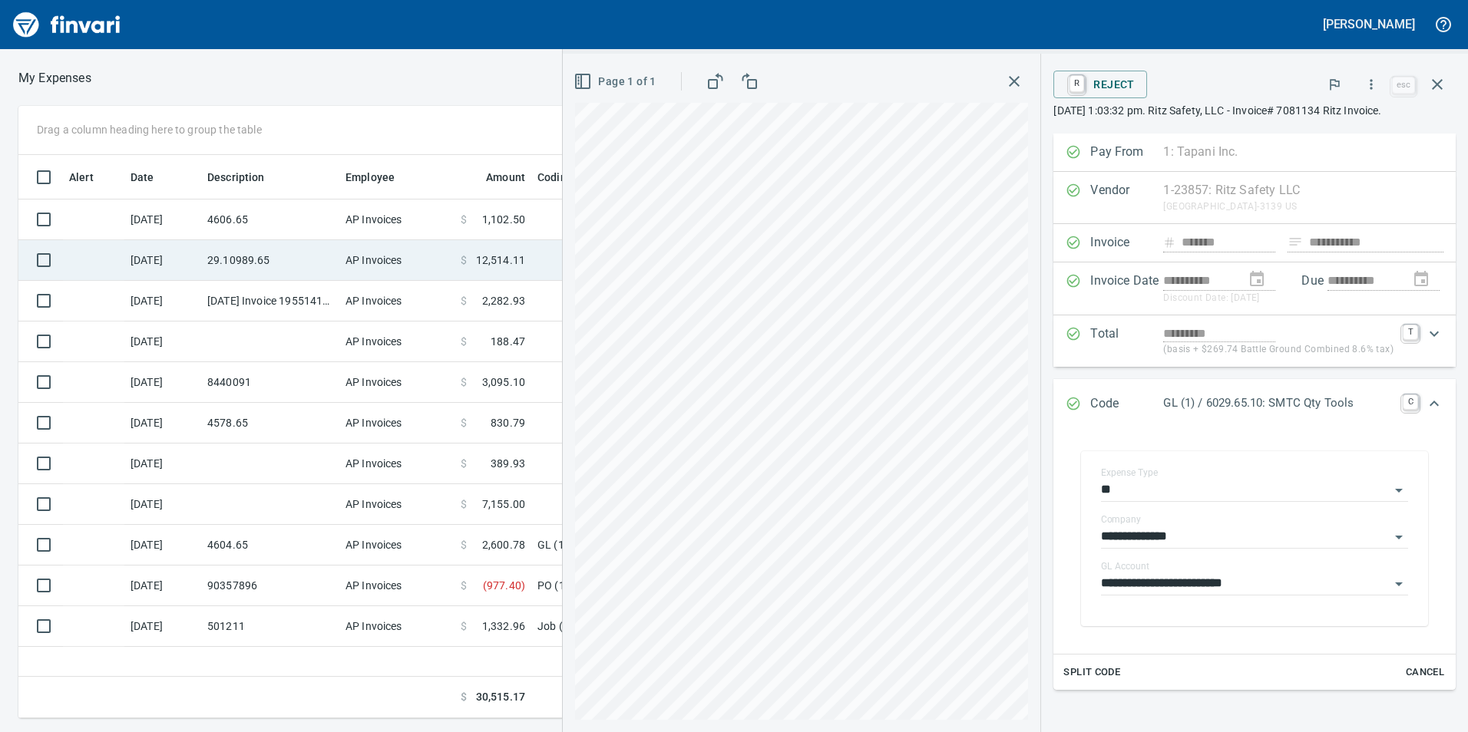
click at [299, 261] on td "29.10989.65" at bounding box center [270, 260] width 138 height 41
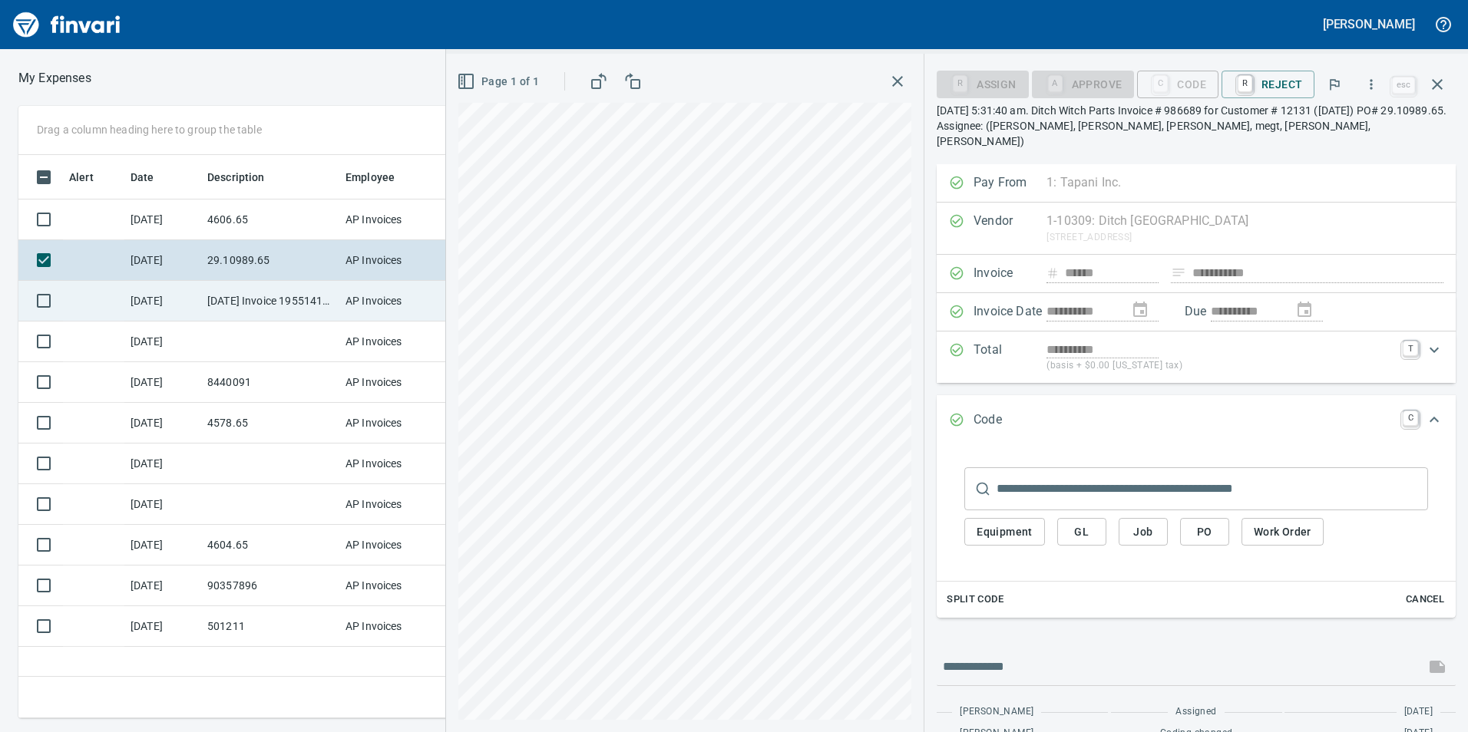
click at [257, 308] on td "[DATE] Invoice 195514110 from Uline Inc (1-24846)" at bounding box center [270, 301] width 138 height 41
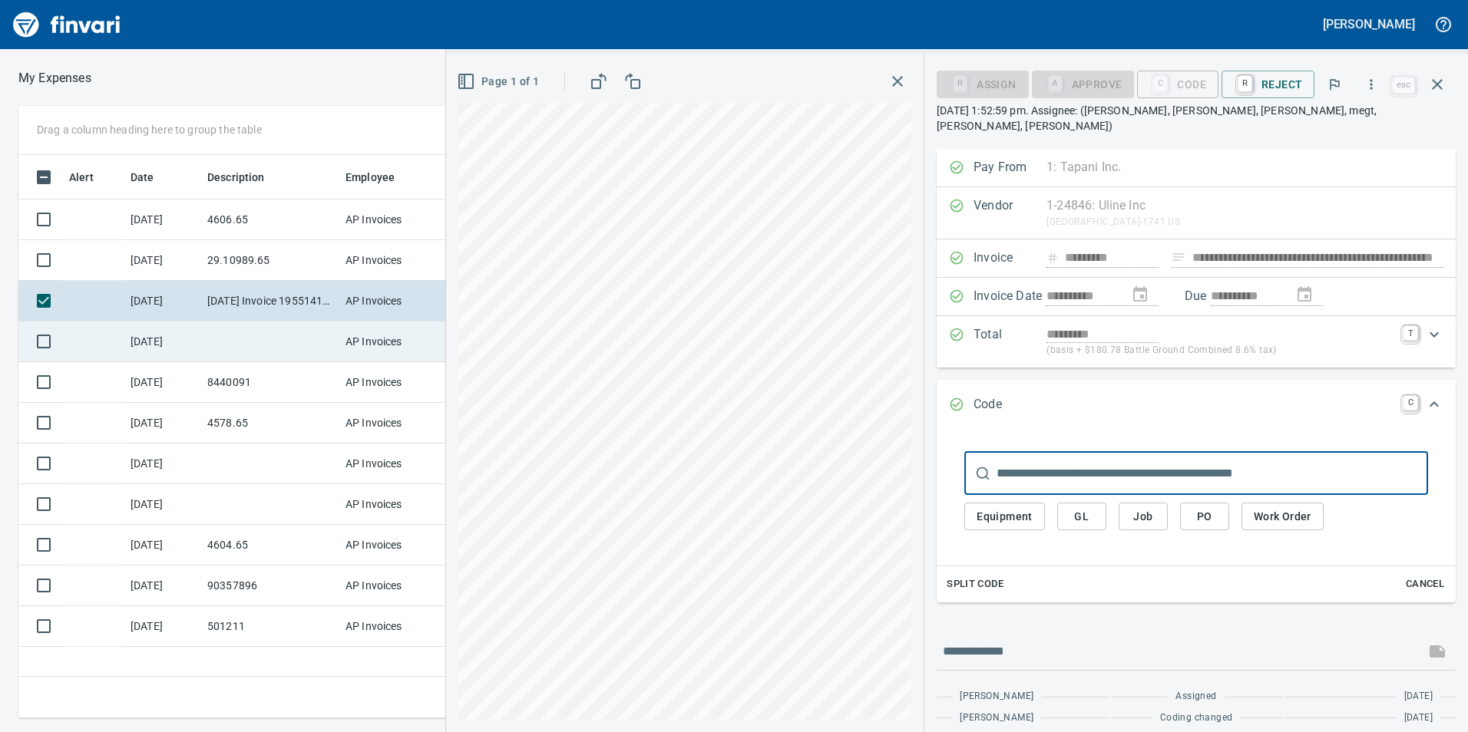
click at [203, 339] on td at bounding box center [270, 342] width 138 height 41
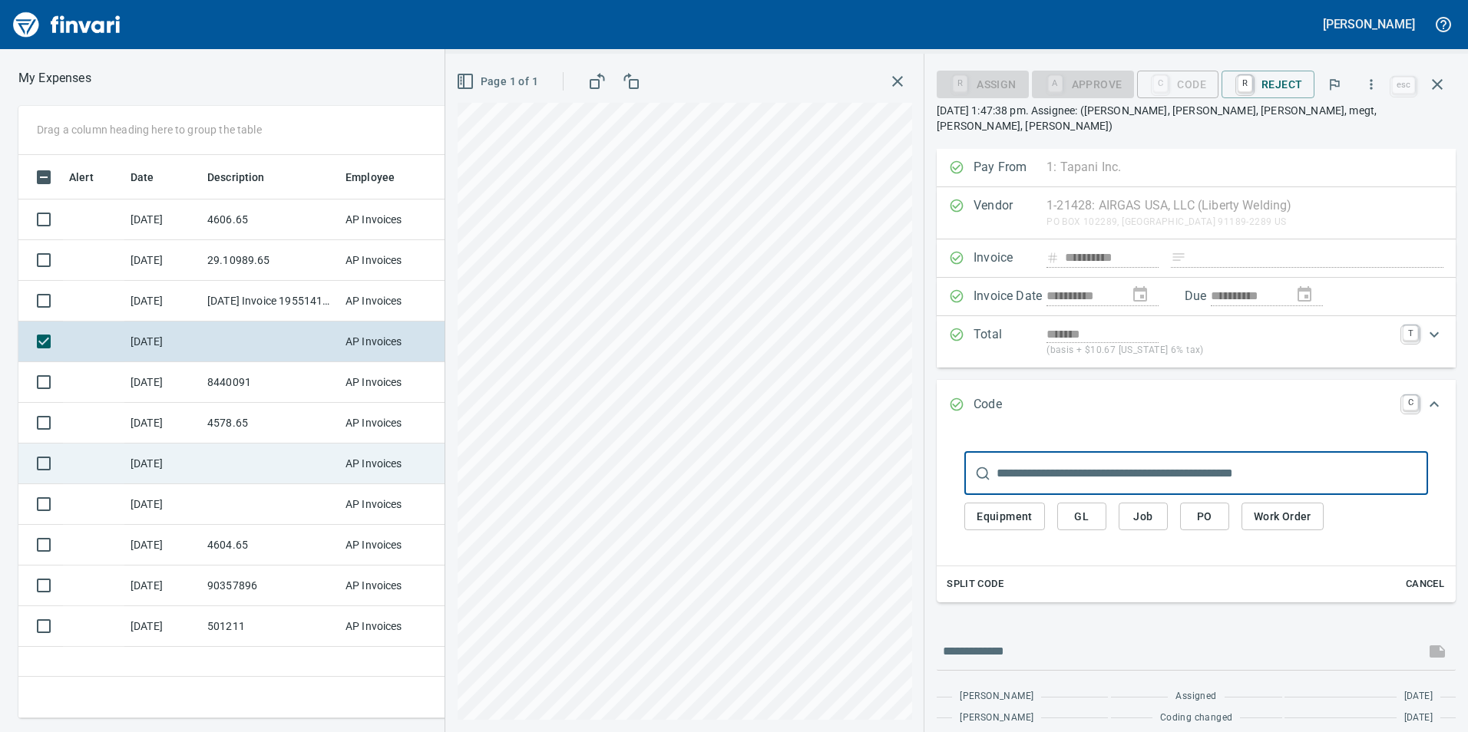
click at [289, 463] on td at bounding box center [270, 464] width 138 height 41
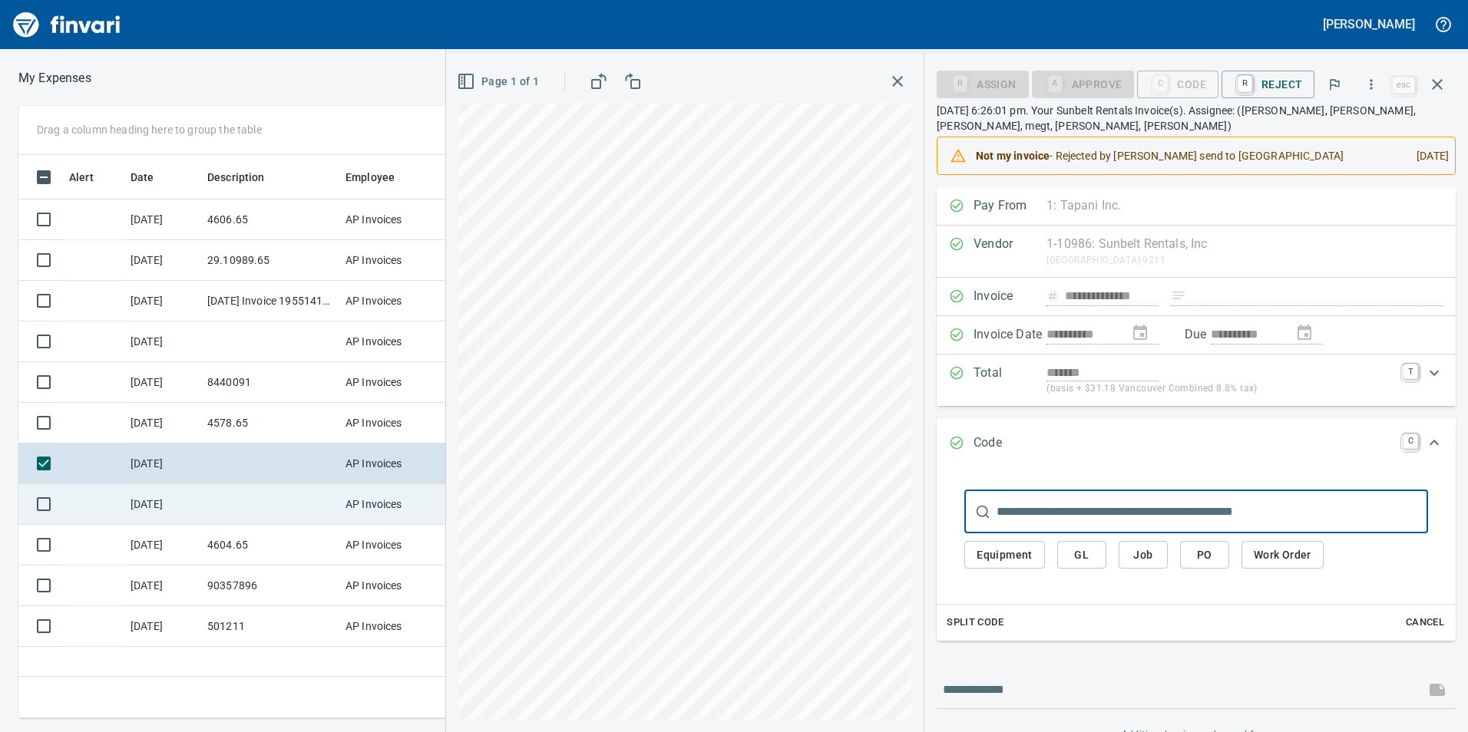
click at [285, 507] on td at bounding box center [270, 504] width 138 height 41
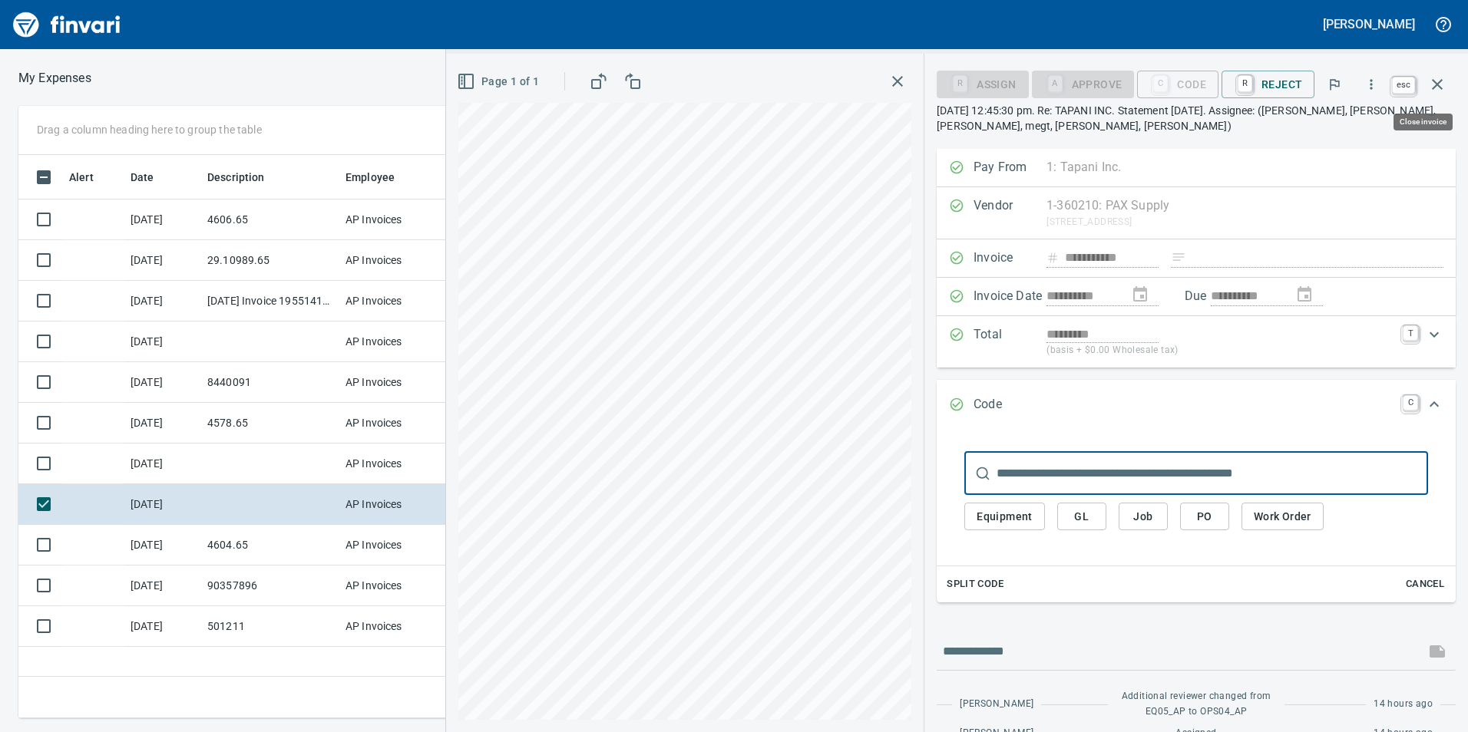
click at [1447, 82] on button "button" at bounding box center [1437, 84] width 37 height 37
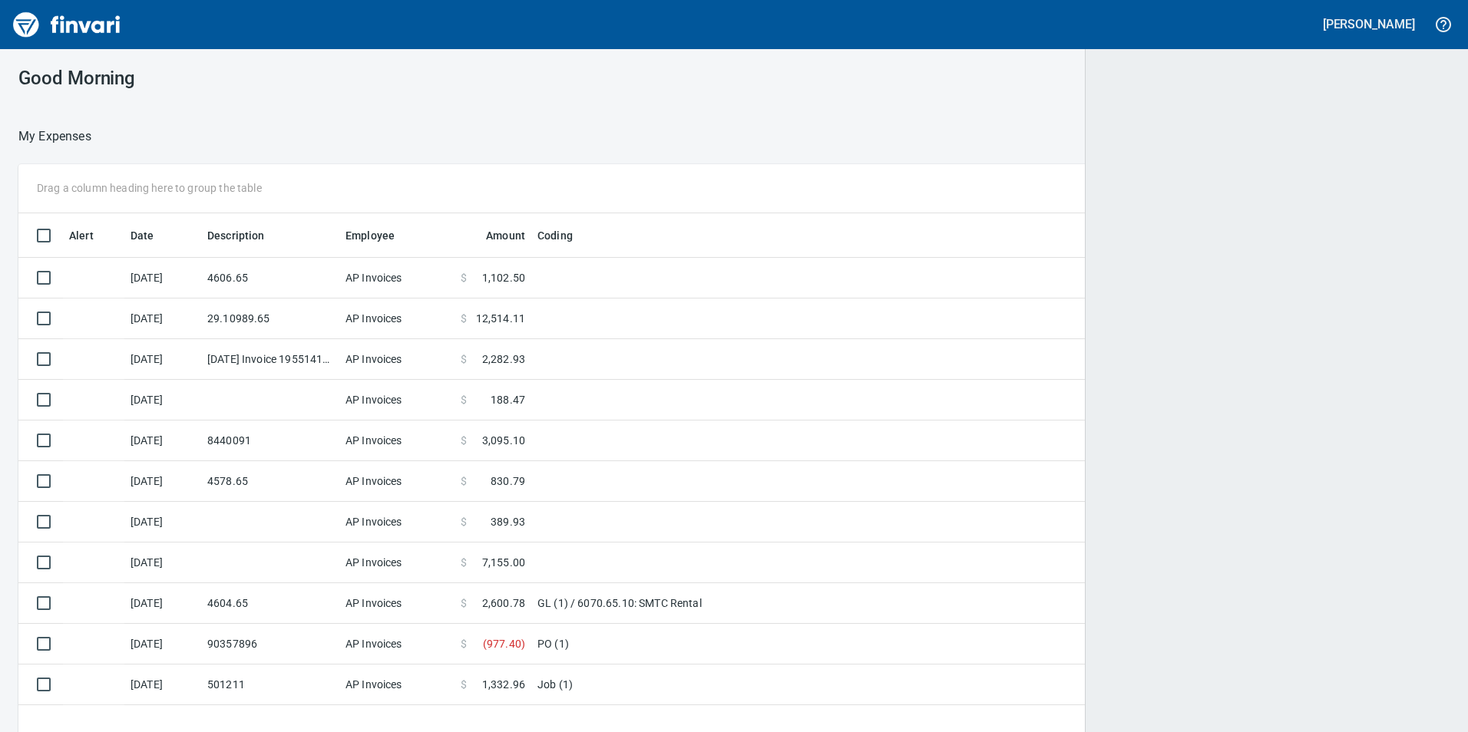
scroll to position [552, 1406]
